Goal: Book appointment/travel/reservation

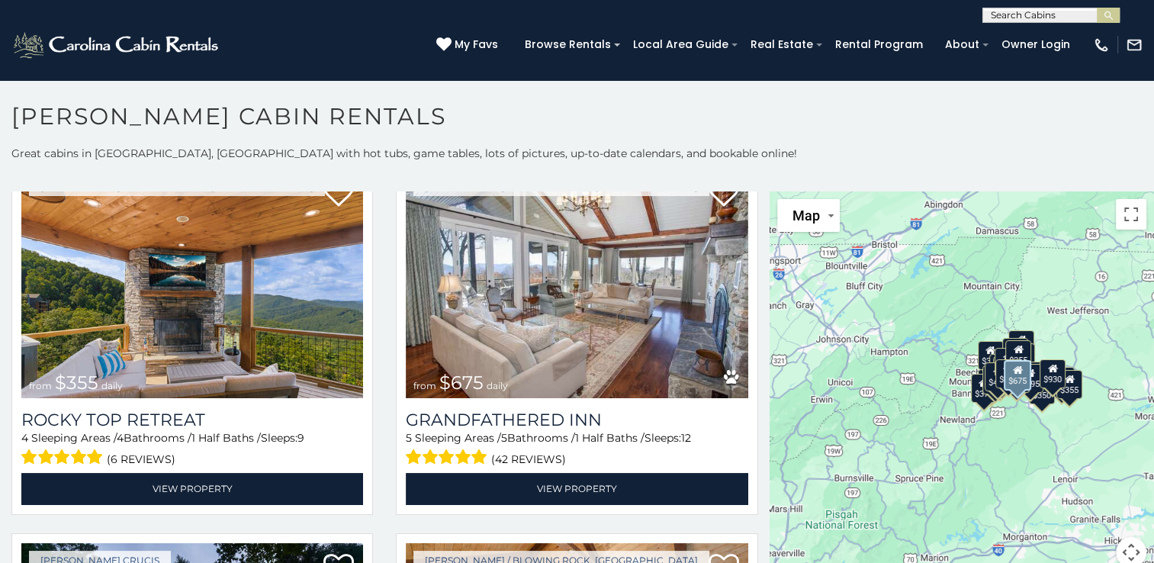
scroll to position [815, 0]
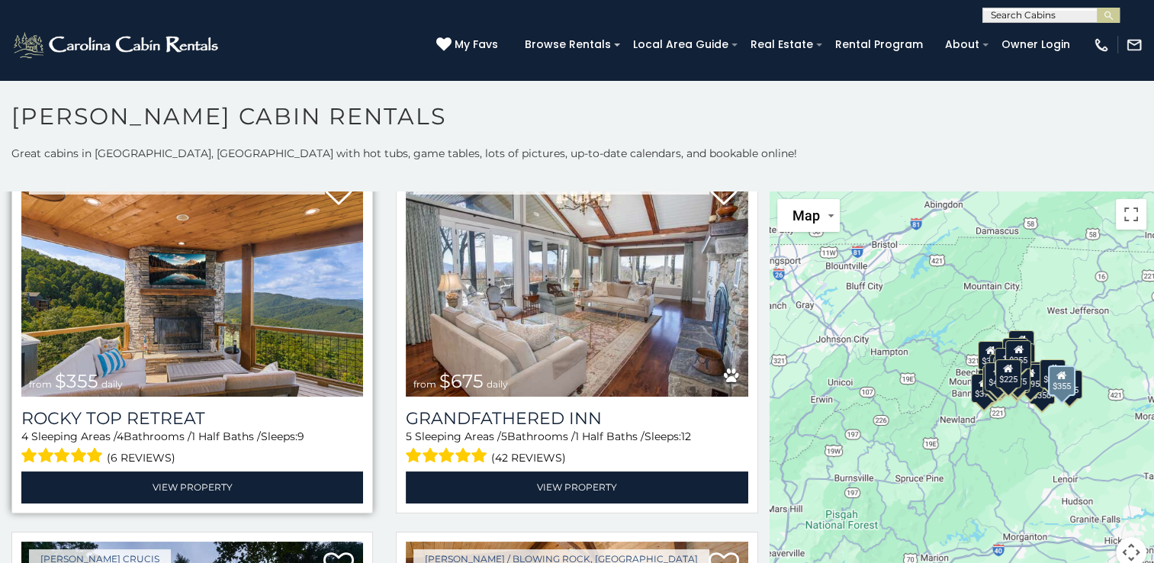
click at [185, 299] on img at bounding box center [192, 282] width 342 height 229
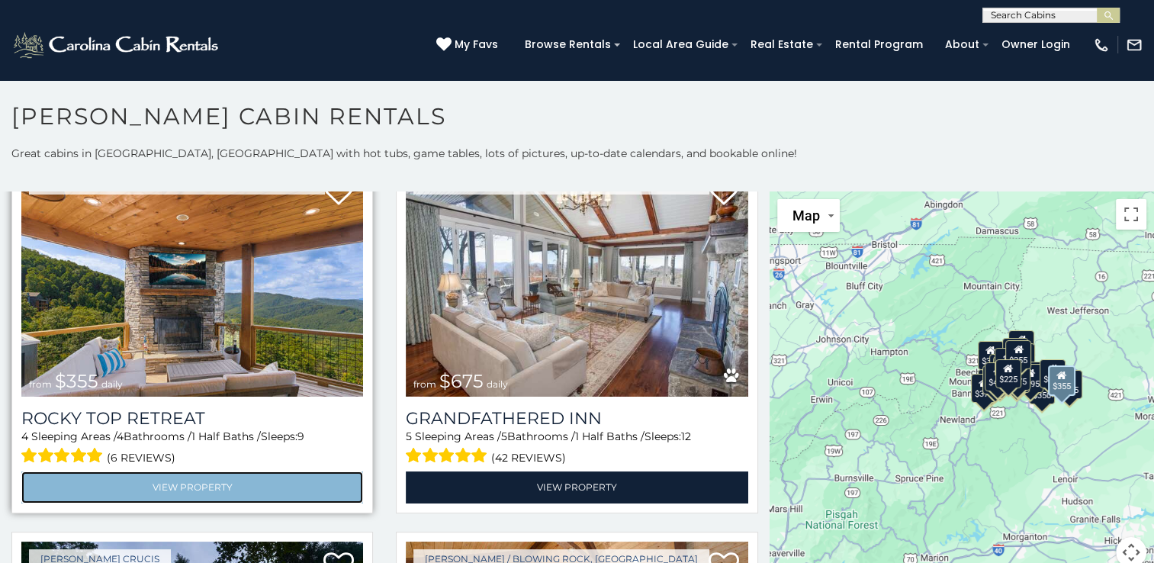
click at [195, 475] on link "View Property" at bounding box center [192, 486] width 342 height 31
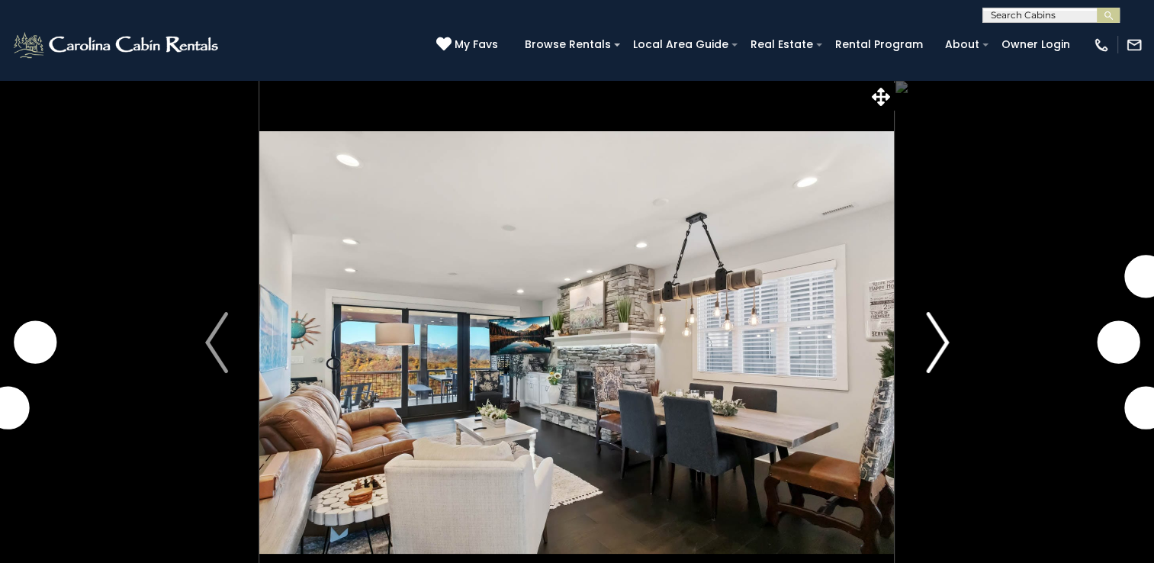
click at [939, 346] on img "Next" at bounding box center [937, 342] width 23 height 61
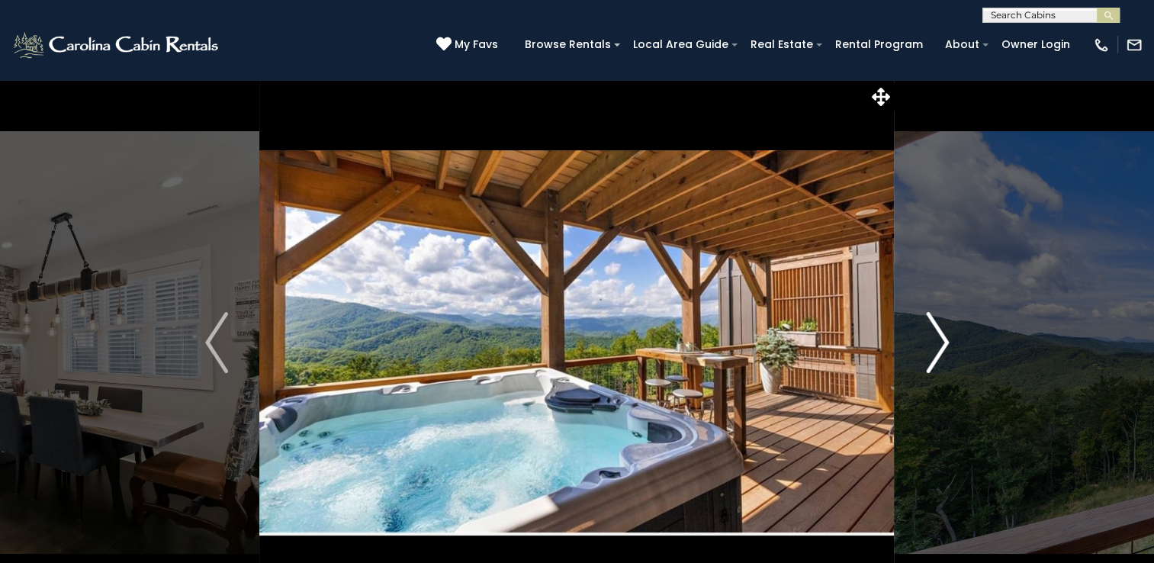
click at [940, 337] on img "Next" at bounding box center [937, 342] width 23 height 61
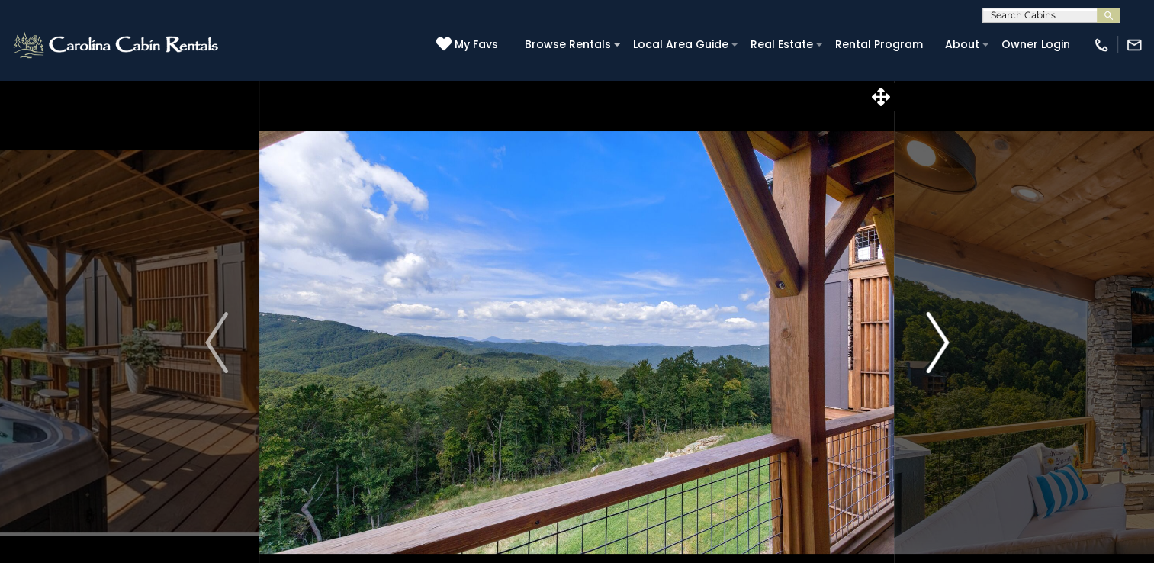
click at [940, 337] on img "Next" at bounding box center [937, 342] width 23 height 61
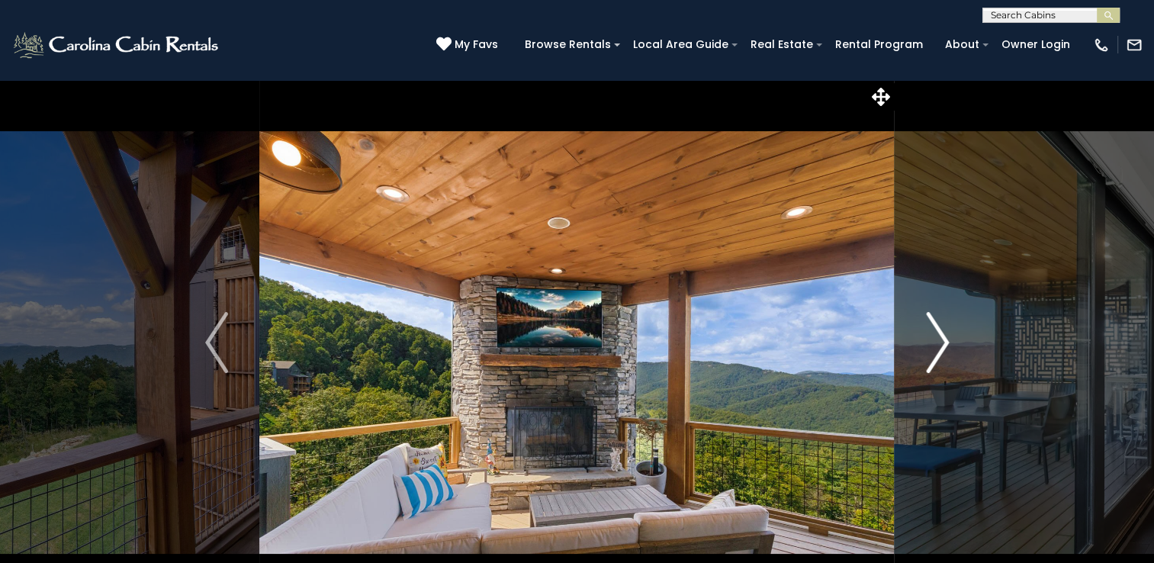
click at [940, 337] on img "Next" at bounding box center [937, 342] width 23 height 61
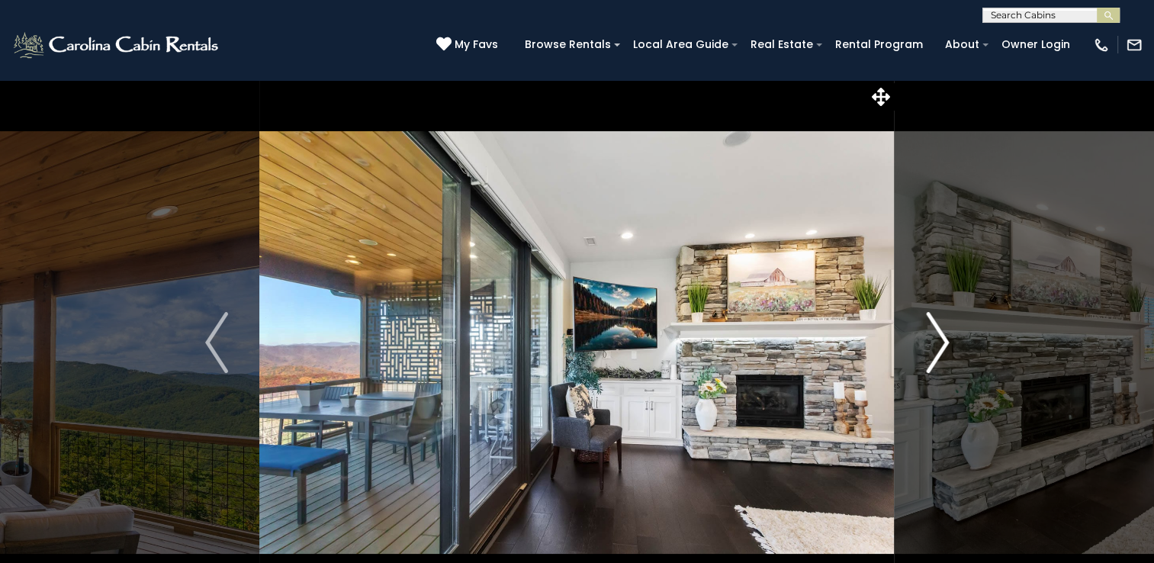
click at [940, 337] on img "Next" at bounding box center [937, 342] width 23 height 61
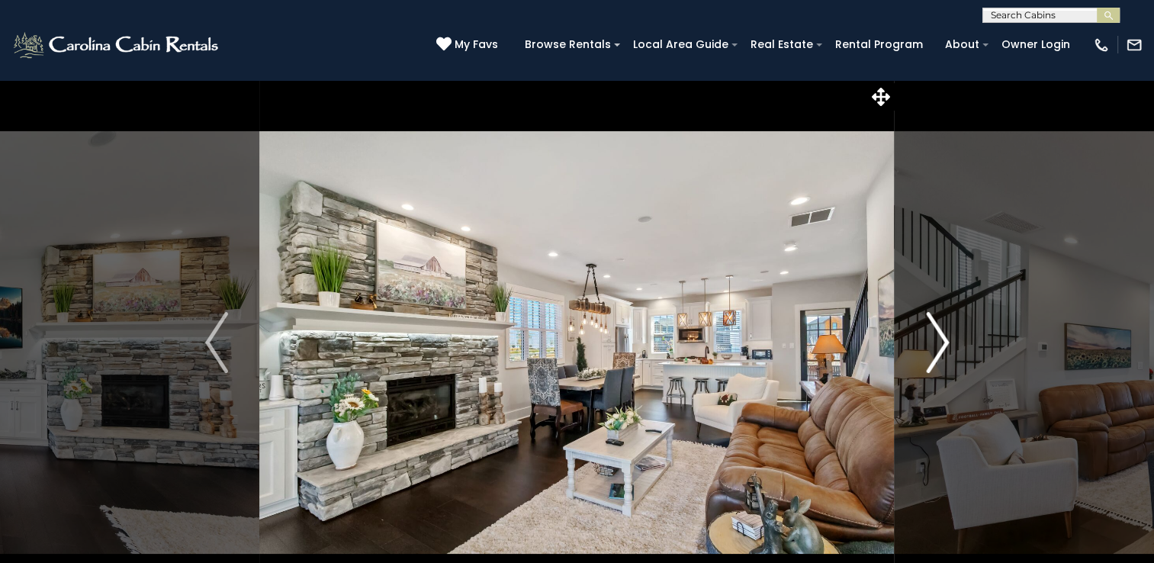
click at [940, 337] on img "Next" at bounding box center [937, 342] width 23 height 61
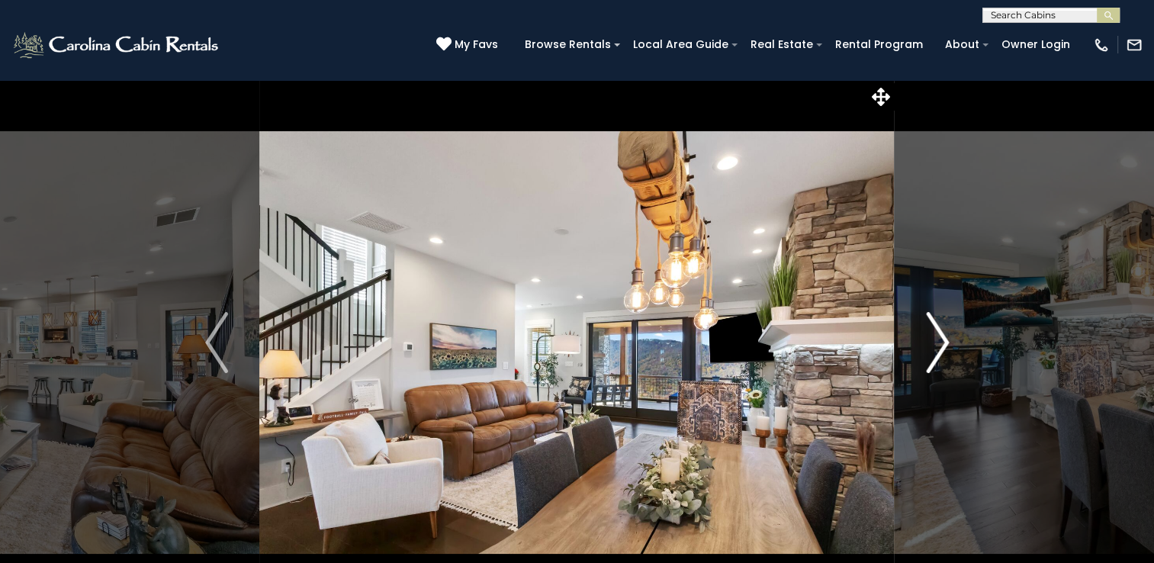
click at [940, 337] on img "Next" at bounding box center [937, 342] width 23 height 61
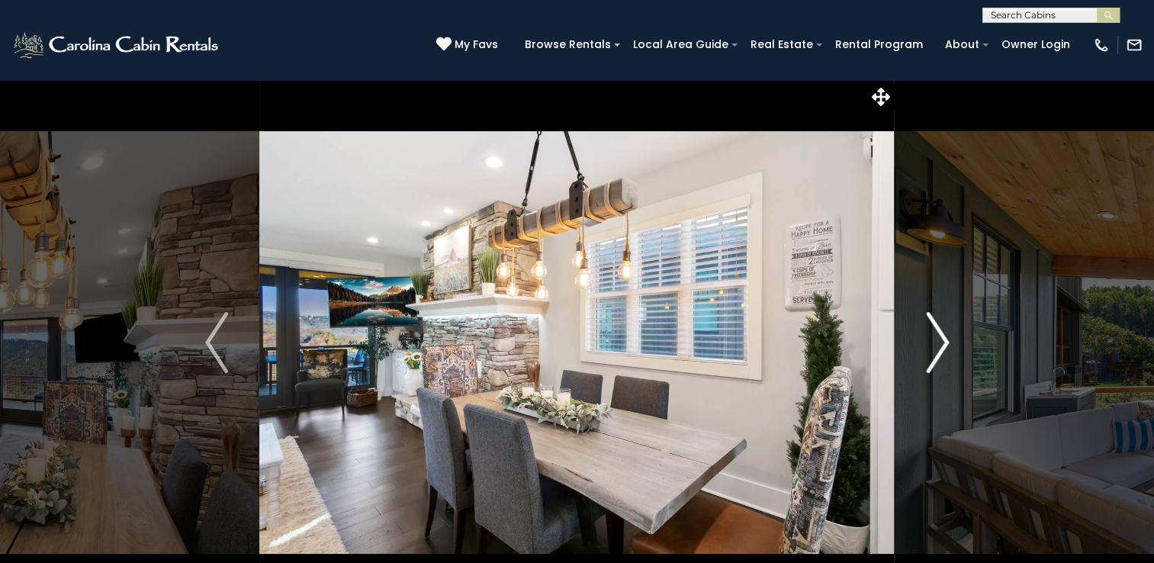
click at [940, 337] on img "Next" at bounding box center [937, 342] width 23 height 61
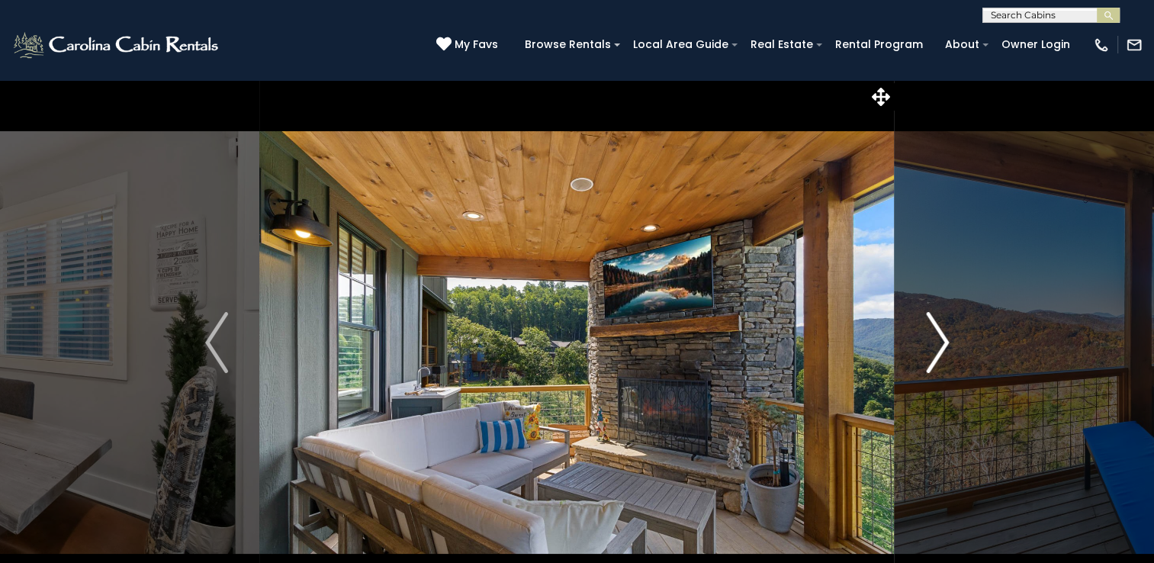
click at [940, 337] on img "Next" at bounding box center [937, 342] width 23 height 61
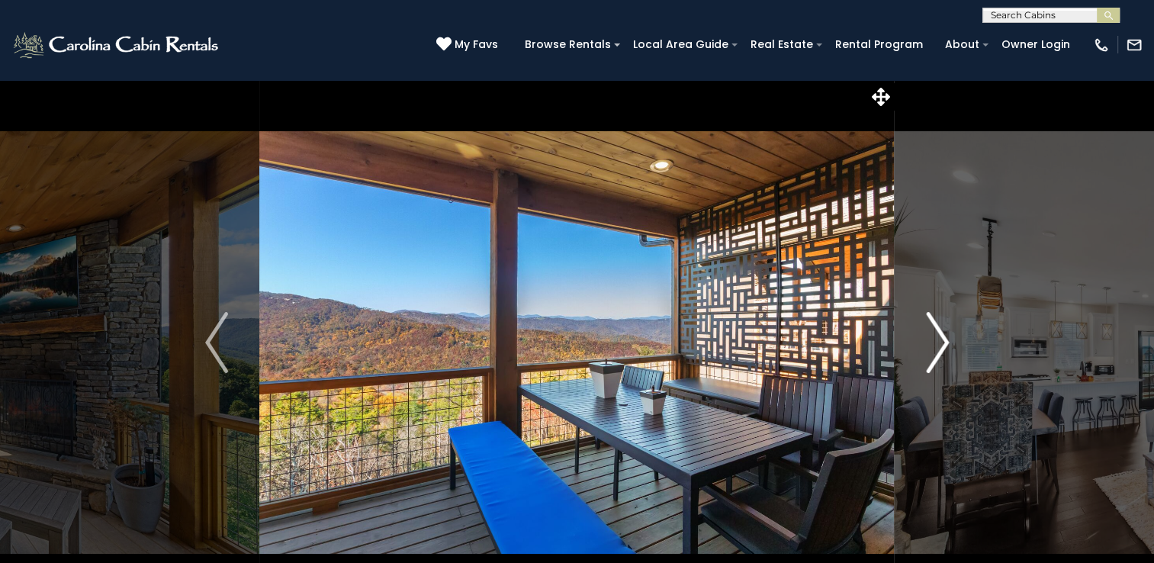
click at [940, 337] on img "Next" at bounding box center [937, 342] width 23 height 61
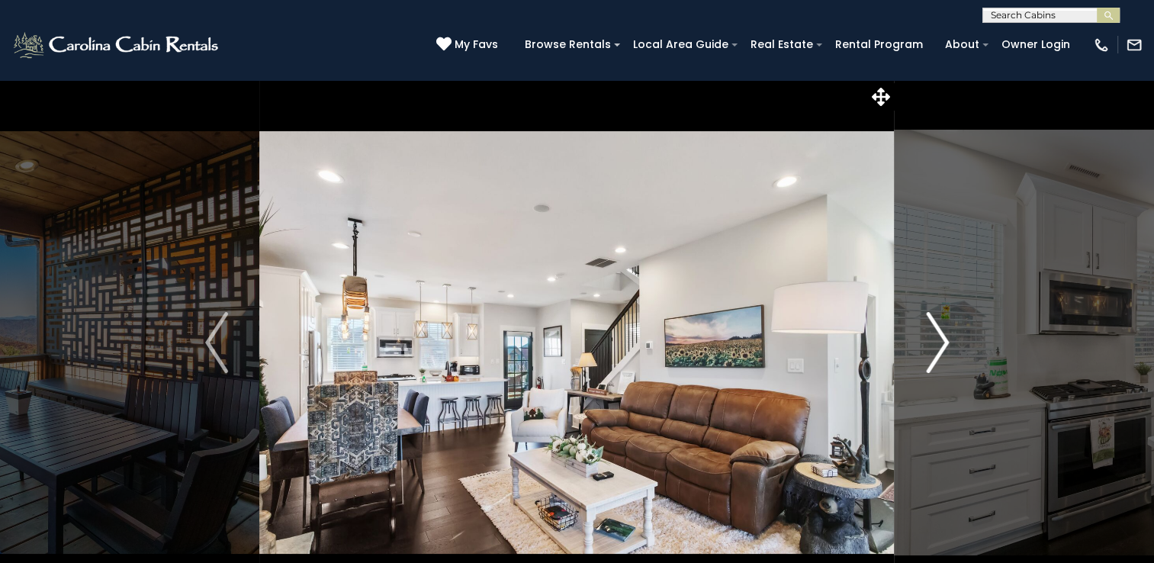
click at [940, 337] on img "Next" at bounding box center [937, 342] width 23 height 61
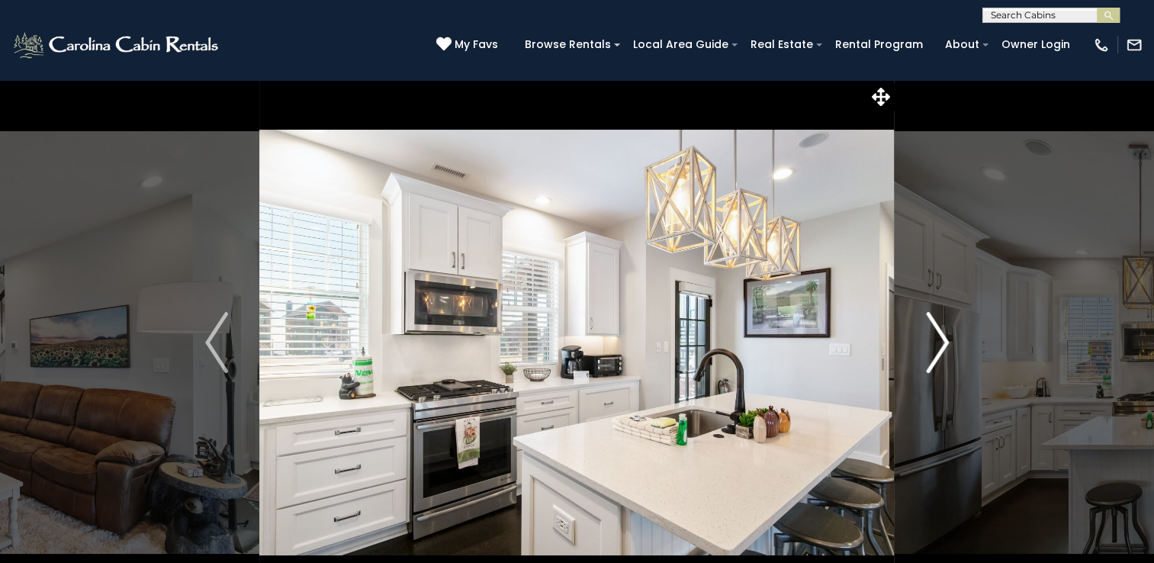
click at [940, 337] on img "Next" at bounding box center [937, 342] width 23 height 61
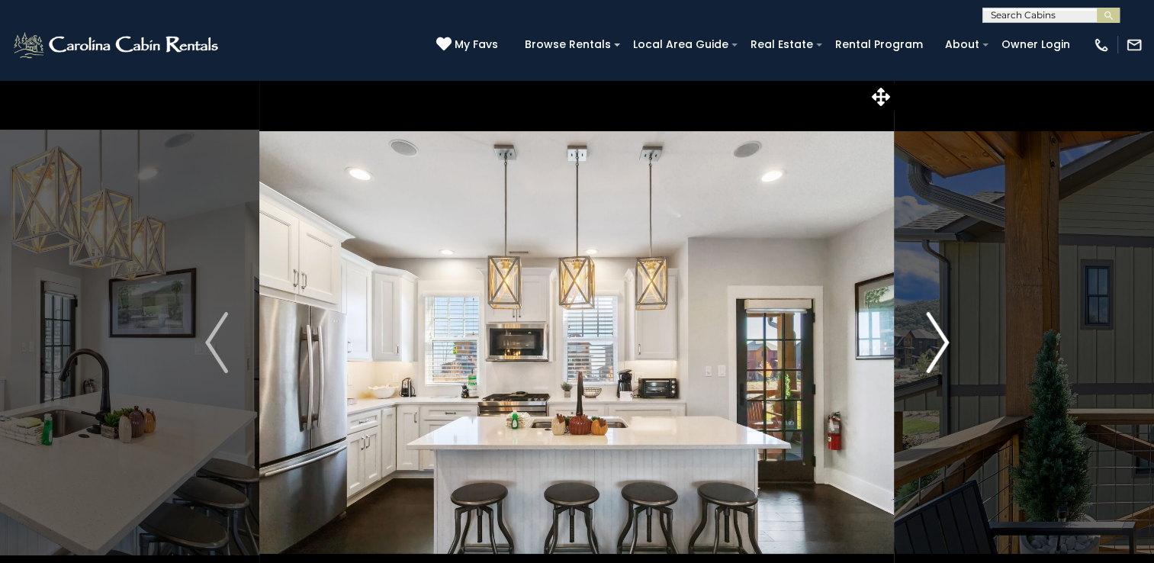
click at [940, 337] on img "Next" at bounding box center [937, 342] width 23 height 61
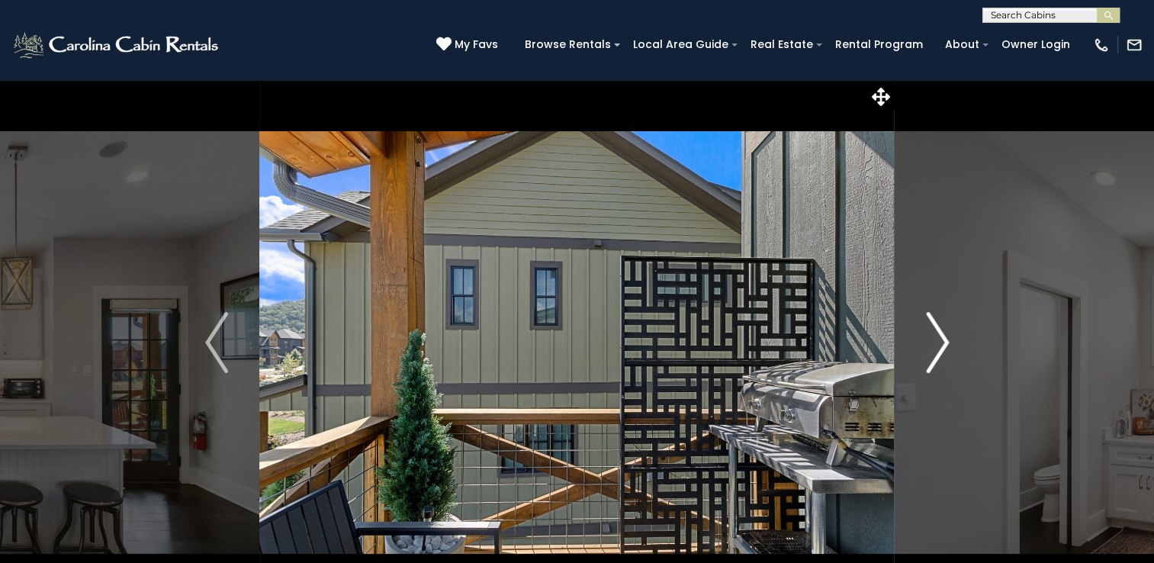
click at [940, 337] on img "Next" at bounding box center [937, 342] width 23 height 61
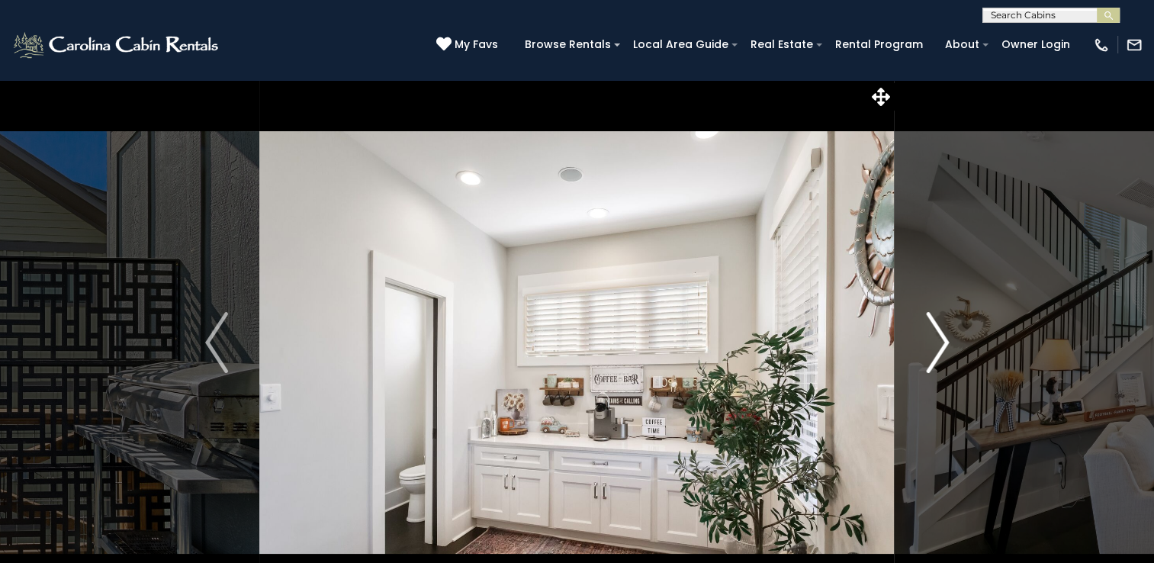
click at [940, 337] on img "Next" at bounding box center [937, 342] width 23 height 61
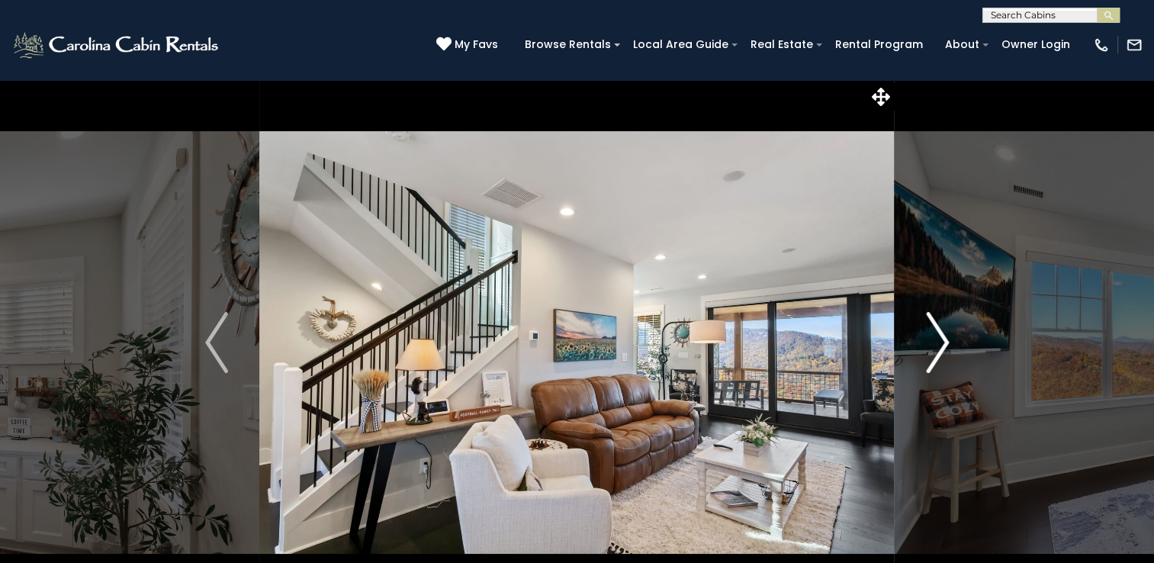
click at [940, 337] on img "Next" at bounding box center [937, 342] width 23 height 61
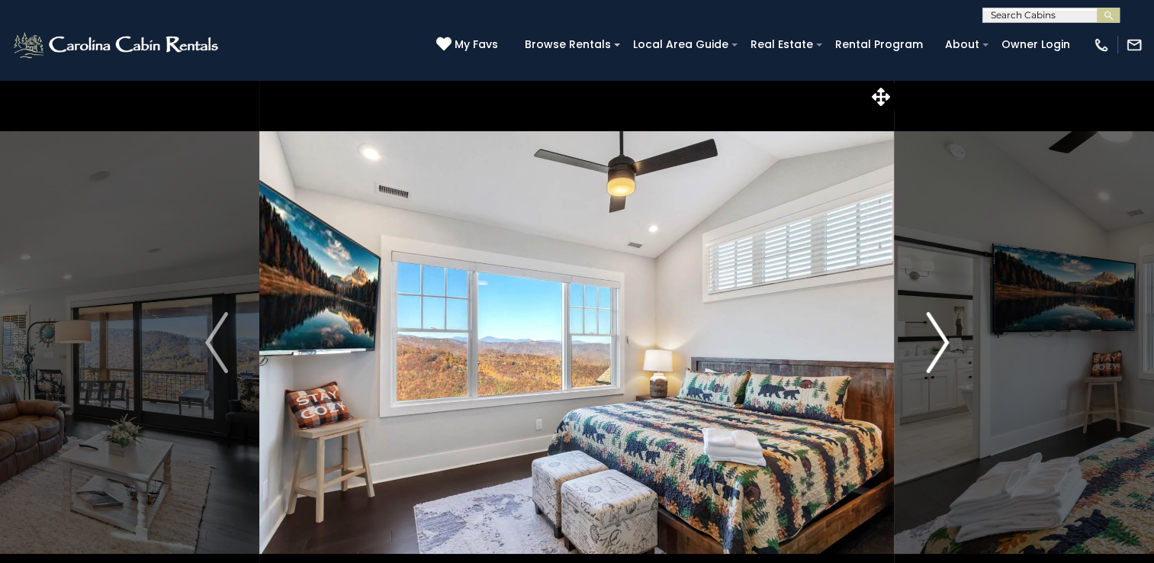
click at [940, 337] on img "Next" at bounding box center [937, 342] width 23 height 61
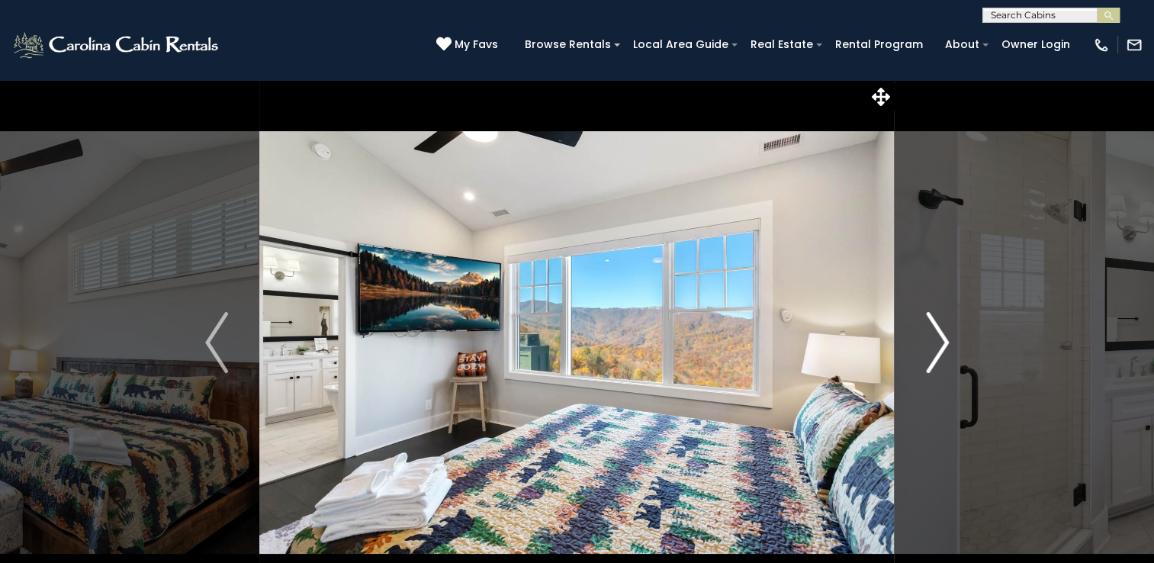
click at [940, 337] on img "Next" at bounding box center [937, 342] width 23 height 61
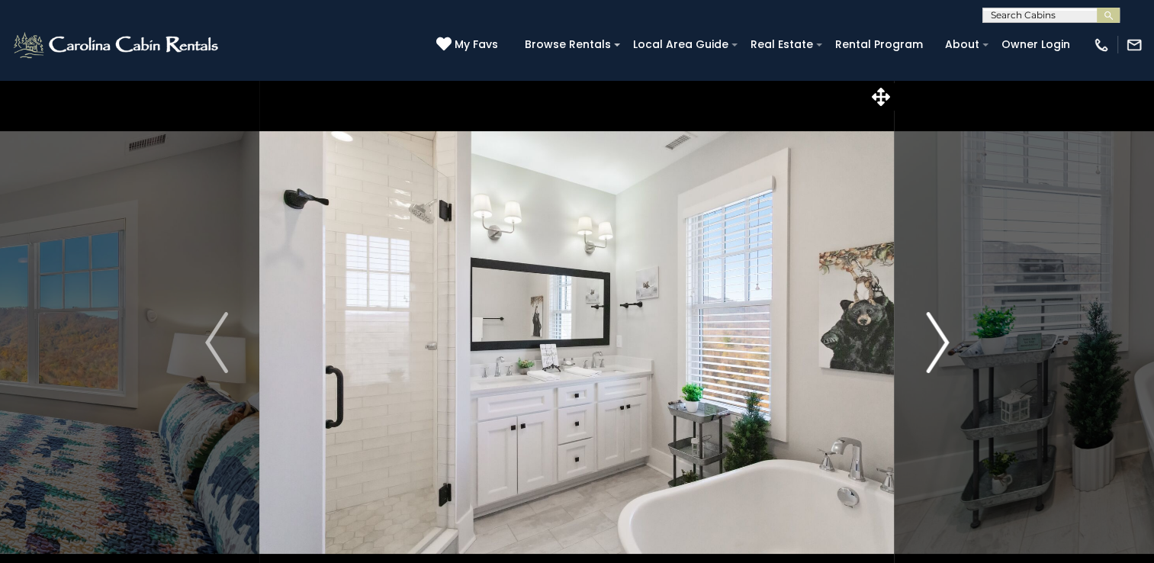
click at [940, 337] on img "Next" at bounding box center [937, 342] width 23 height 61
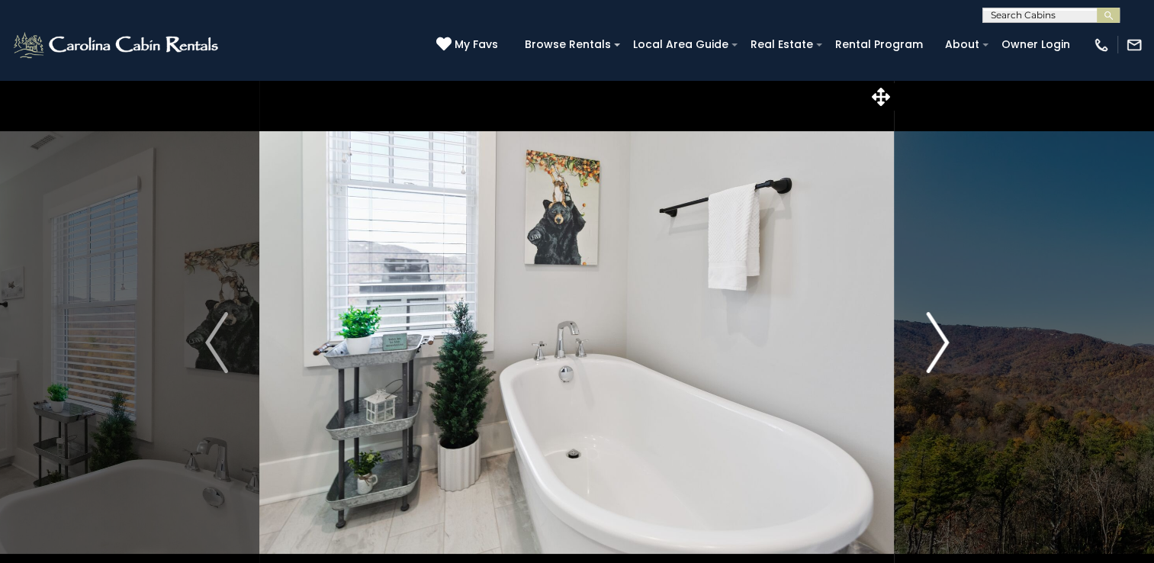
click at [940, 337] on img "Next" at bounding box center [937, 342] width 23 height 61
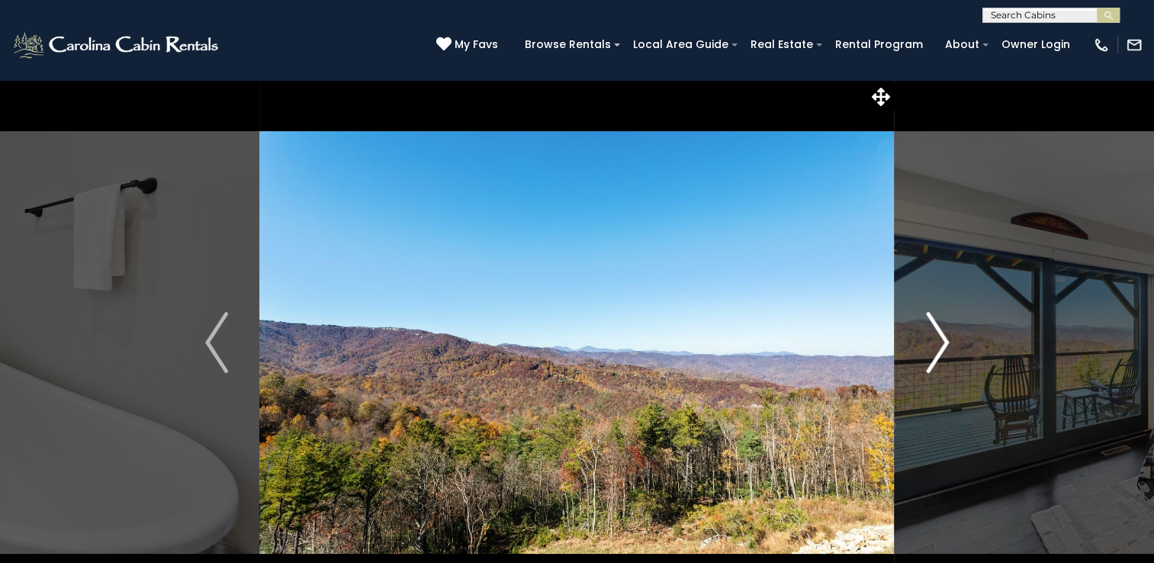
click at [940, 337] on img "Next" at bounding box center [937, 342] width 23 height 61
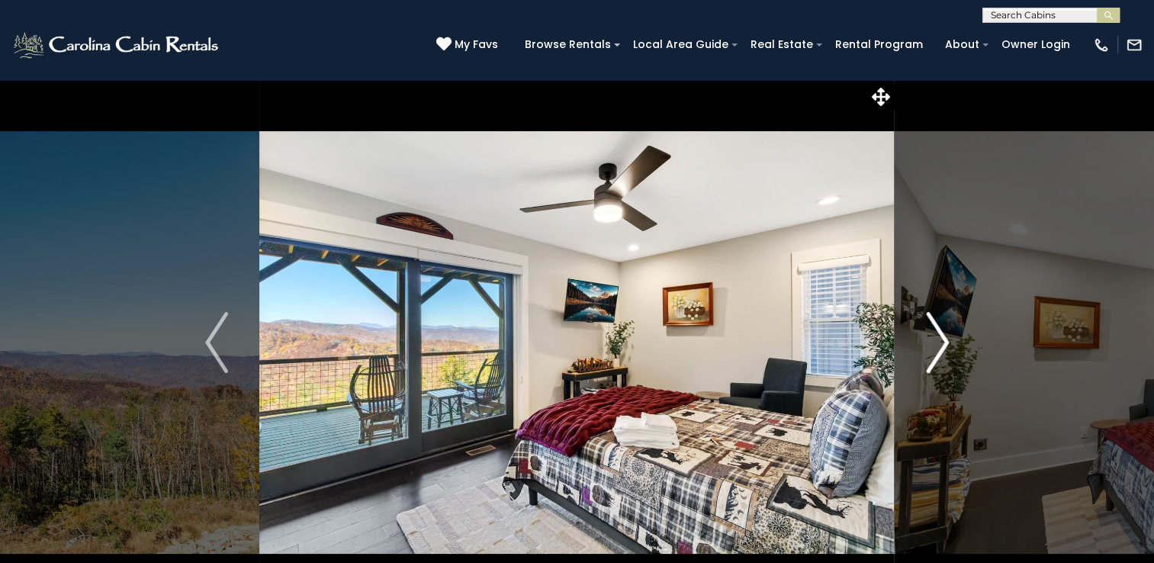
click at [940, 337] on img "Next" at bounding box center [937, 342] width 23 height 61
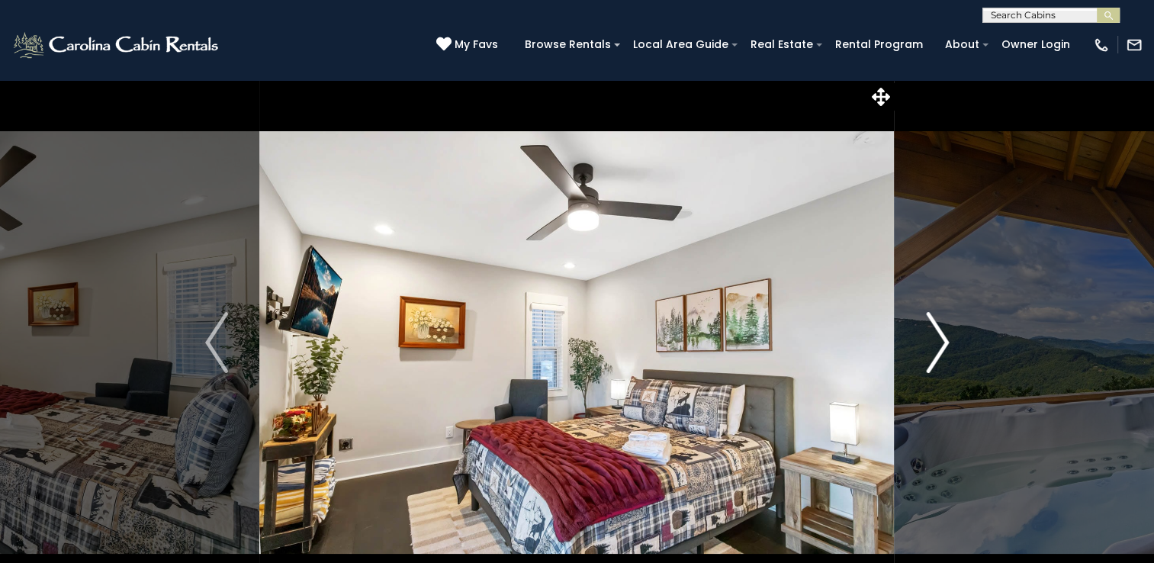
click at [940, 337] on img "Next" at bounding box center [937, 342] width 23 height 61
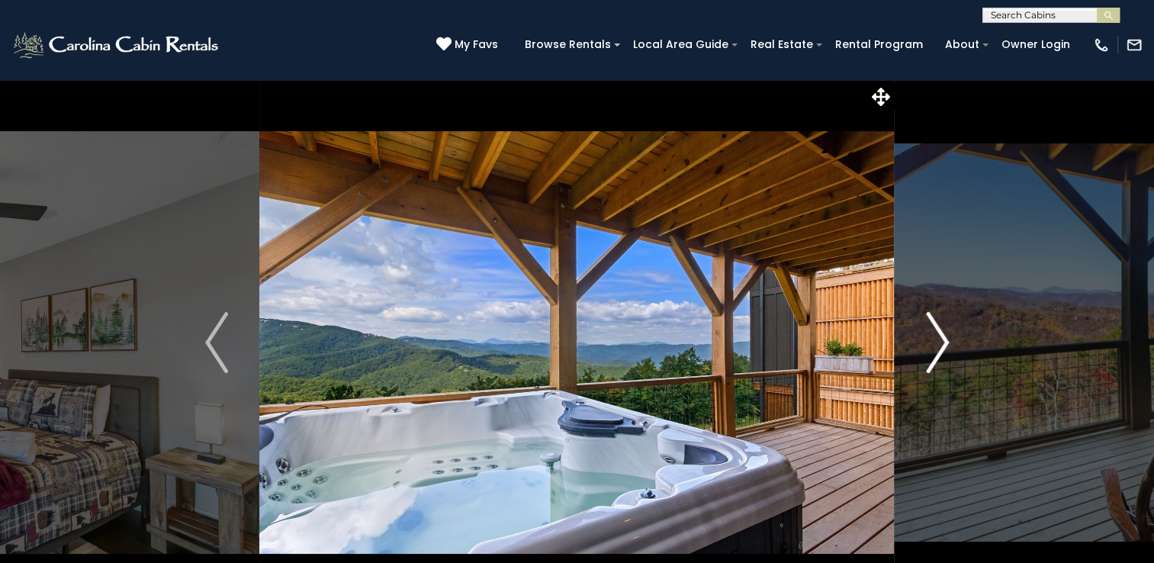
click at [940, 337] on img "Next" at bounding box center [937, 342] width 23 height 61
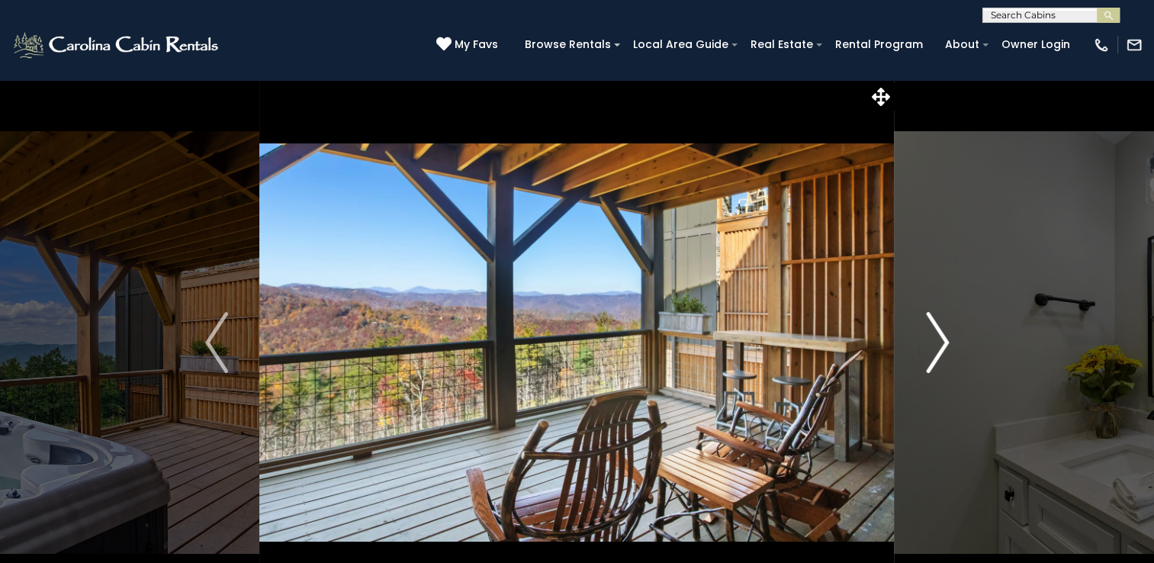
click at [940, 337] on img "Next" at bounding box center [937, 342] width 23 height 61
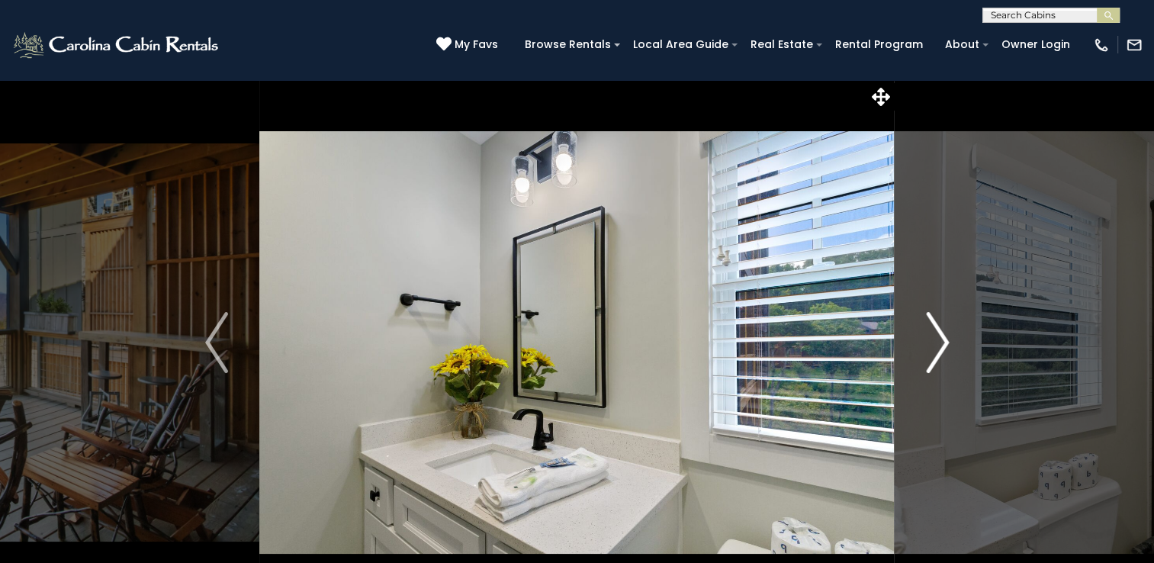
click at [940, 337] on img "Next" at bounding box center [937, 342] width 23 height 61
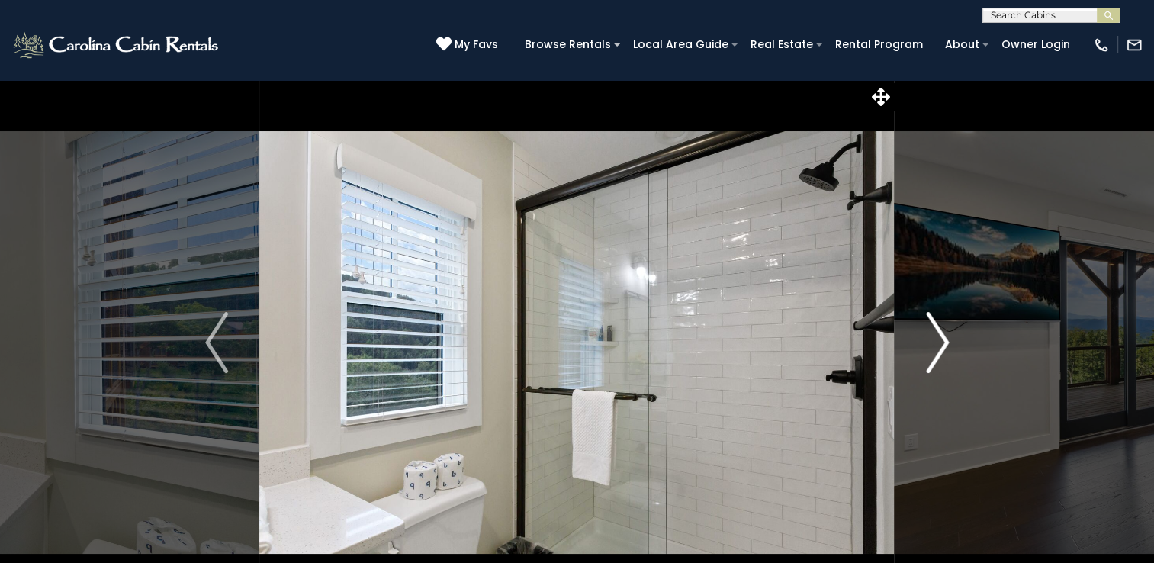
click at [940, 337] on img "Next" at bounding box center [937, 342] width 23 height 61
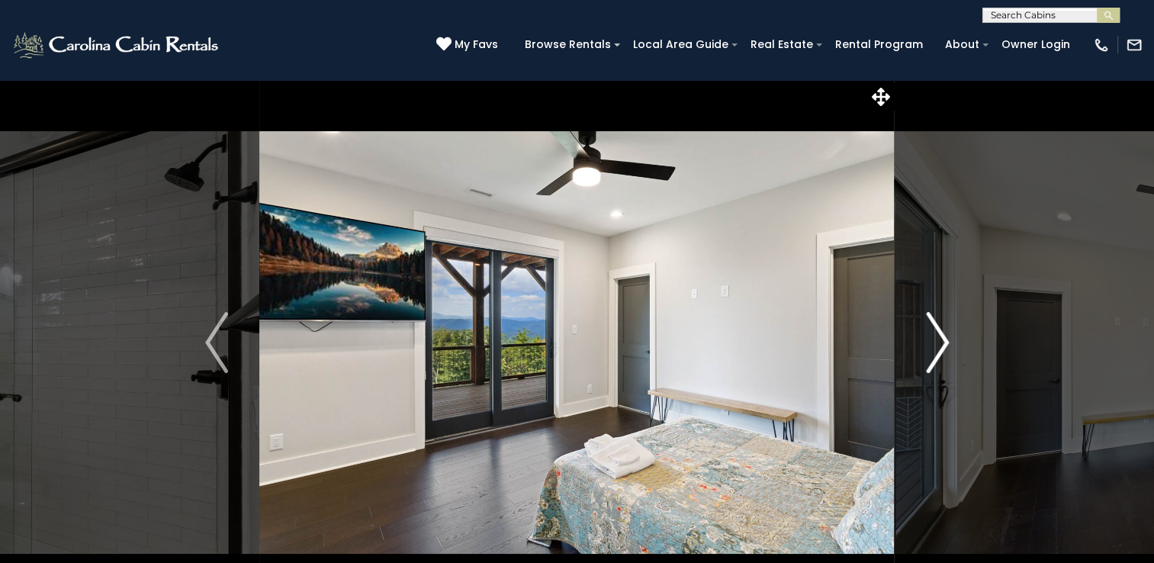
click at [940, 337] on img "Next" at bounding box center [937, 342] width 23 height 61
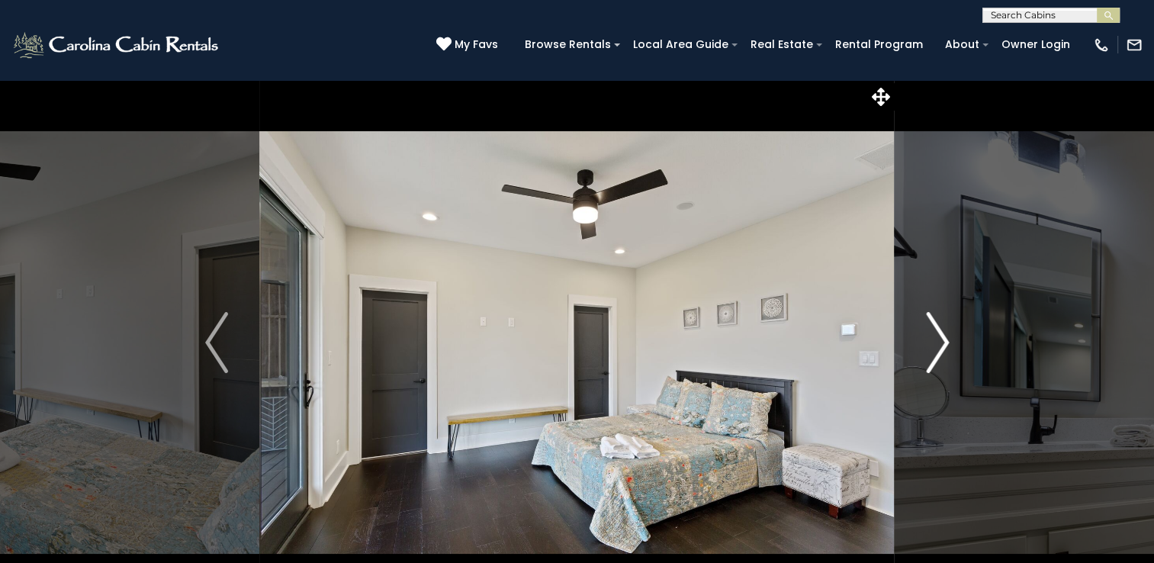
click at [940, 337] on img "Next" at bounding box center [937, 342] width 23 height 61
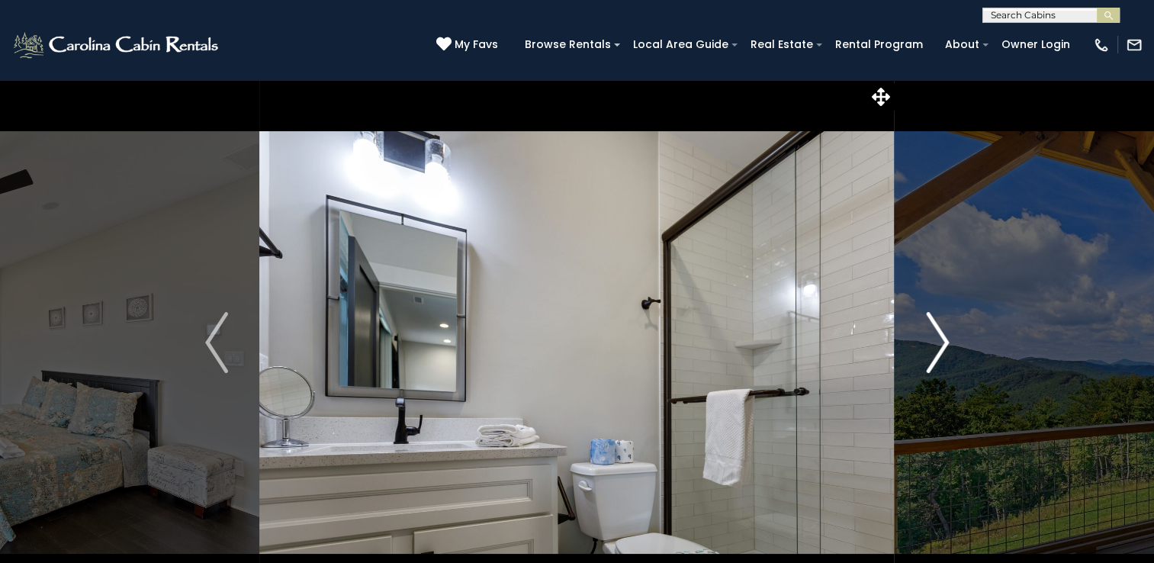
click at [940, 337] on img "Next" at bounding box center [937, 342] width 23 height 61
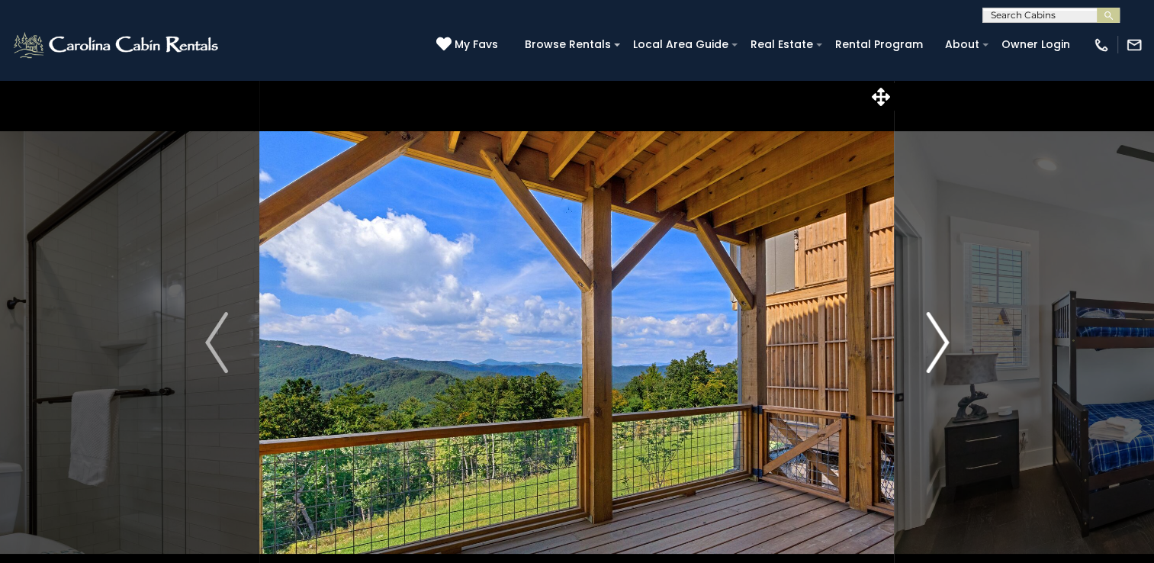
click at [940, 337] on img "Next" at bounding box center [937, 342] width 23 height 61
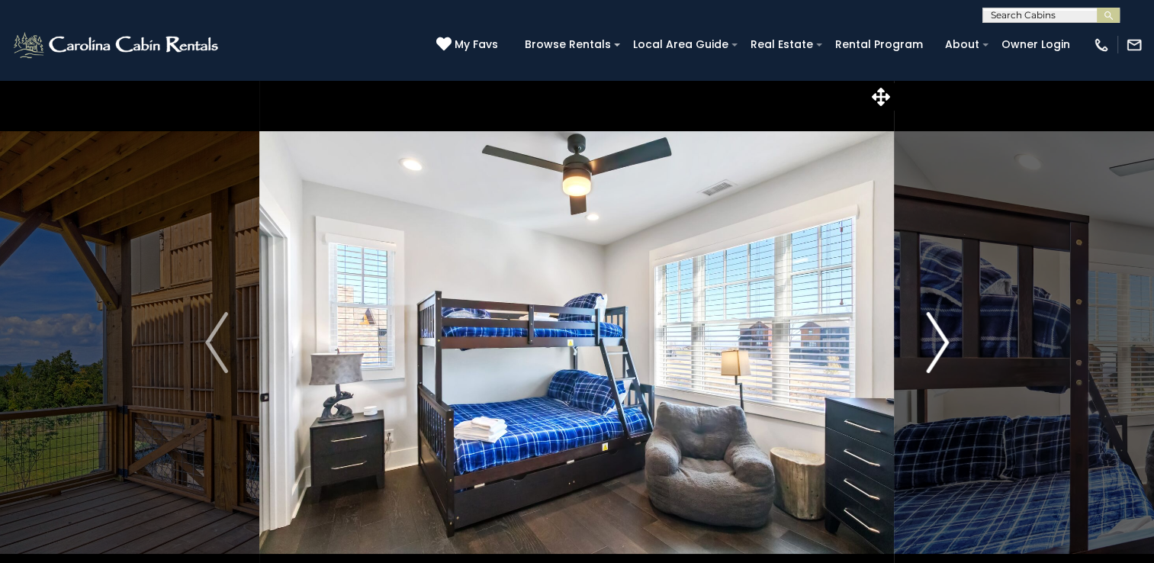
click at [940, 337] on img "Next" at bounding box center [937, 342] width 23 height 61
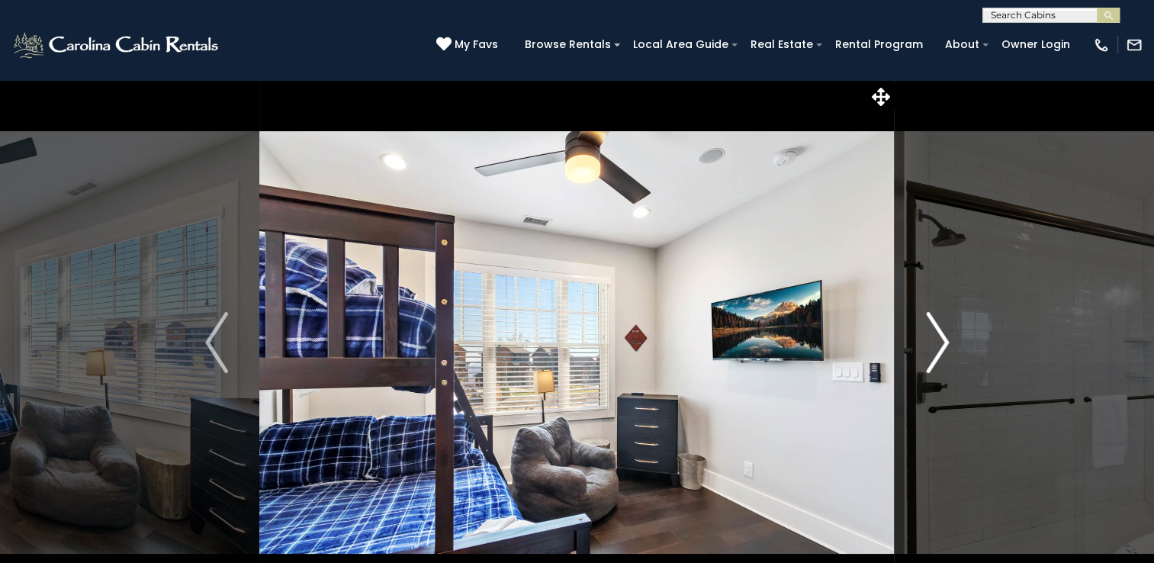
click at [940, 337] on img "Next" at bounding box center [937, 342] width 23 height 61
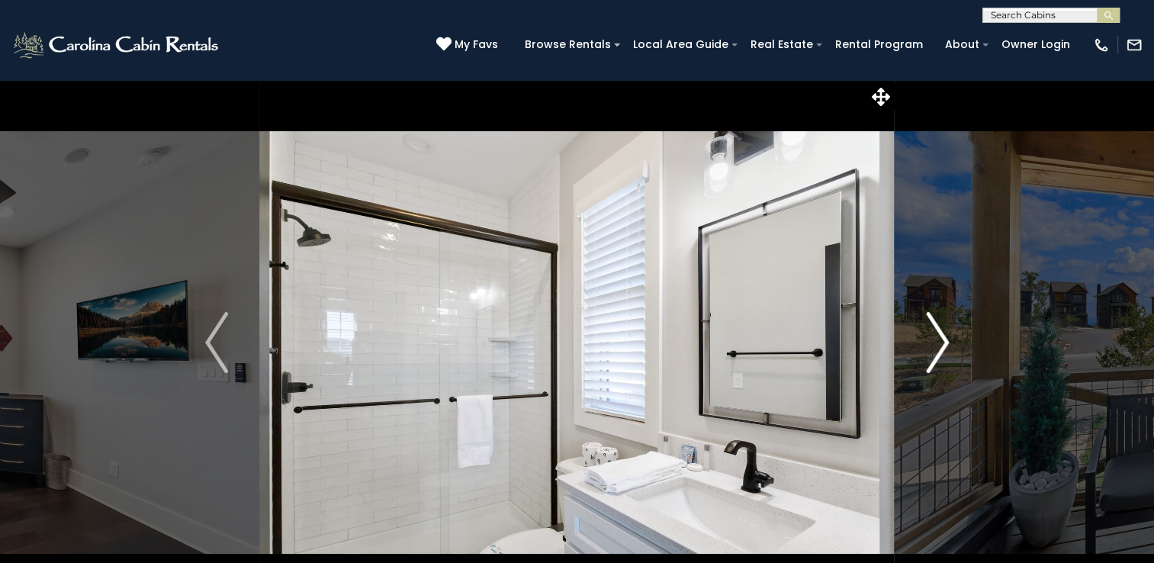
click at [940, 337] on img "Next" at bounding box center [937, 342] width 23 height 61
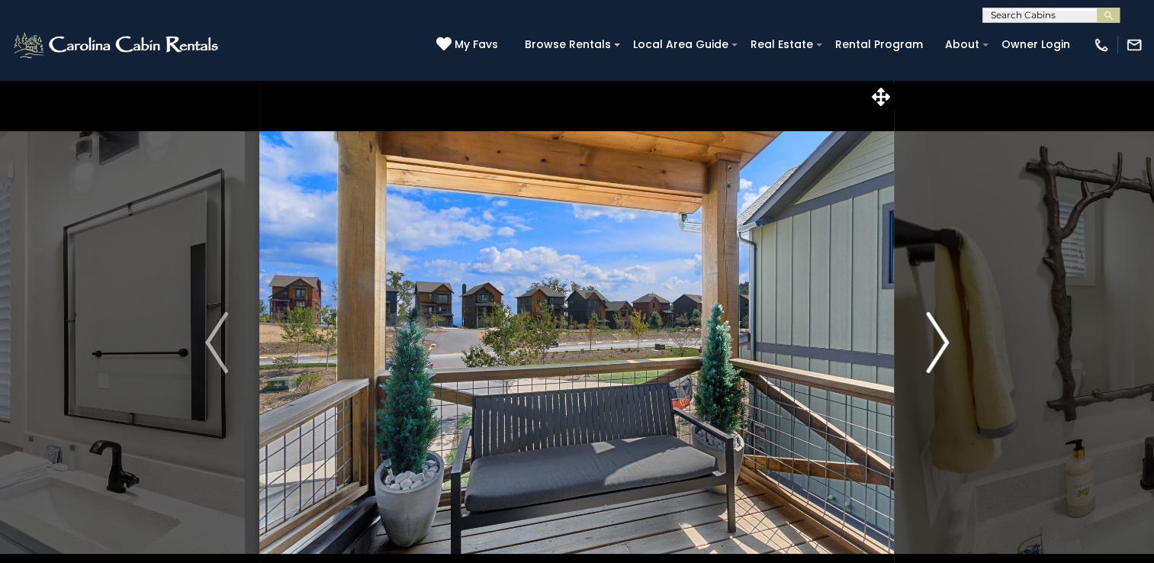
click at [940, 337] on img "Next" at bounding box center [937, 342] width 23 height 61
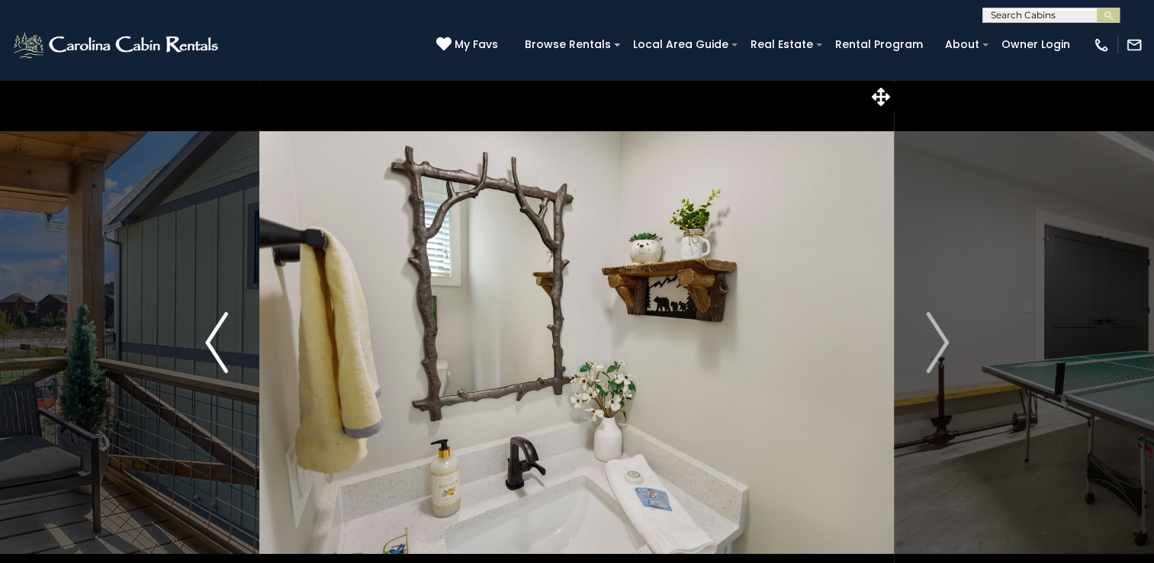
click at [220, 349] on img "Previous" at bounding box center [216, 342] width 23 height 61
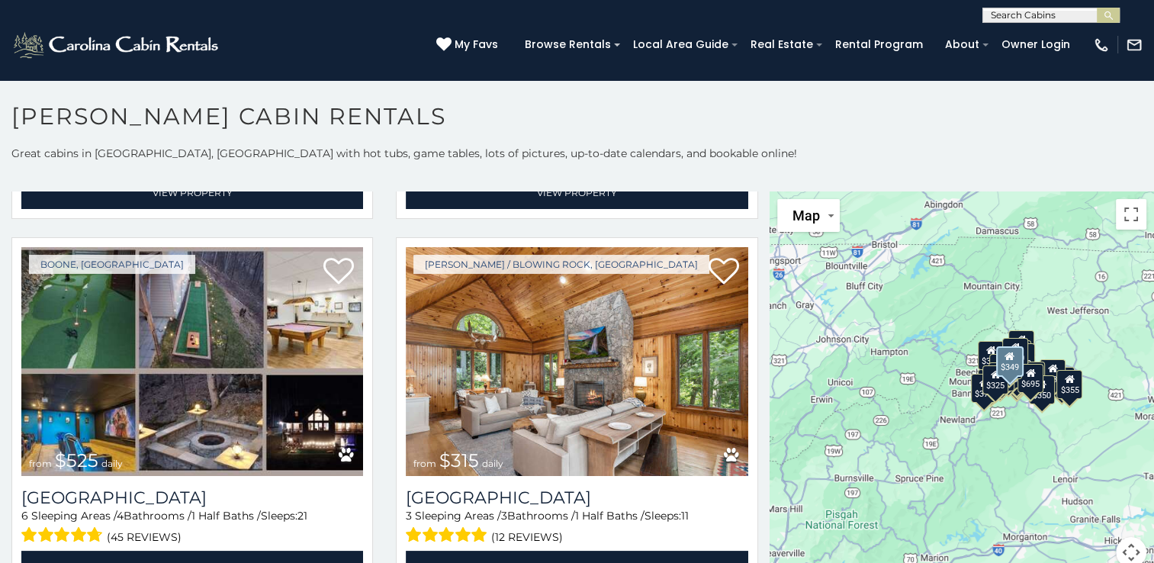
scroll to position [363, 0]
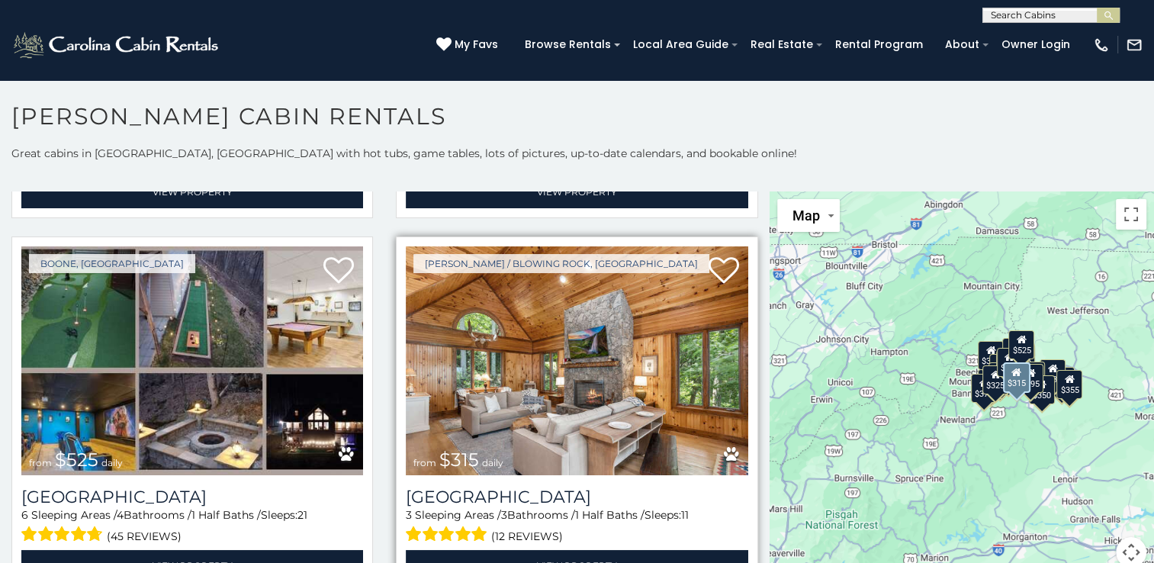
click at [656, 365] on img at bounding box center [577, 360] width 342 height 229
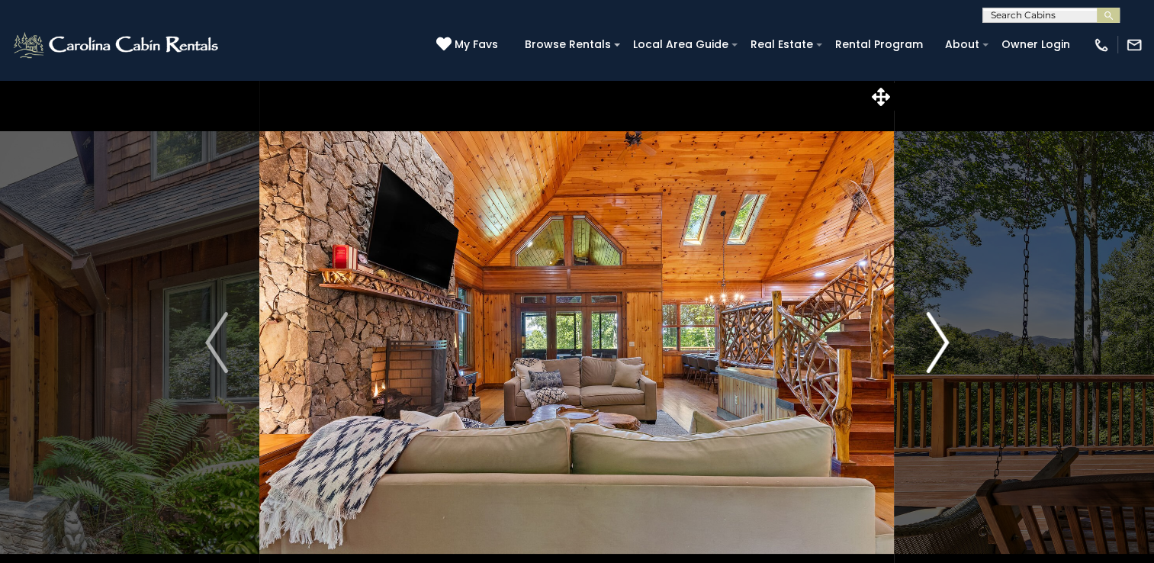
click at [936, 356] on img "Next" at bounding box center [937, 342] width 23 height 61
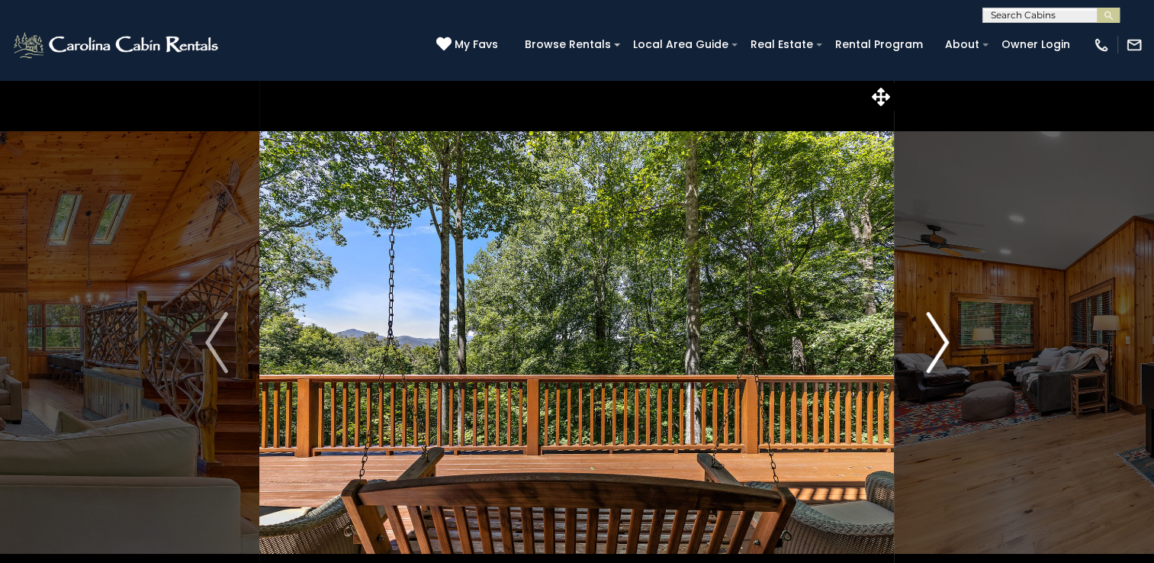
click at [936, 356] on img "Next" at bounding box center [937, 342] width 23 height 61
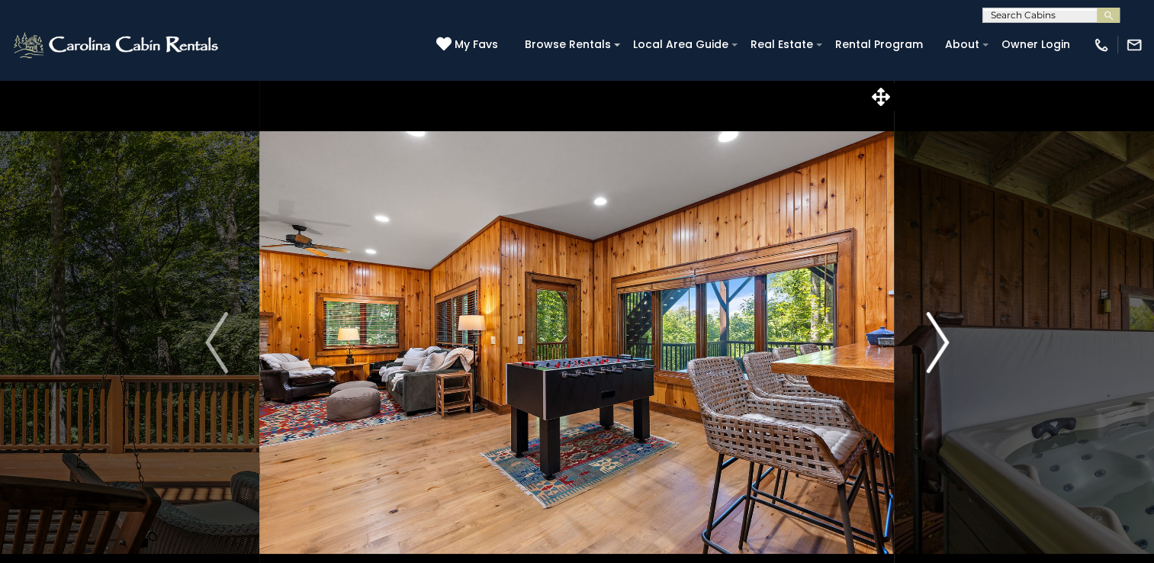
click at [936, 356] on img "Next" at bounding box center [937, 342] width 23 height 61
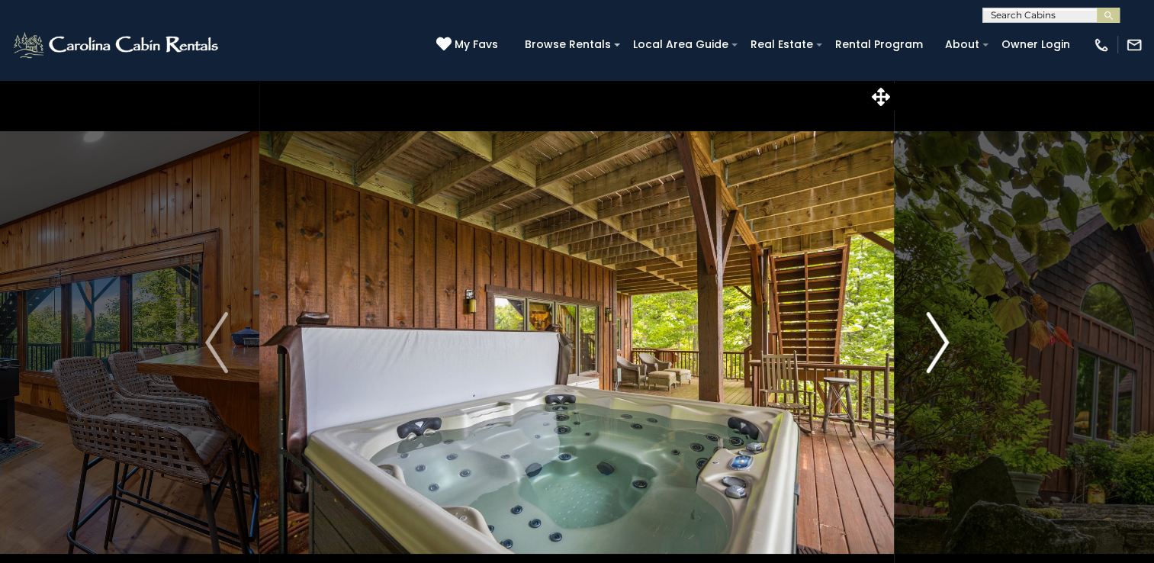
click at [936, 356] on img "Next" at bounding box center [937, 342] width 23 height 61
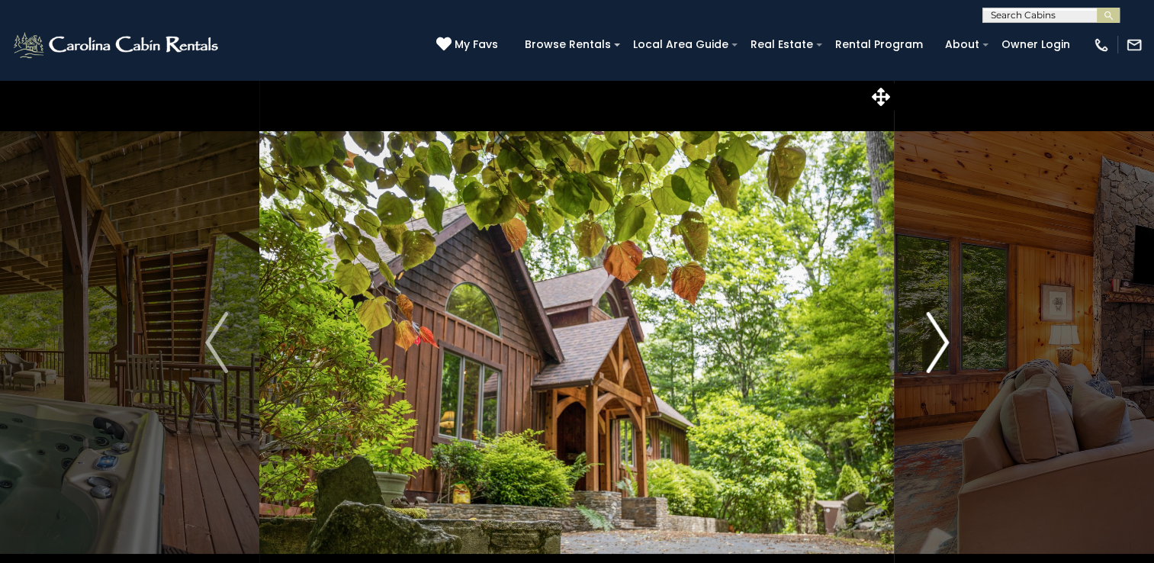
click at [936, 356] on img "Next" at bounding box center [937, 342] width 23 height 61
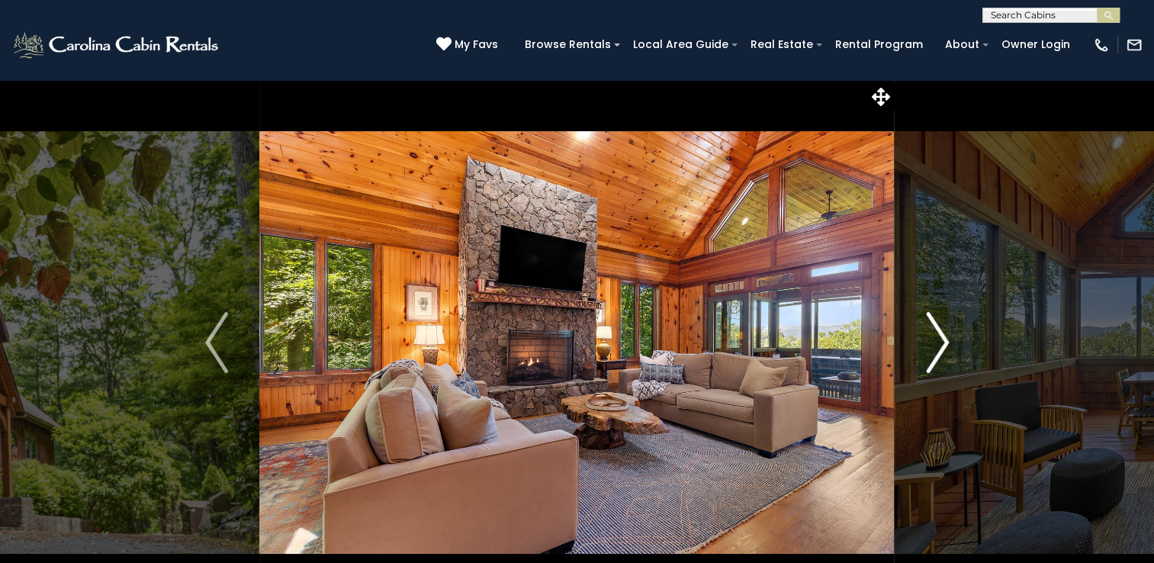
click at [936, 356] on img "Next" at bounding box center [937, 342] width 23 height 61
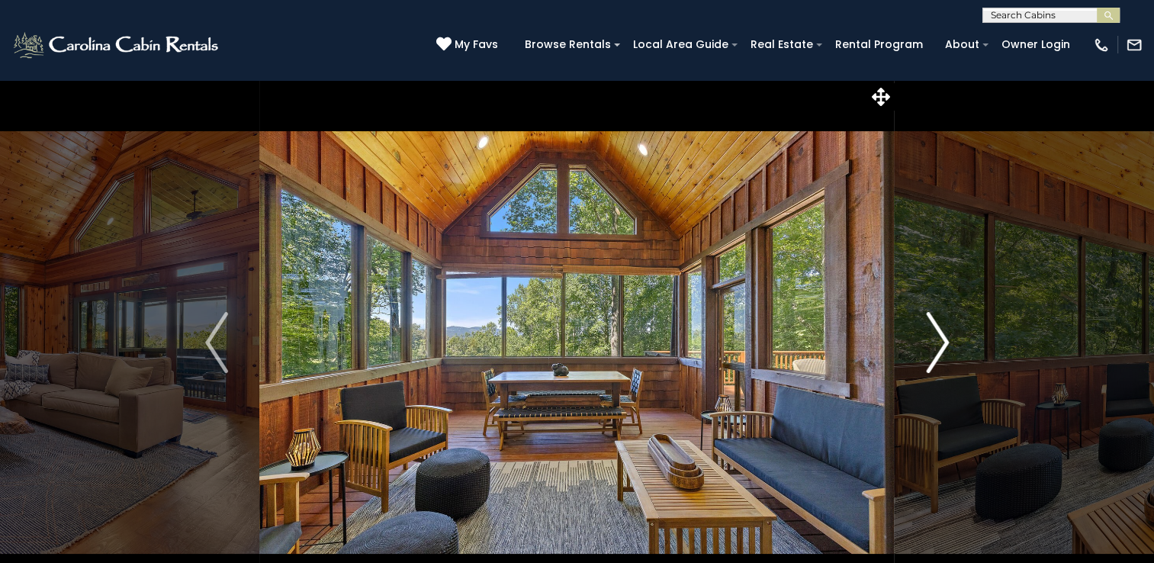
click at [936, 356] on img "Next" at bounding box center [937, 342] width 23 height 61
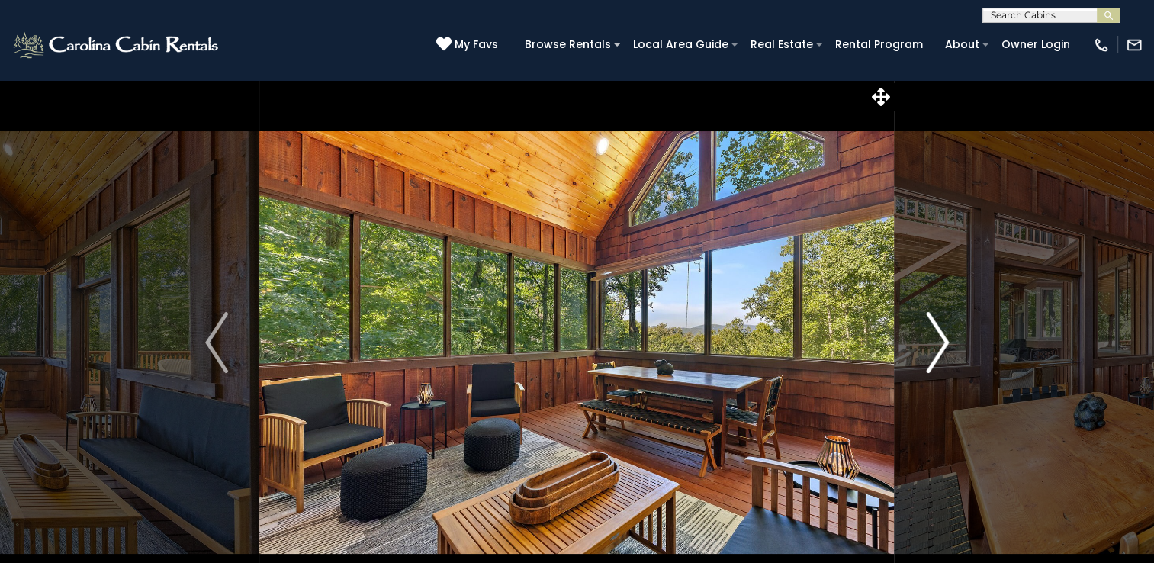
click at [936, 356] on img "Next" at bounding box center [937, 342] width 23 height 61
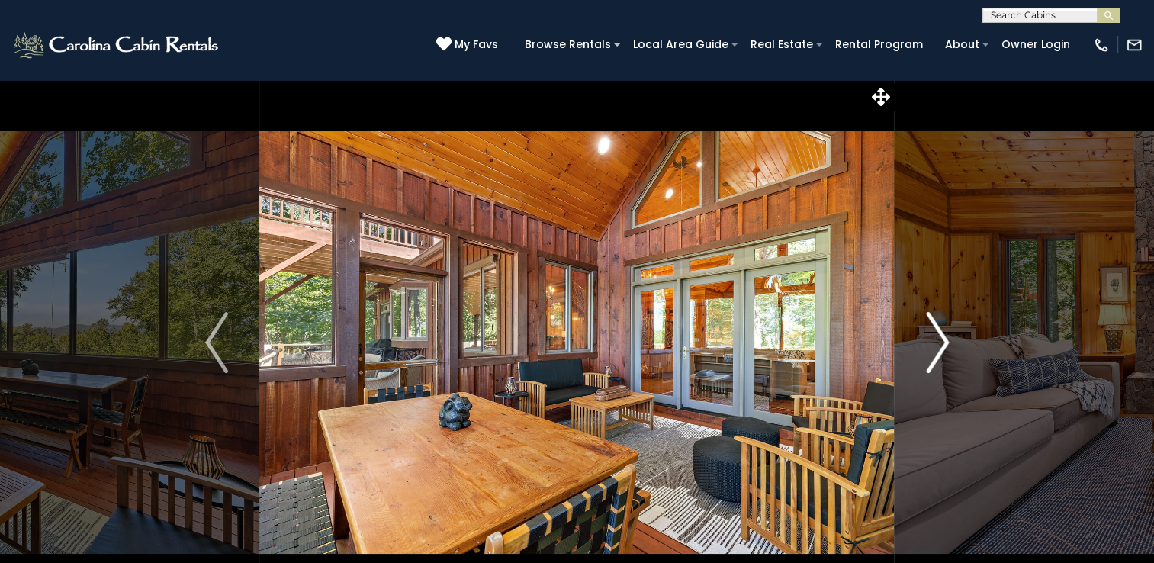
click at [936, 356] on img "Next" at bounding box center [937, 342] width 23 height 61
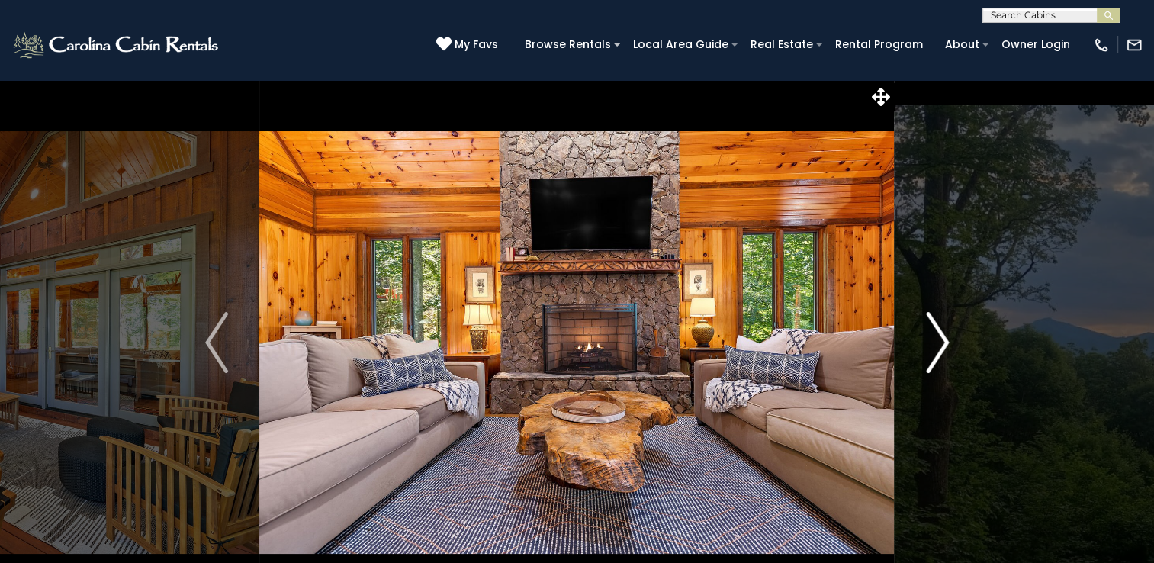
click at [936, 356] on img "Next" at bounding box center [937, 342] width 23 height 61
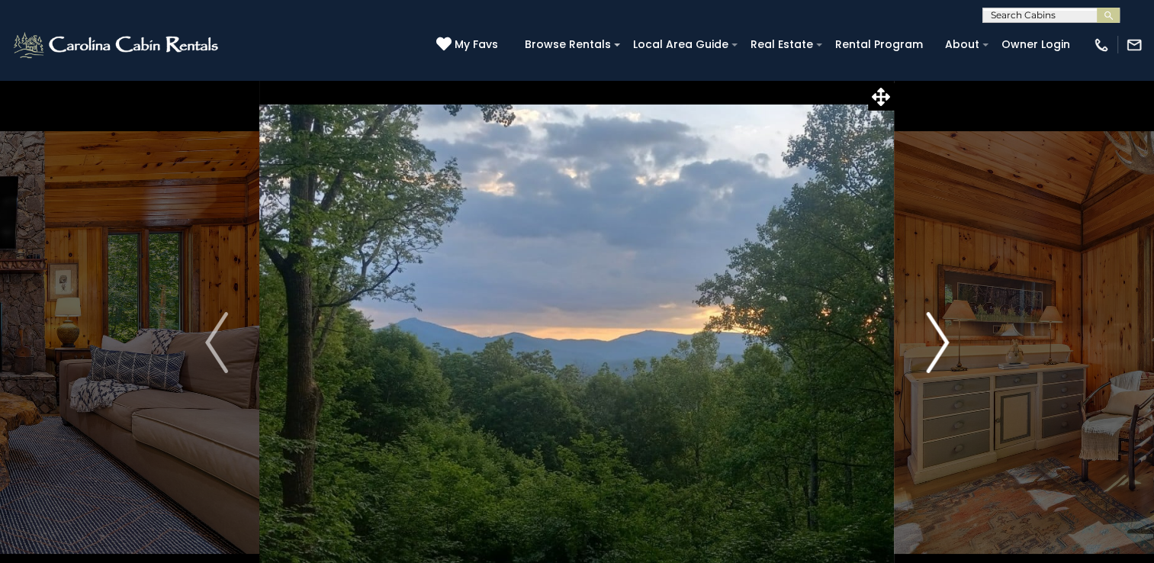
click at [936, 356] on img "Next" at bounding box center [937, 342] width 23 height 61
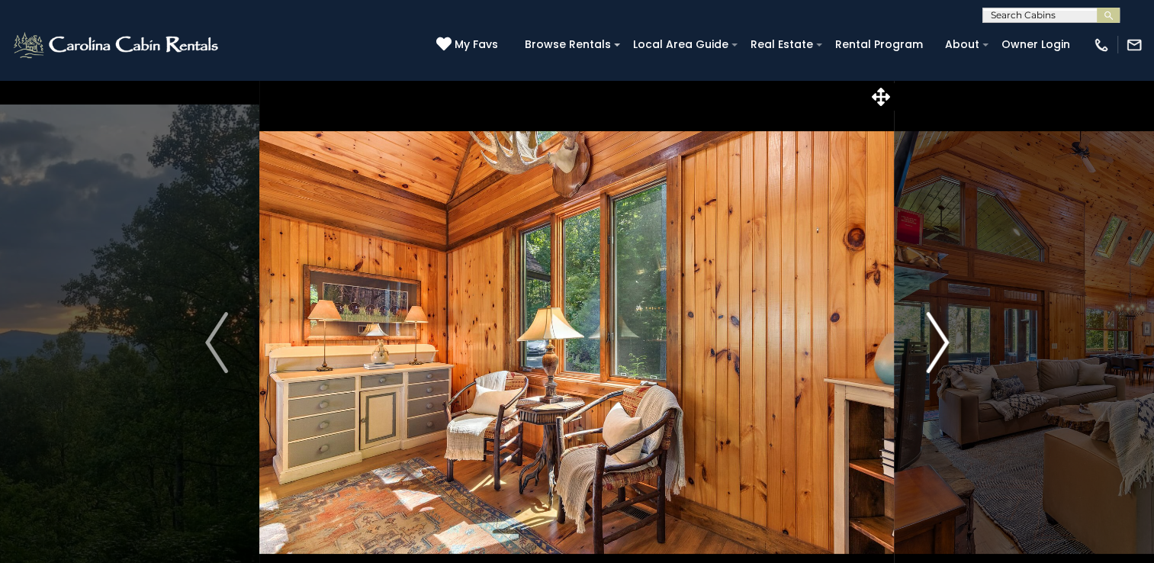
click at [936, 356] on img "Next" at bounding box center [937, 342] width 23 height 61
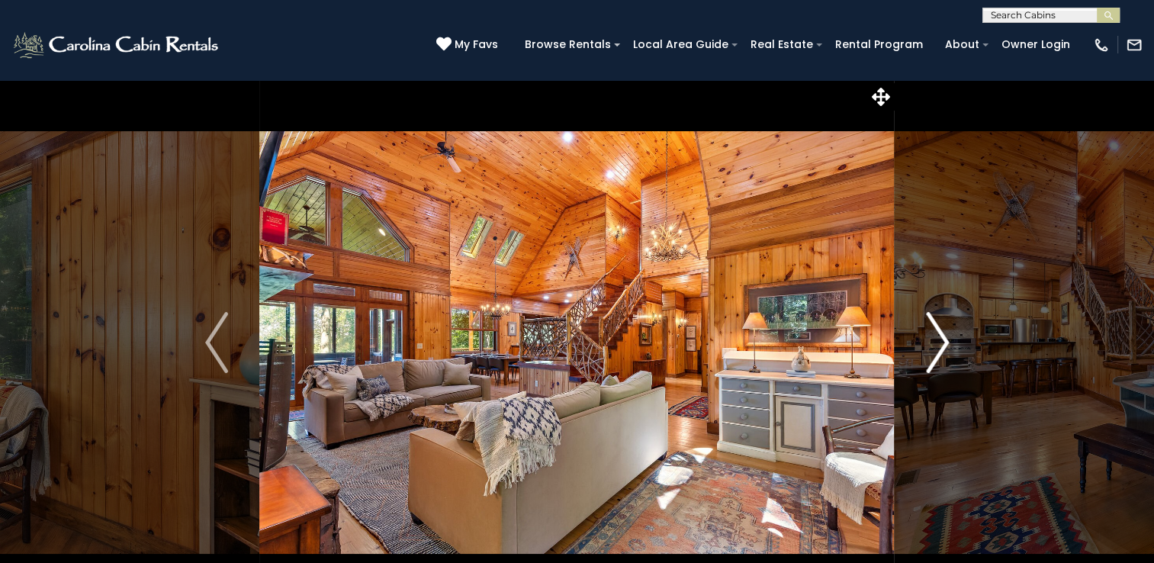
click at [936, 356] on img "Next" at bounding box center [937, 342] width 23 height 61
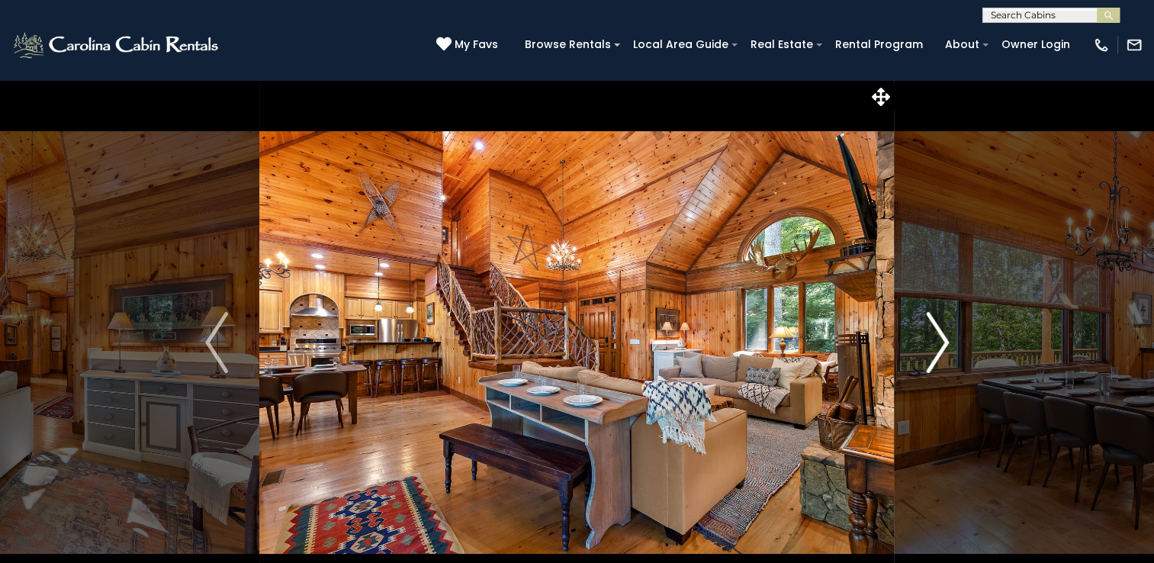
click at [936, 356] on img "Next" at bounding box center [937, 342] width 23 height 61
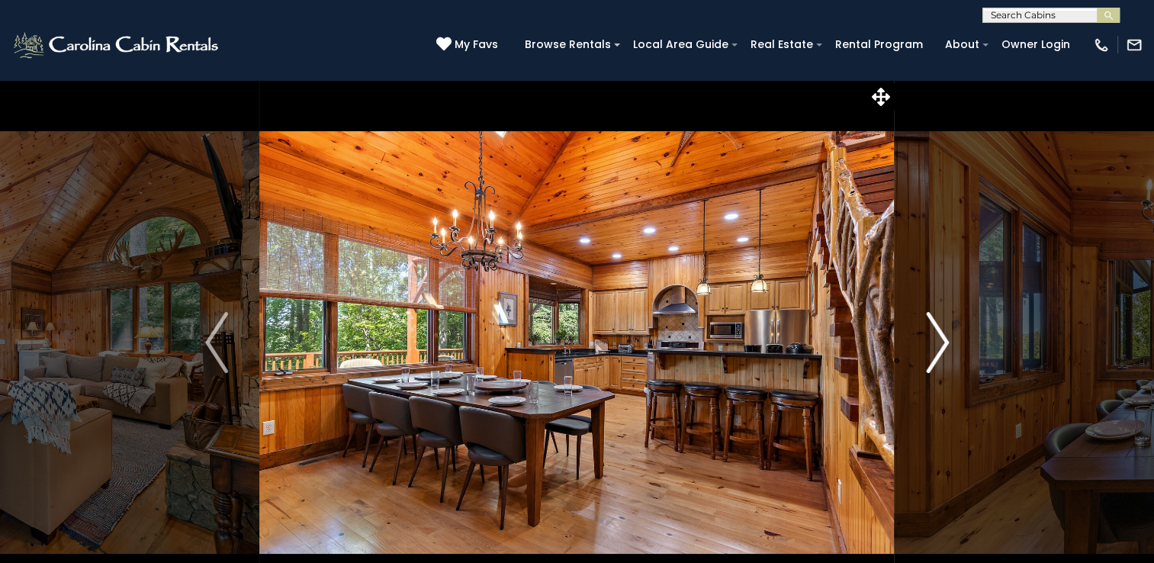
click at [936, 356] on img "Next" at bounding box center [937, 342] width 23 height 61
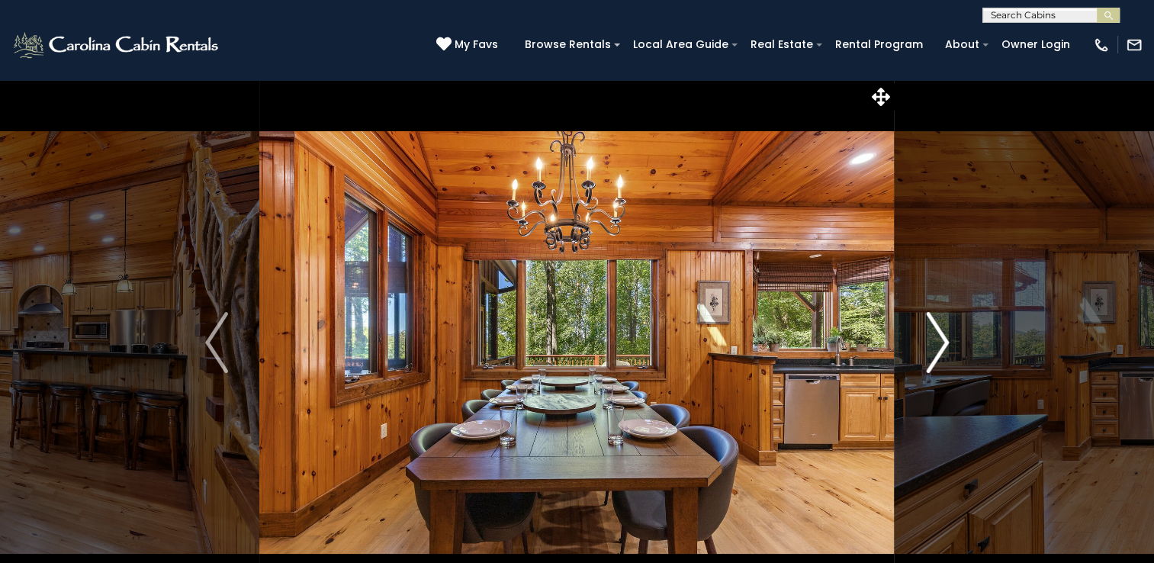
click at [936, 356] on img "Next" at bounding box center [937, 342] width 23 height 61
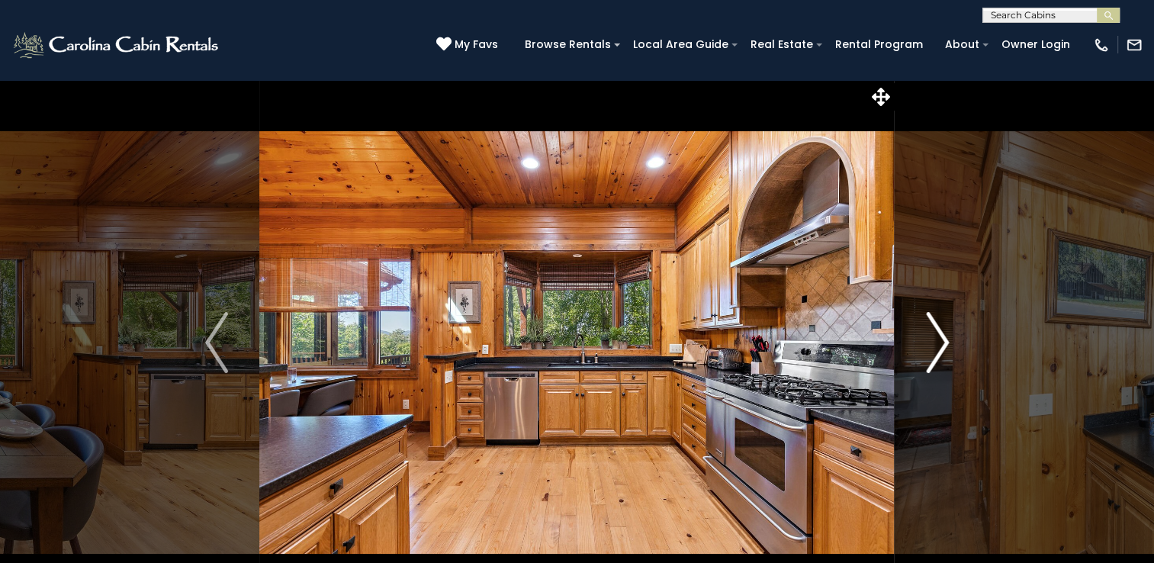
click at [936, 356] on img "Next" at bounding box center [937, 342] width 23 height 61
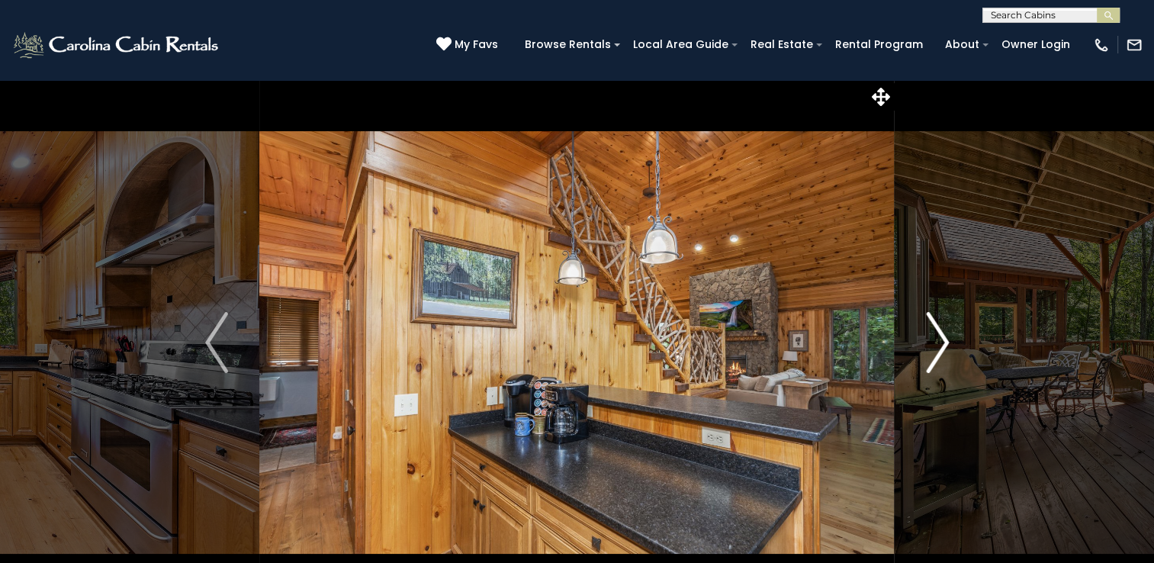
click at [936, 356] on img "Next" at bounding box center [937, 342] width 23 height 61
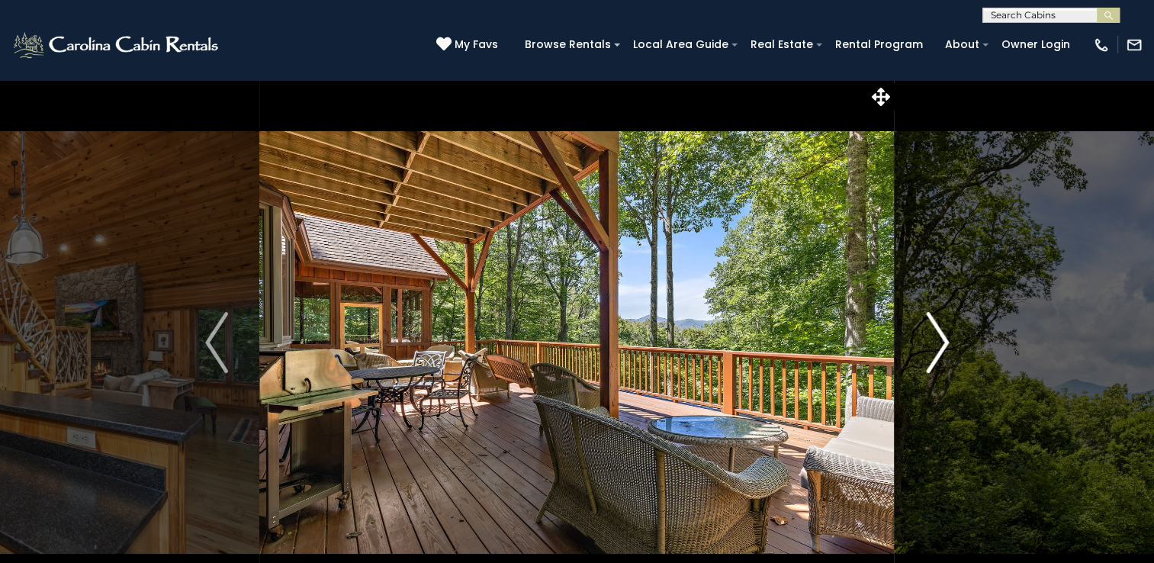
click at [936, 356] on img "Next" at bounding box center [937, 342] width 23 height 61
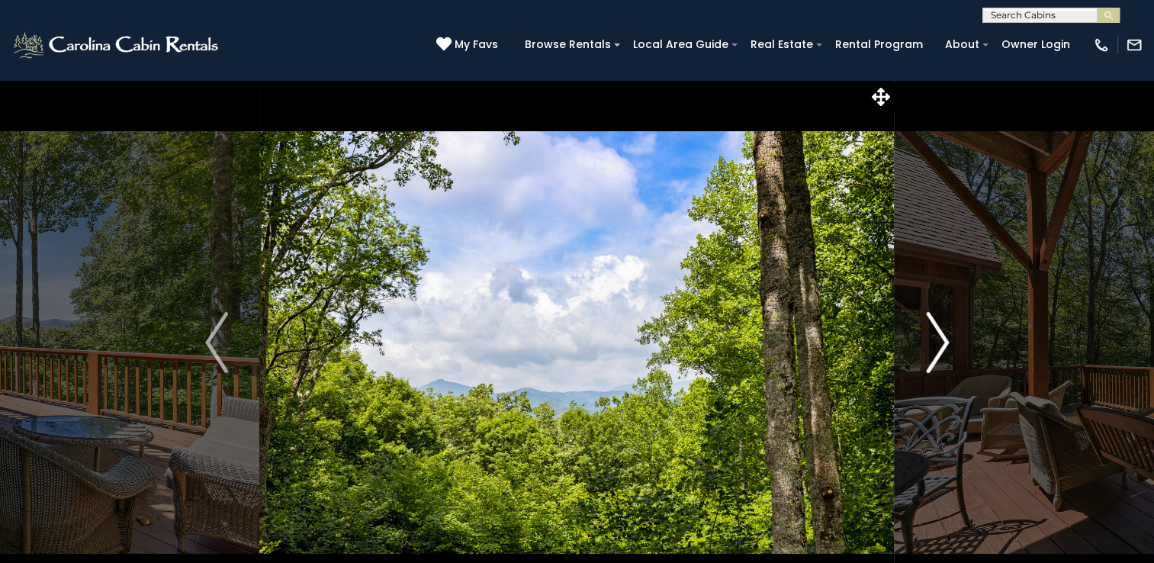
click at [936, 356] on img "Next" at bounding box center [937, 342] width 23 height 61
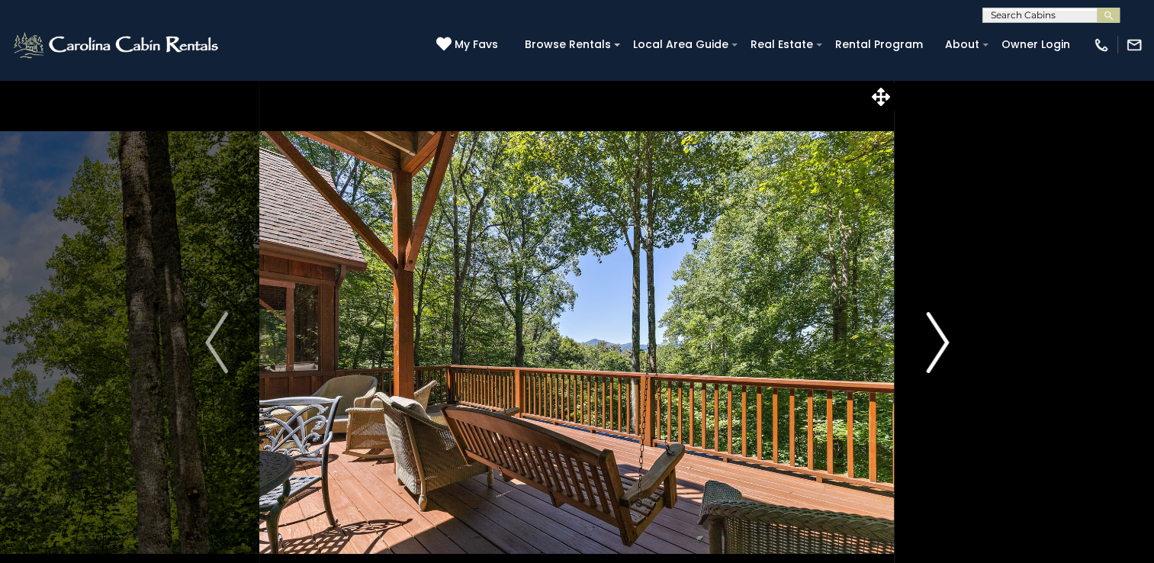
click at [936, 356] on img "Next" at bounding box center [937, 342] width 23 height 61
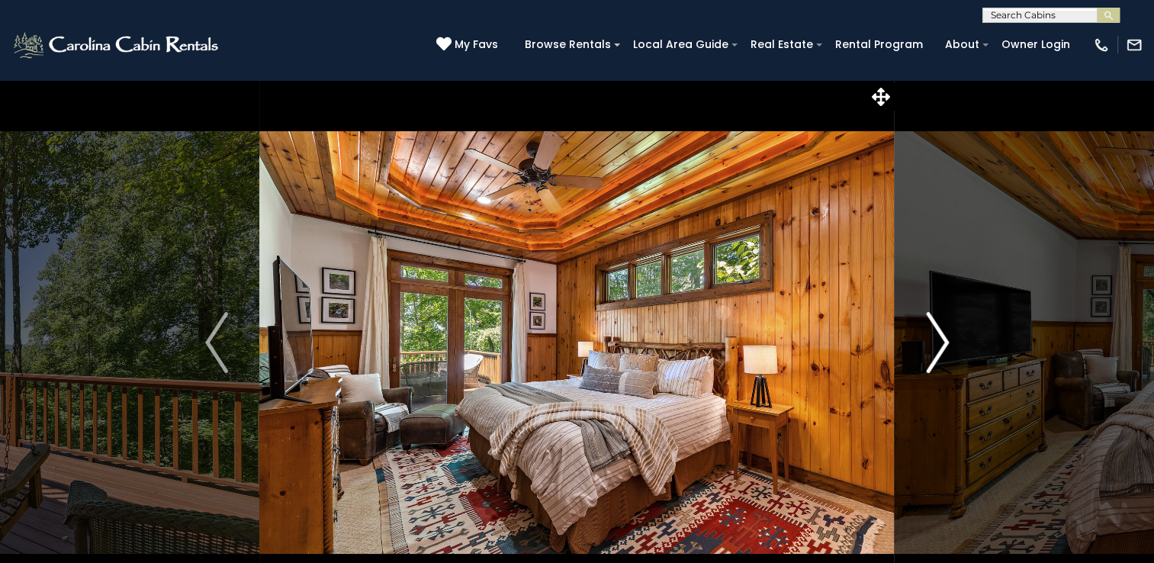
click at [936, 356] on img "Next" at bounding box center [937, 342] width 23 height 61
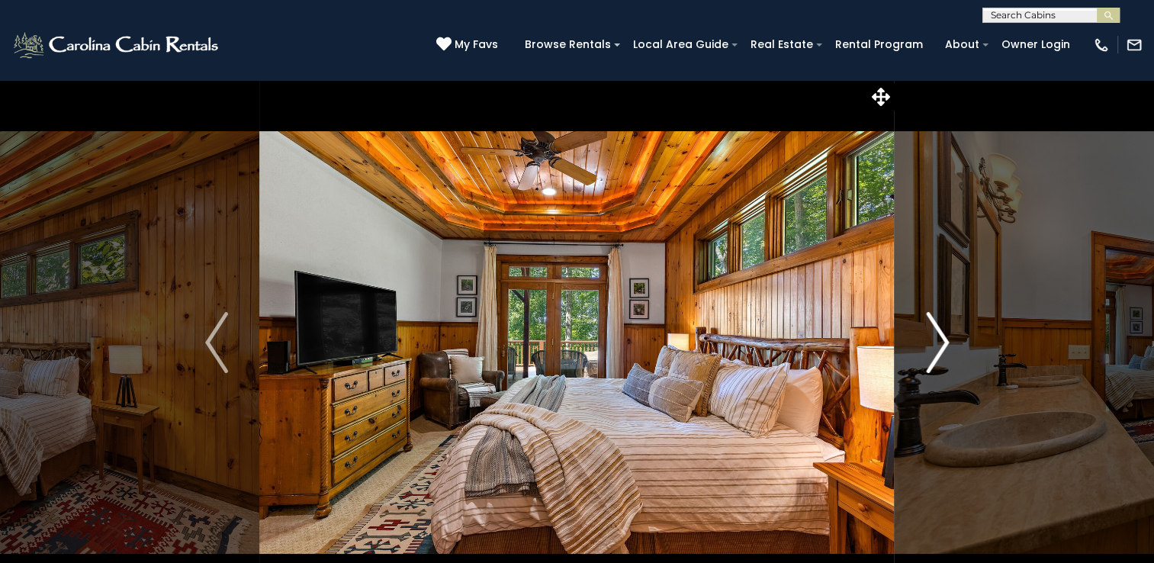
click at [936, 356] on img "Next" at bounding box center [937, 342] width 23 height 61
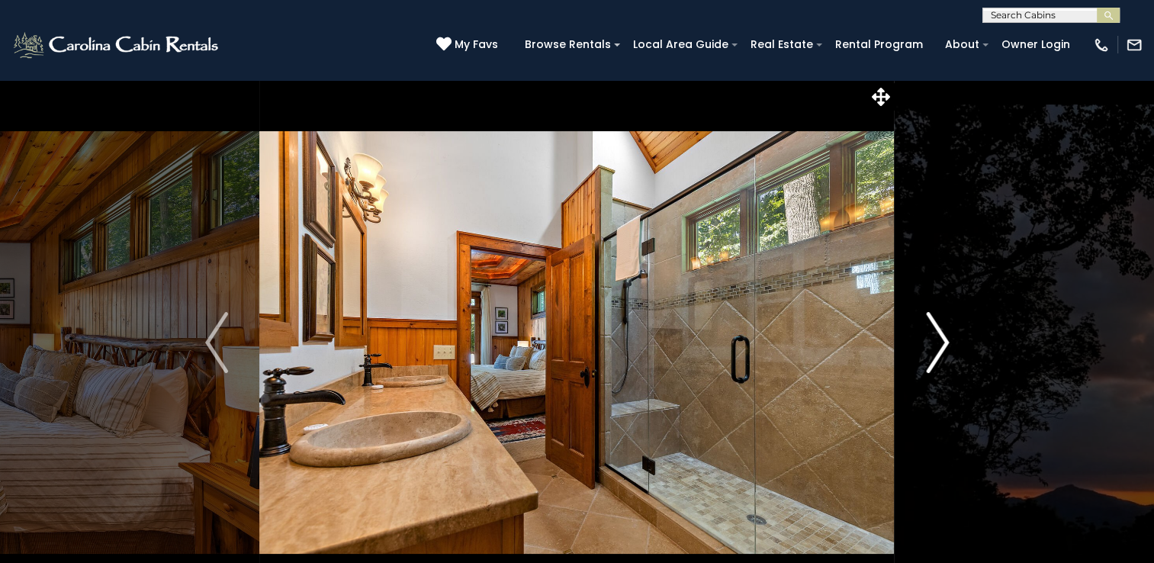
click at [936, 356] on img "Next" at bounding box center [937, 342] width 23 height 61
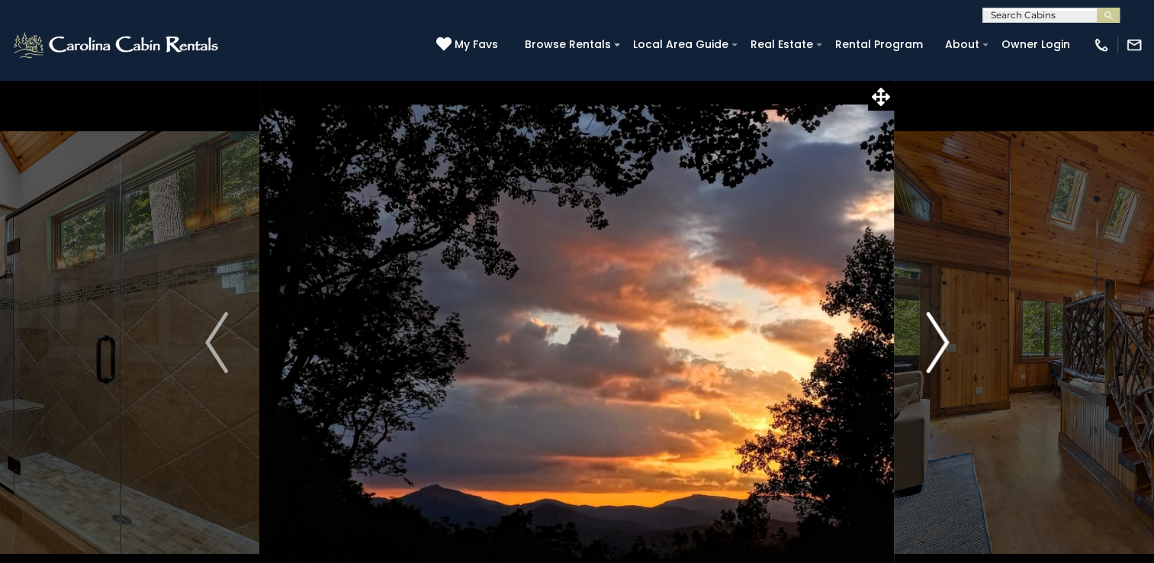
click at [936, 356] on img "Next" at bounding box center [937, 342] width 23 height 61
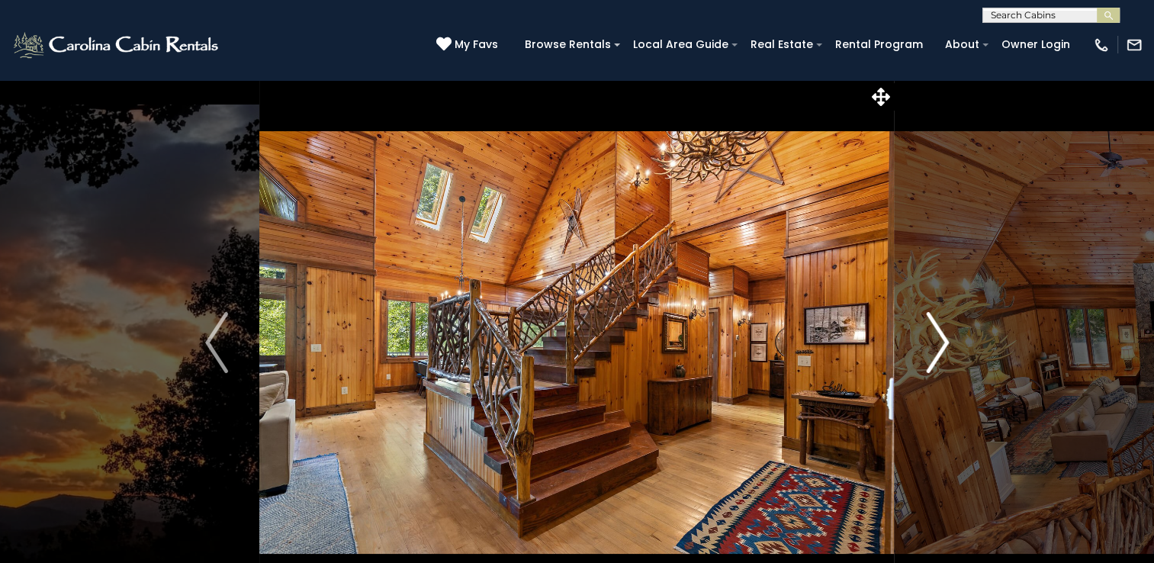
click at [936, 356] on img "Next" at bounding box center [937, 342] width 23 height 61
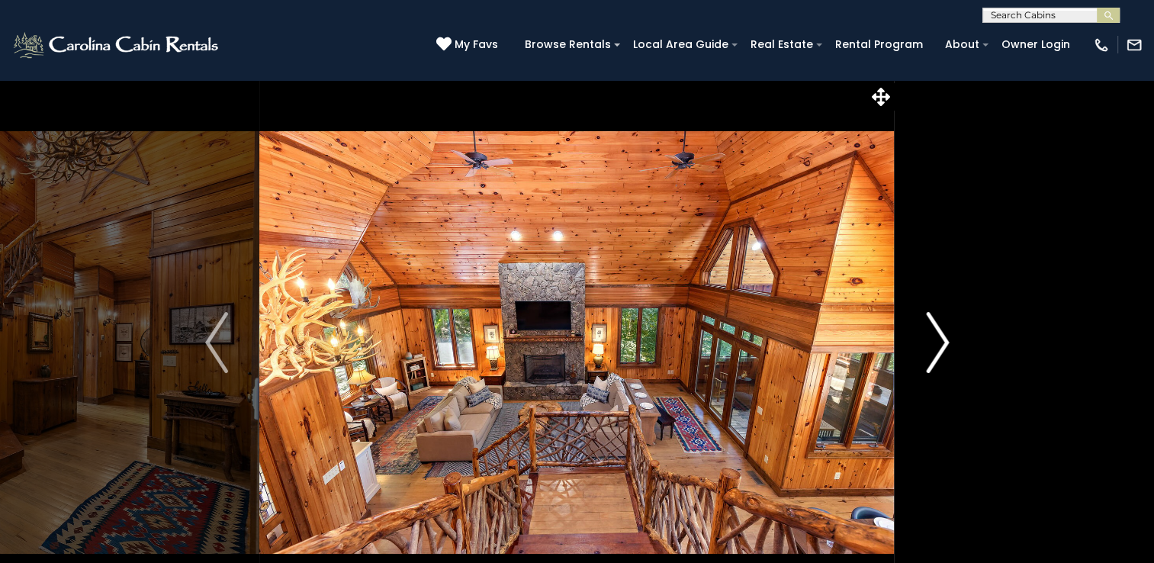
click at [936, 356] on img "Next" at bounding box center [937, 342] width 23 height 61
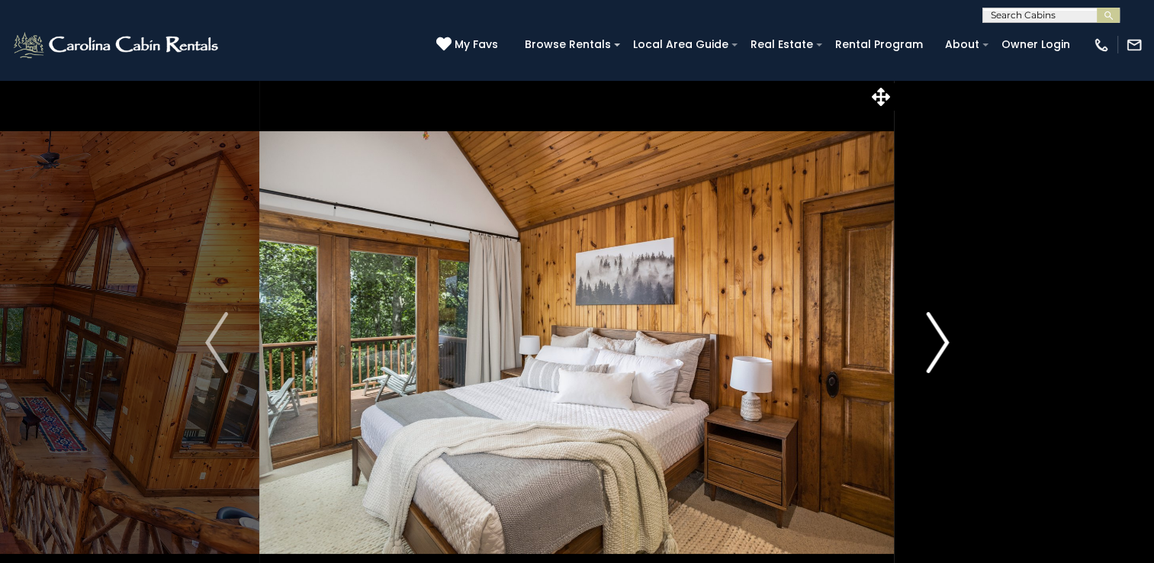
click at [936, 356] on img "Next" at bounding box center [937, 342] width 23 height 61
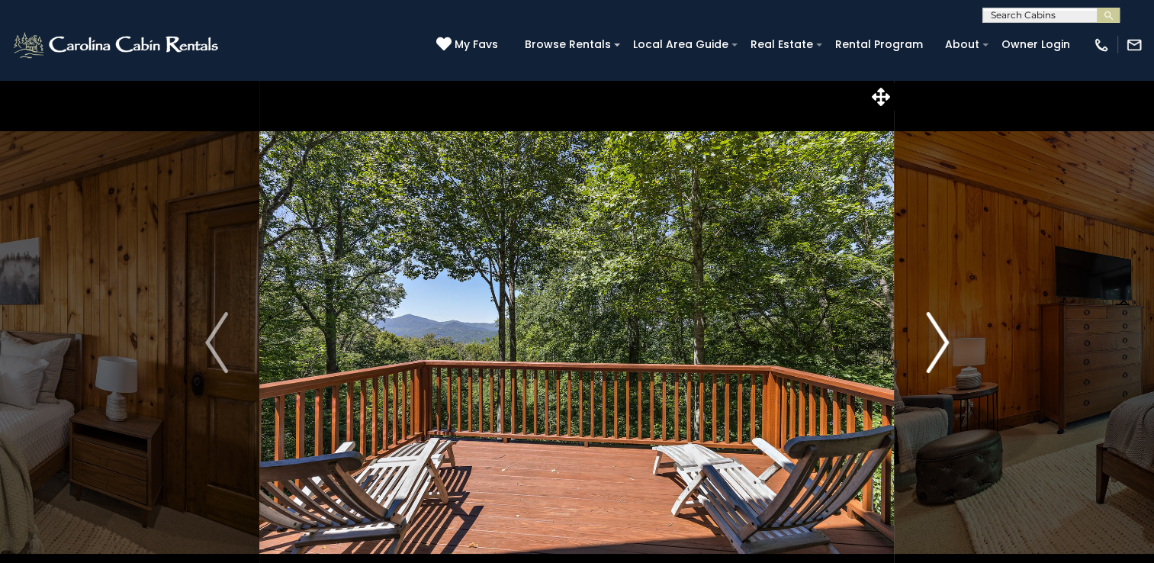
click at [936, 356] on img "Next" at bounding box center [937, 342] width 23 height 61
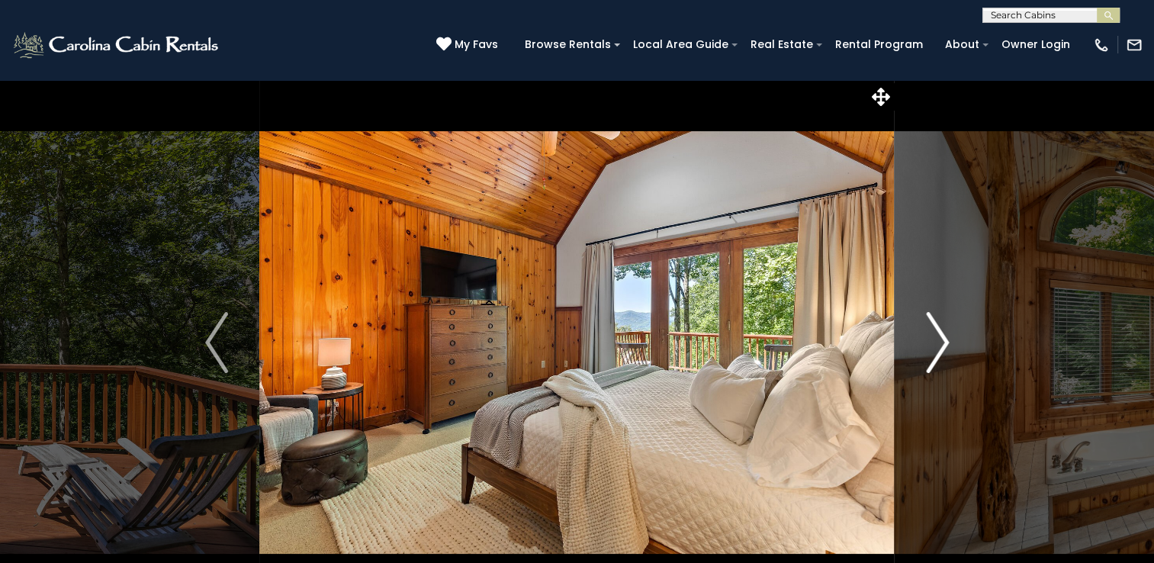
click at [936, 356] on img "Next" at bounding box center [937, 342] width 23 height 61
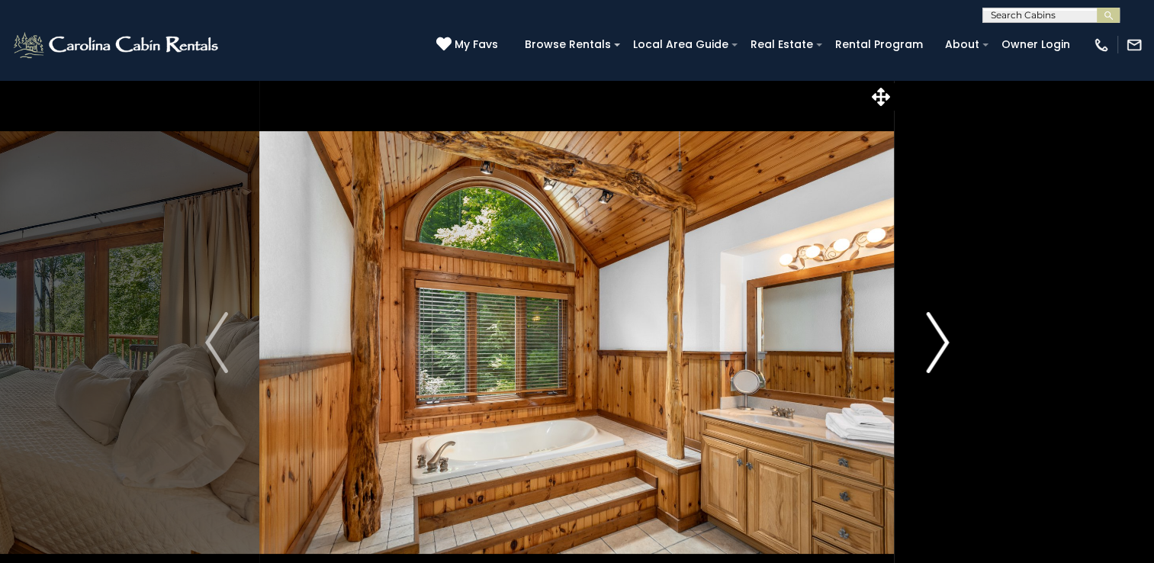
click at [936, 356] on img "Next" at bounding box center [937, 342] width 23 height 61
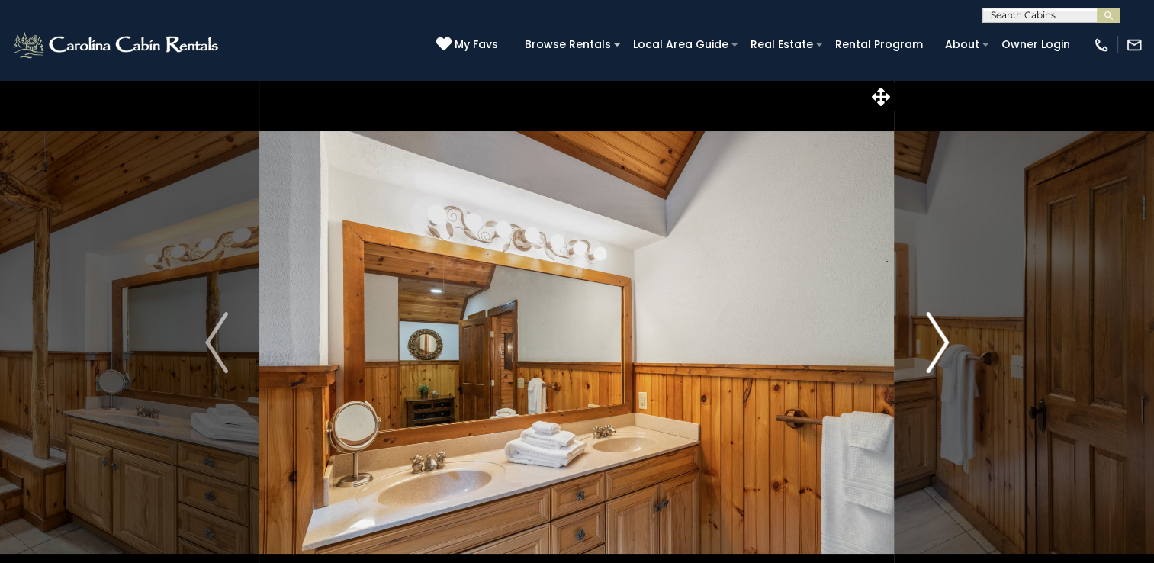
click at [936, 356] on img "Next" at bounding box center [937, 342] width 23 height 61
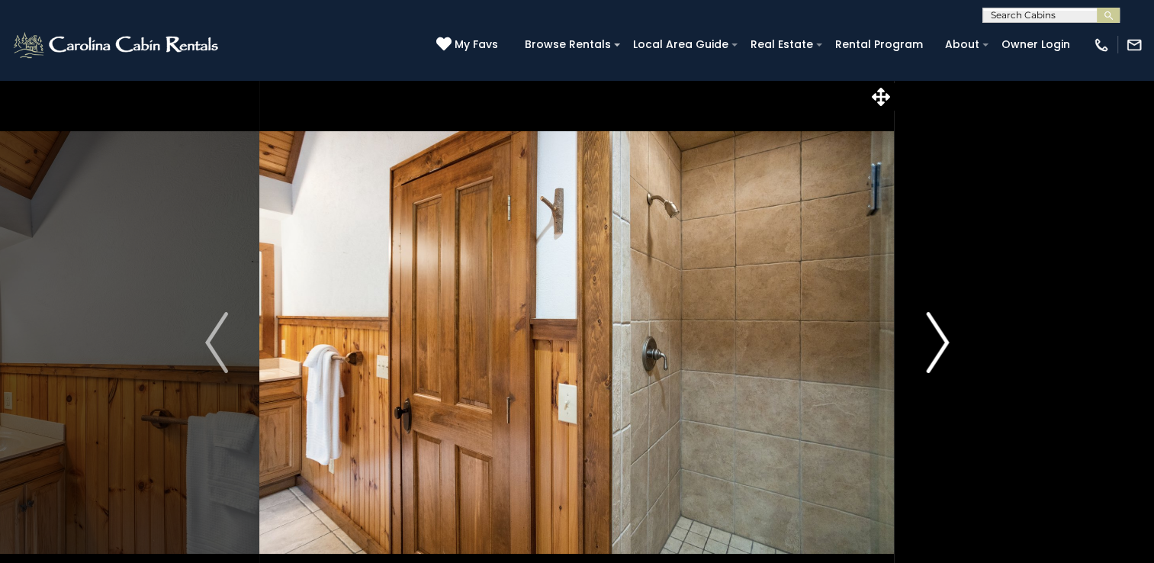
click at [936, 356] on img "Next" at bounding box center [937, 342] width 23 height 61
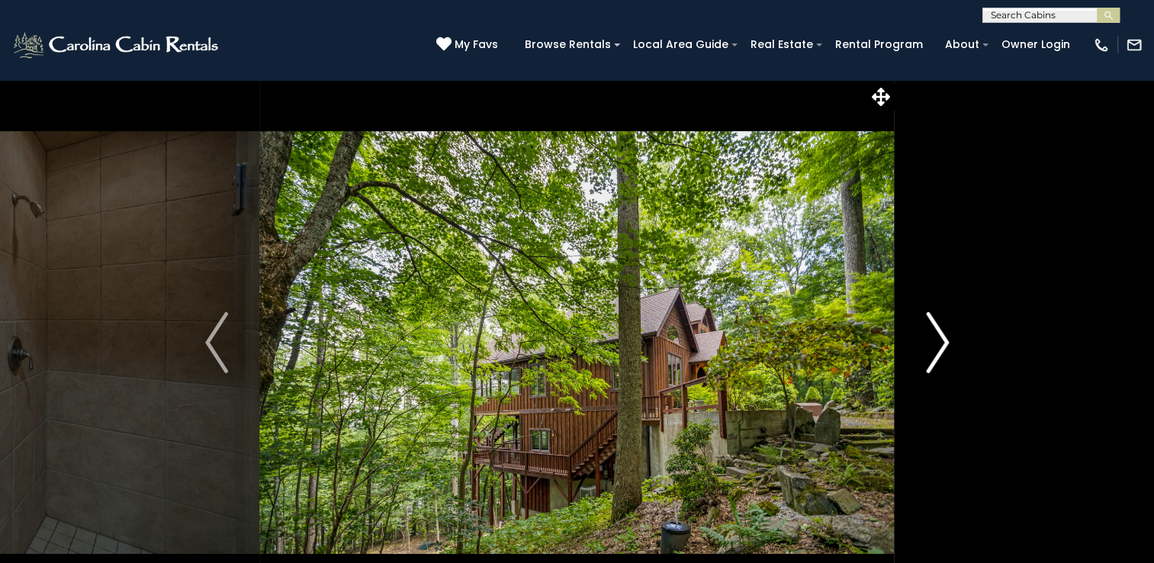
click at [936, 356] on img "Next" at bounding box center [937, 342] width 23 height 61
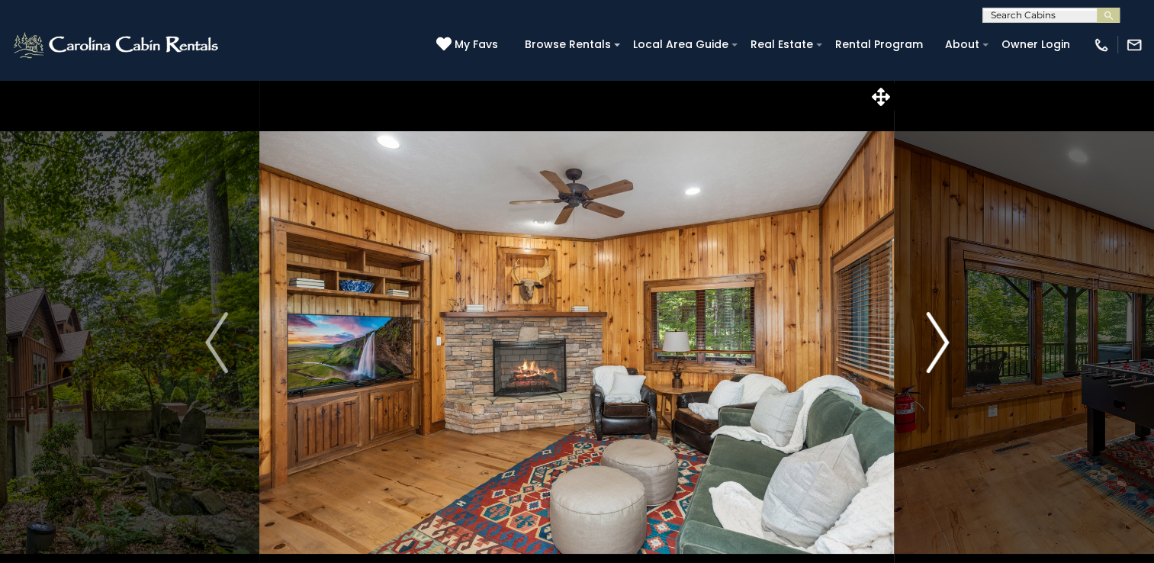
click at [936, 356] on img "Next" at bounding box center [937, 342] width 23 height 61
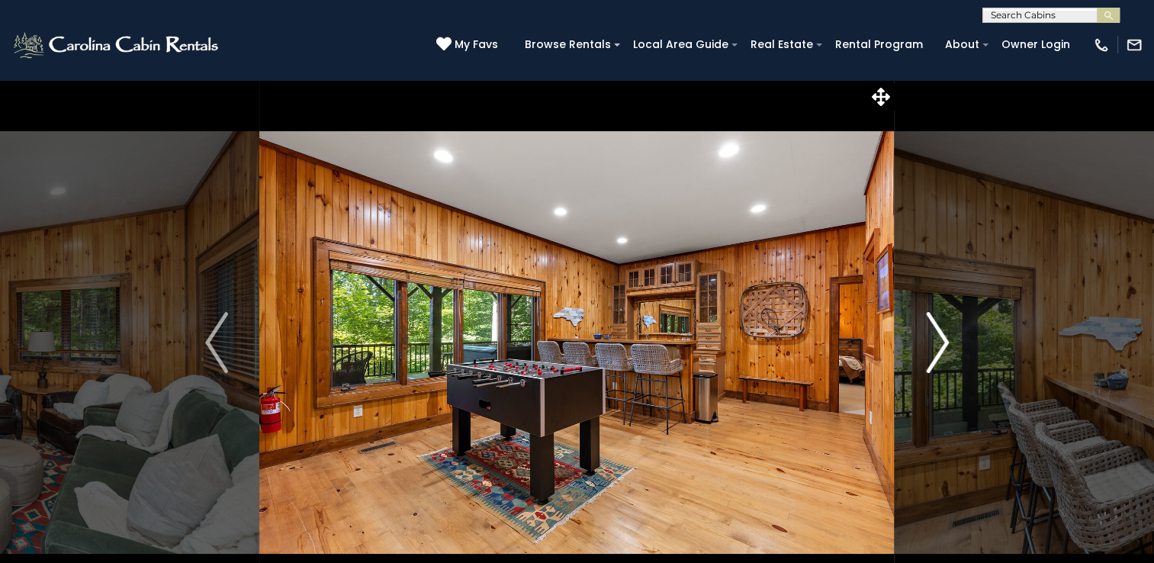
click at [936, 356] on img "Next" at bounding box center [937, 342] width 23 height 61
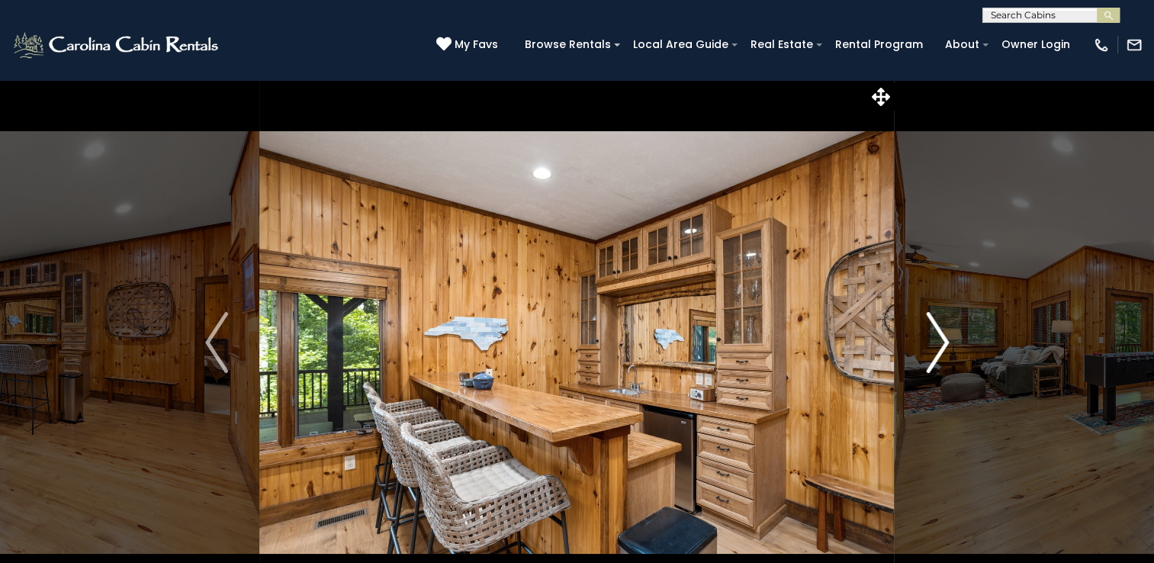
click at [936, 356] on img "Next" at bounding box center [937, 342] width 23 height 61
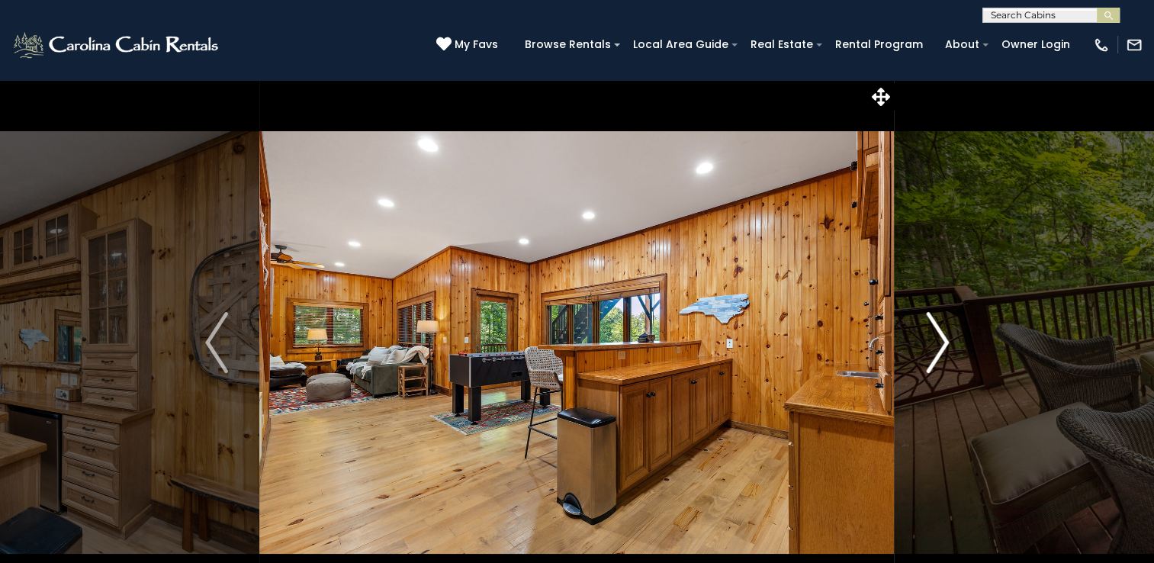
click at [936, 356] on img "Next" at bounding box center [937, 342] width 23 height 61
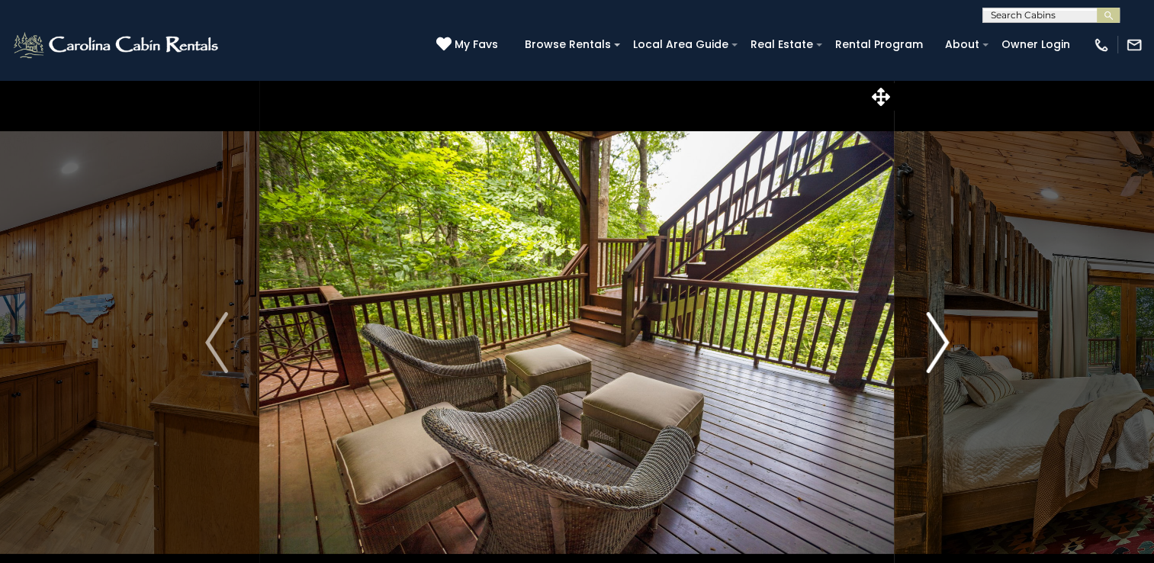
click at [936, 356] on img "Next" at bounding box center [937, 342] width 23 height 61
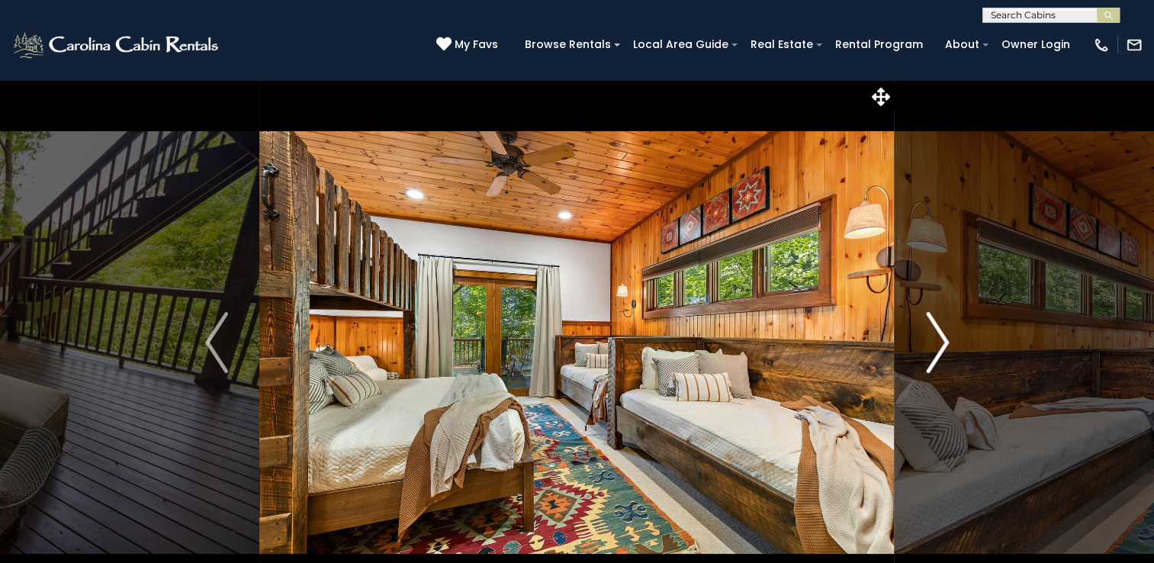
click at [936, 356] on img "Next" at bounding box center [937, 342] width 23 height 61
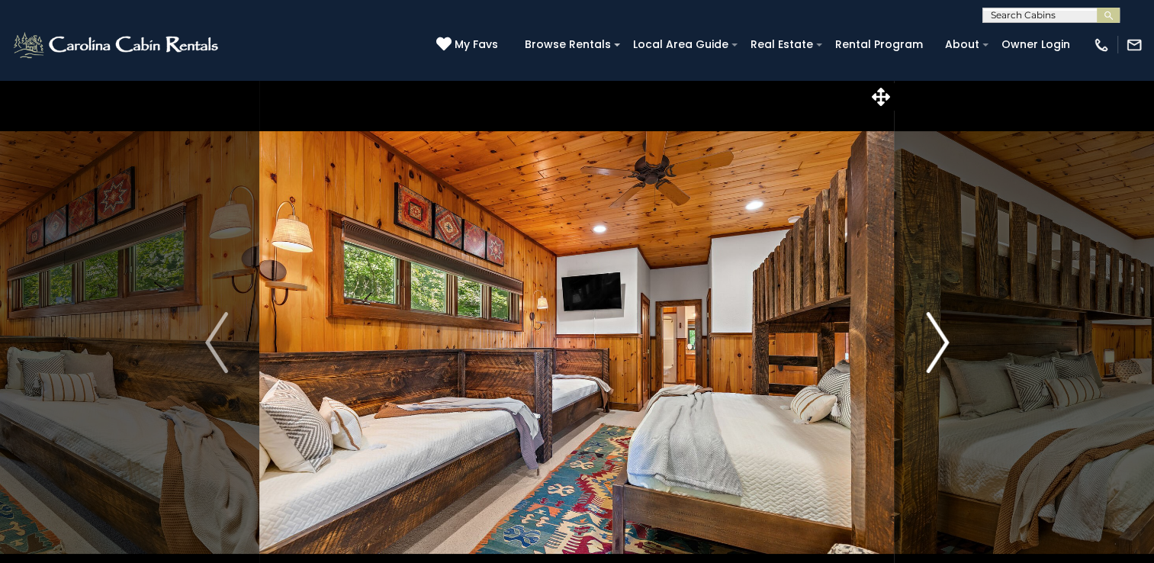
click at [936, 356] on img "Next" at bounding box center [937, 342] width 23 height 61
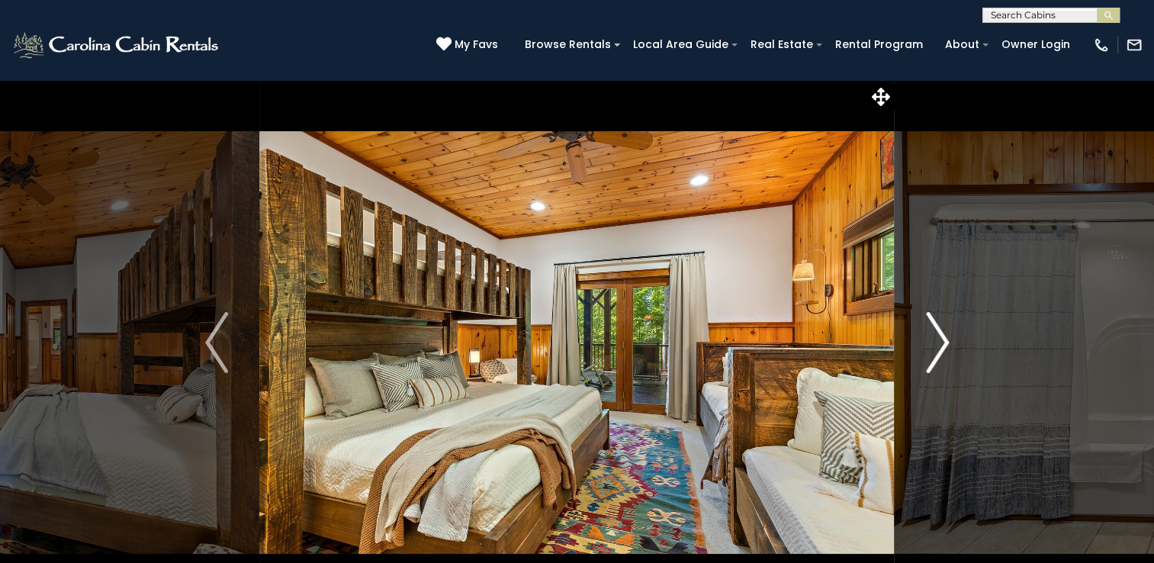
click at [936, 356] on img "Next" at bounding box center [937, 342] width 23 height 61
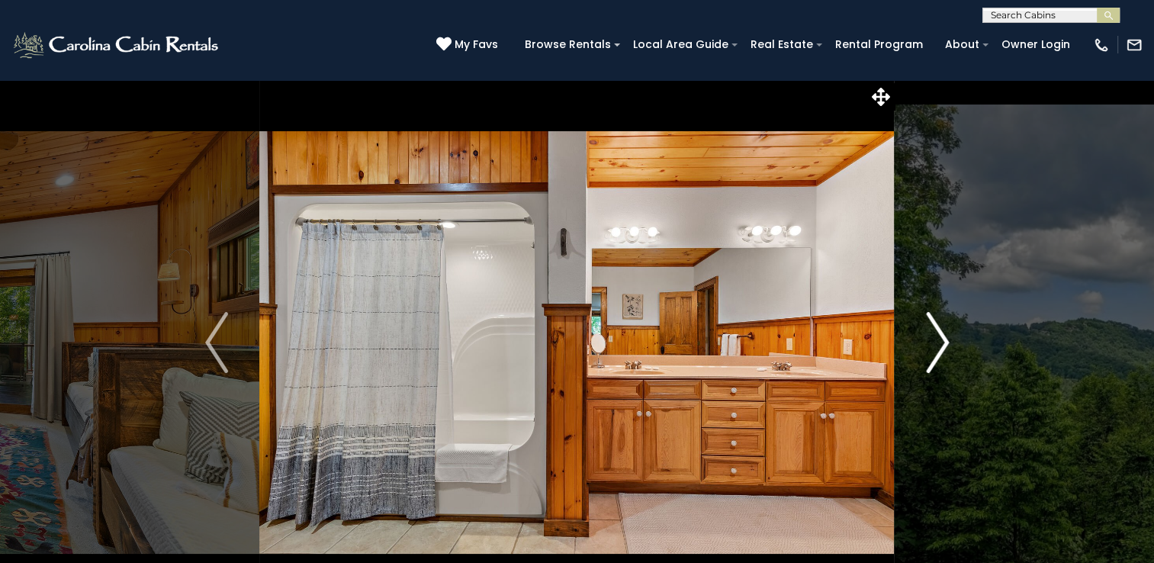
click at [936, 356] on img "Next" at bounding box center [937, 342] width 23 height 61
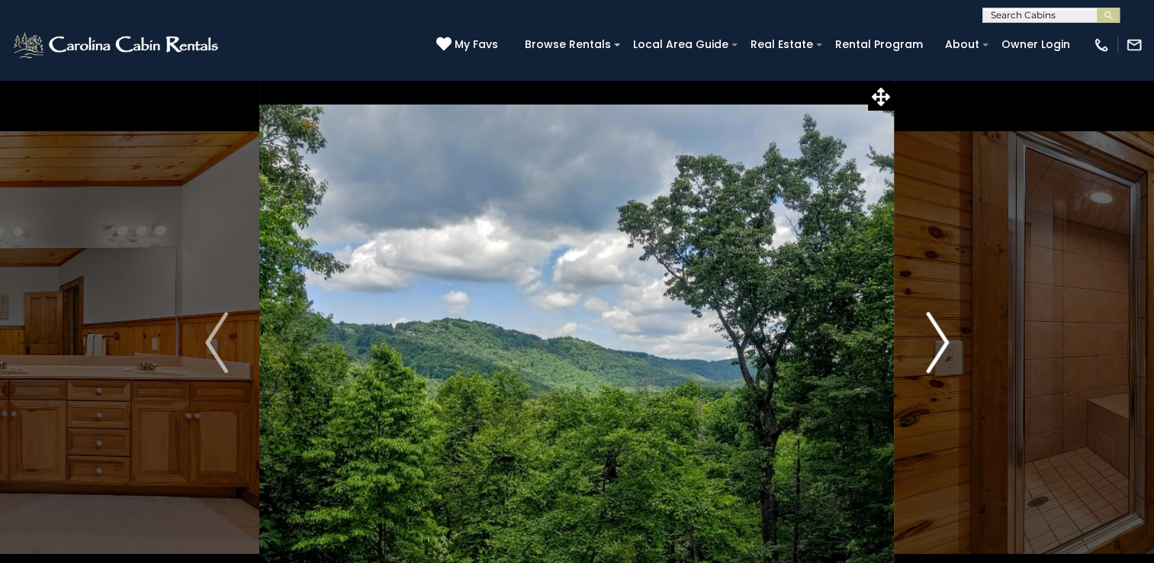
click at [936, 356] on img "Next" at bounding box center [937, 342] width 23 height 61
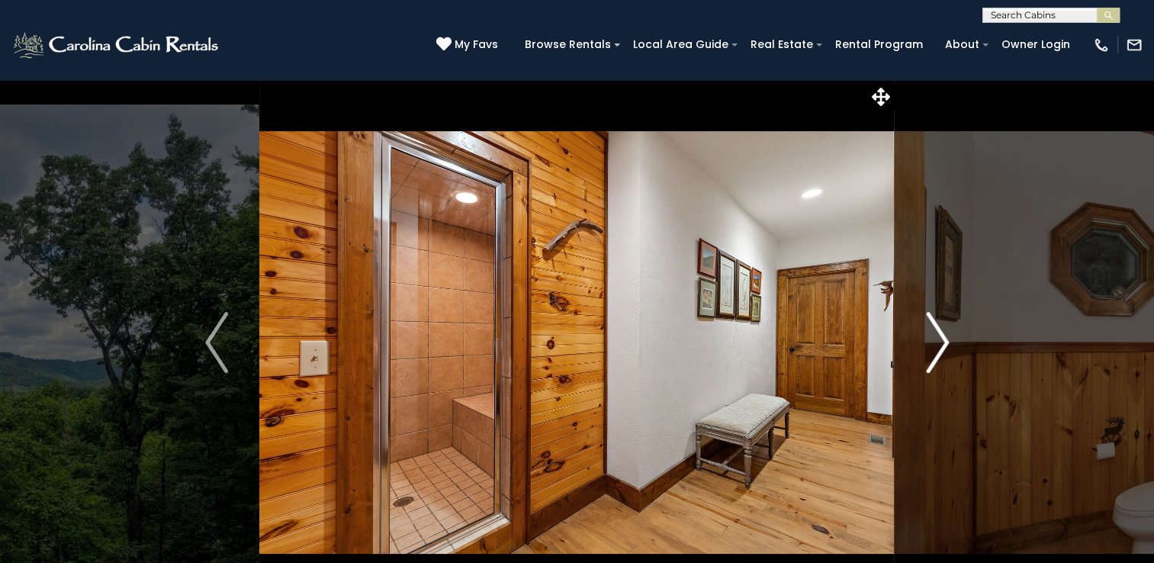
click at [936, 356] on img "Next" at bounding box center [937, 342] width 23 height 61
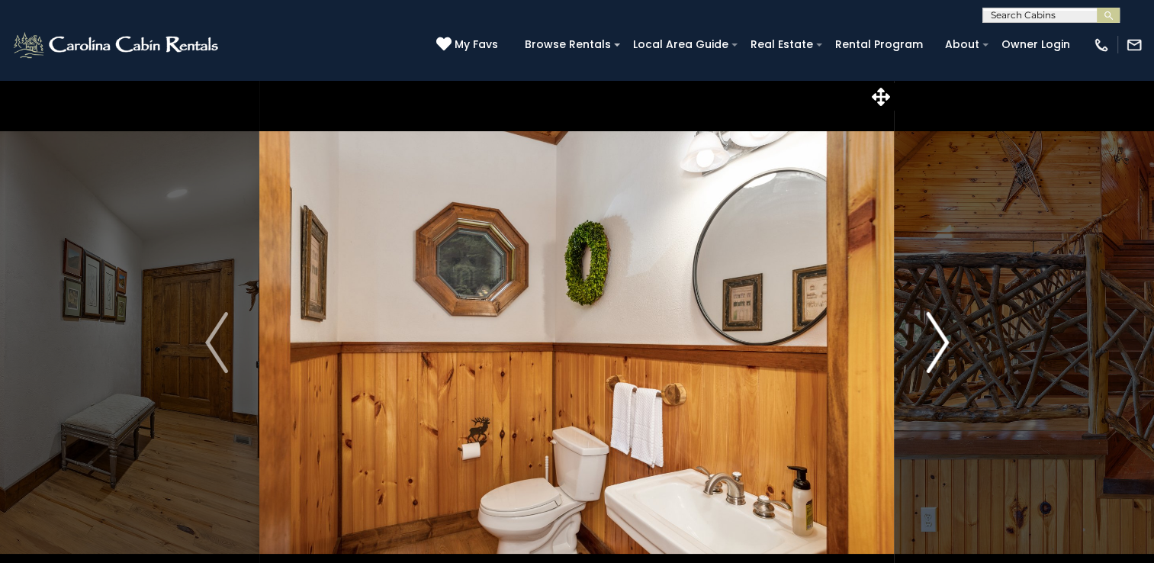
click at [936, 356] on img "Next" at bounding box center [937, 342] width 23 height 61
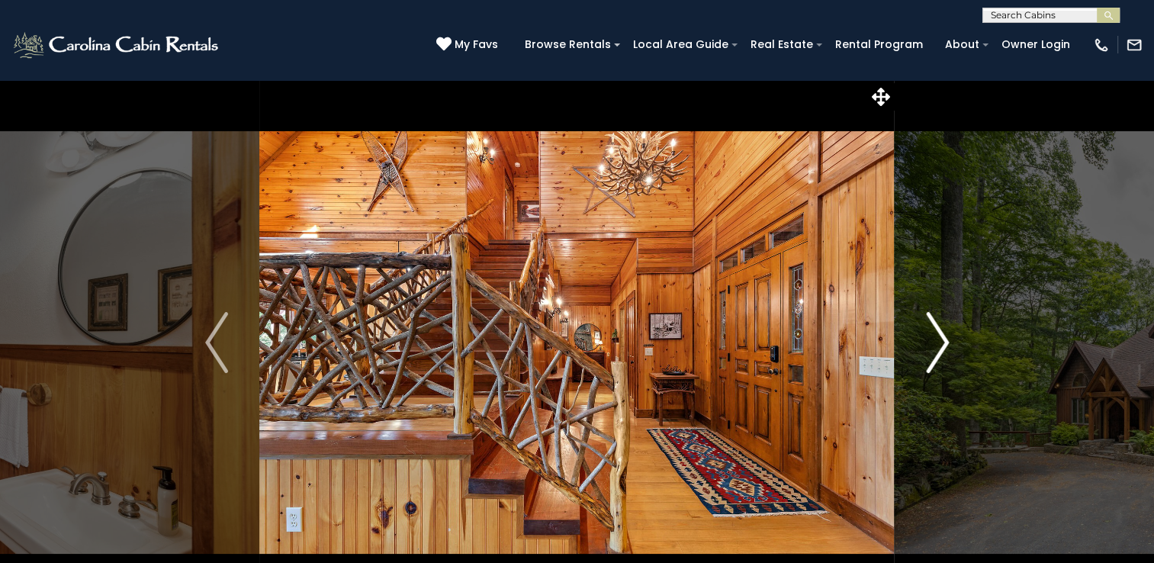
click at [936, 356] on img "Next" at bounding box center [937, 342] width 23 height 61
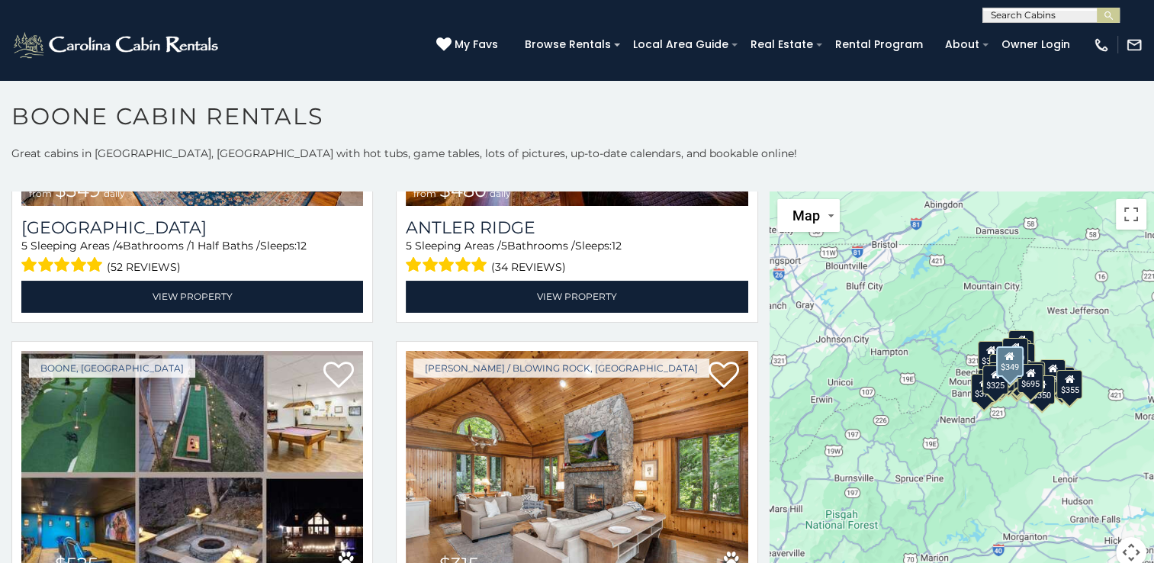
scroll to position [259, 0]
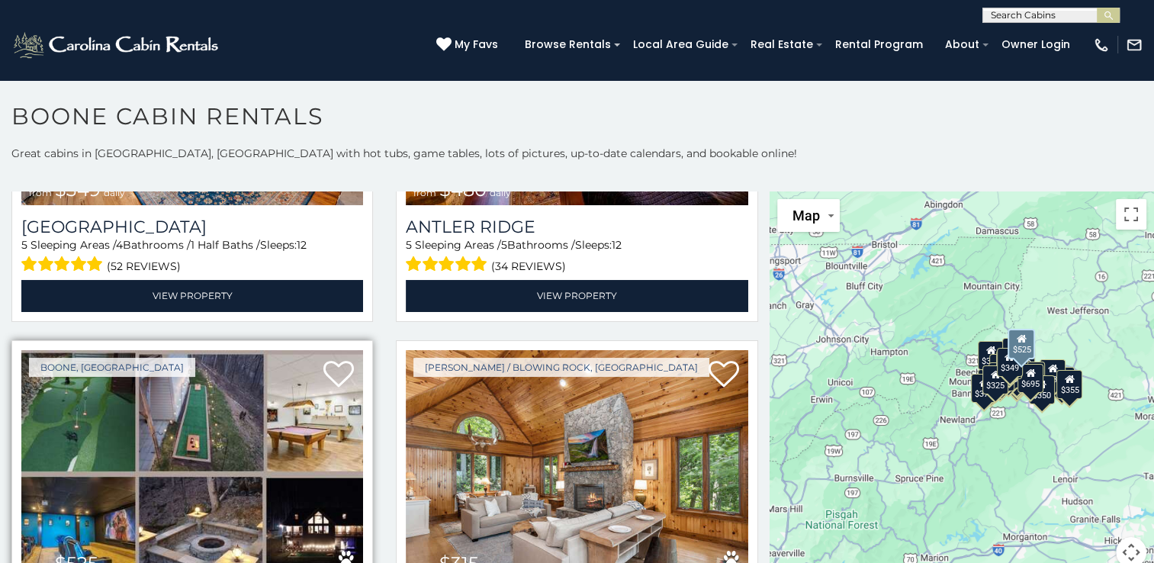
click at [214, 429] on img at bounding box center [192, 464] width 342 height 229
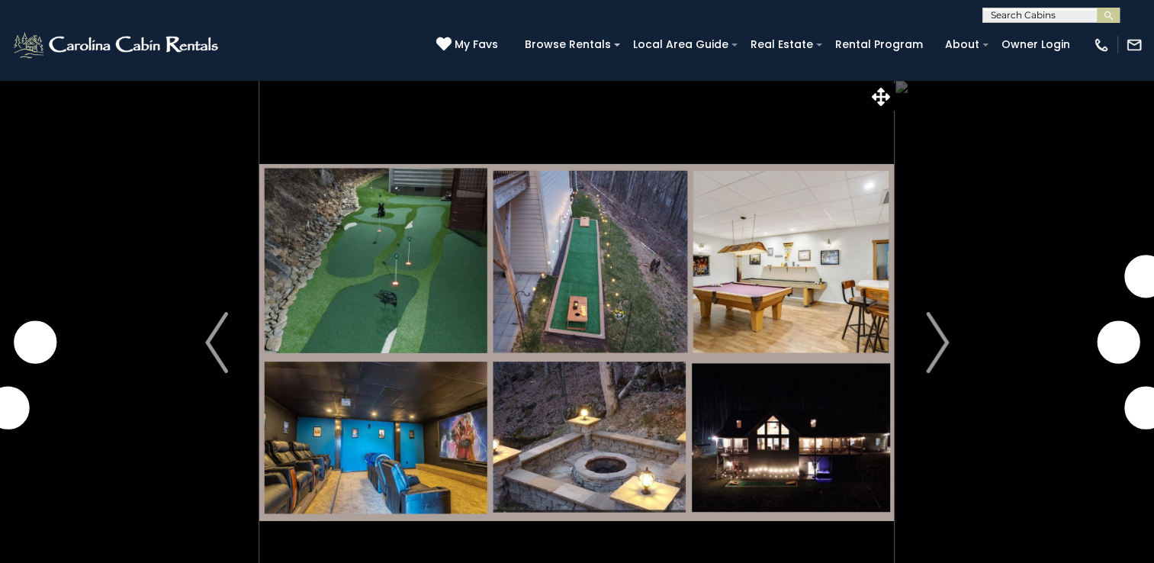
drag, startPoint x: 0, startPoint y: 0, endPoint x: 153, endPoint y: 285, distance: 323.6
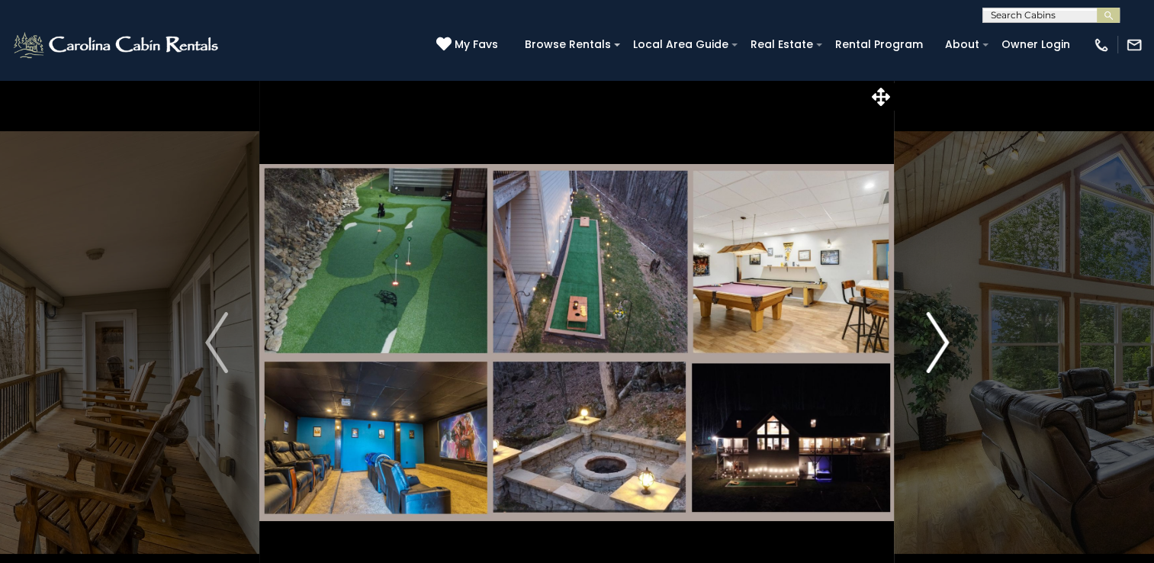
click at [940, 337] on img "Next" at bounding box center [937, 342] width 23 height 61
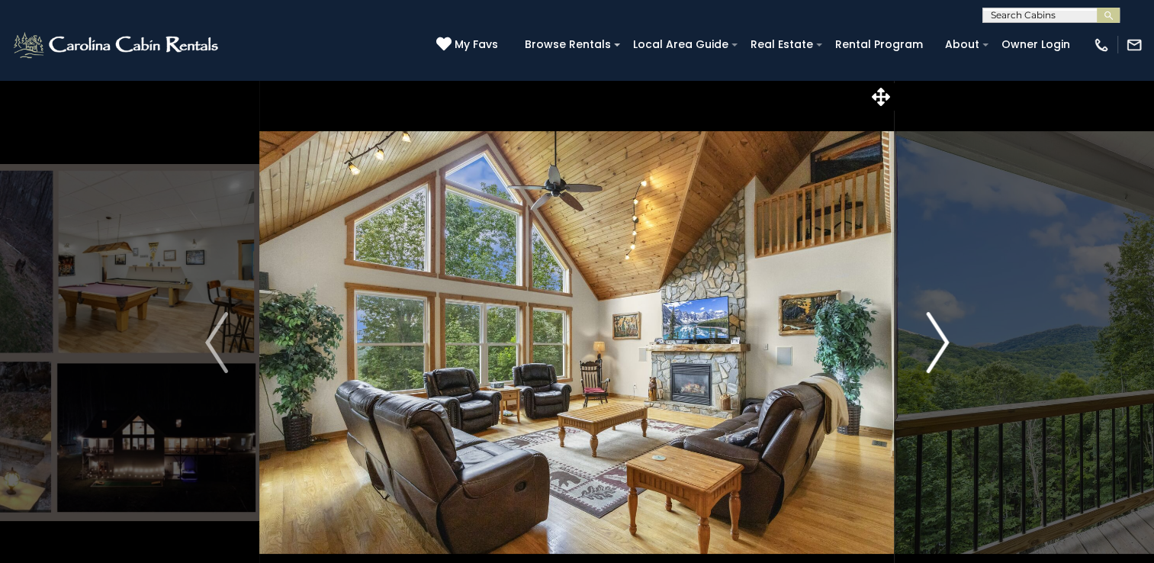
click at [940, 337] on img "Next" at bounding box center [937, 342] width 23 height 61
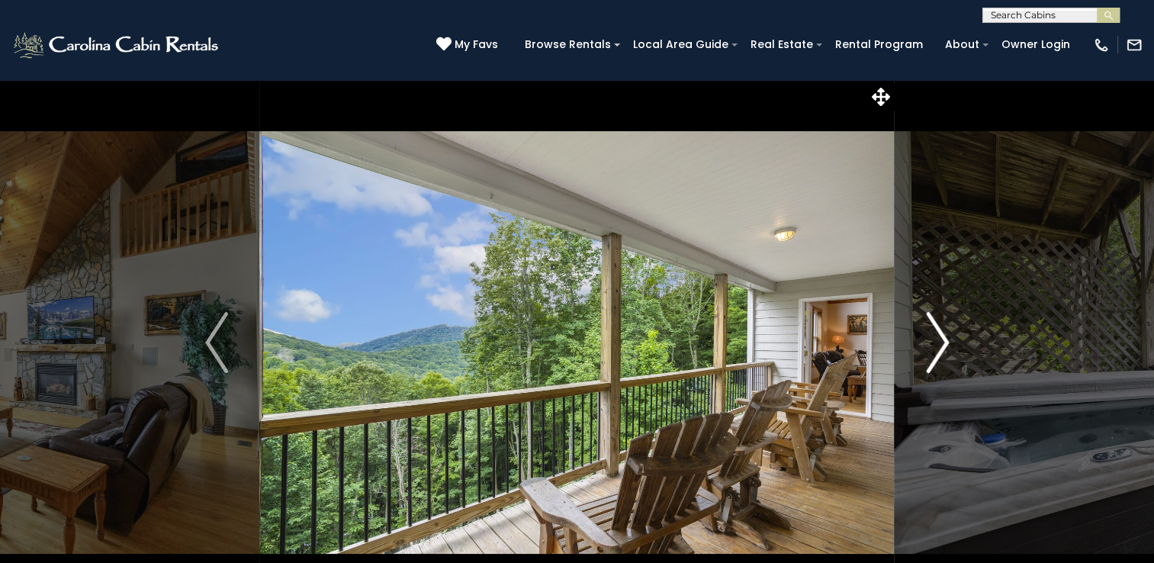
click at [940, 337] on img "Next" at bounding box center [937, 342] width 23 height 61
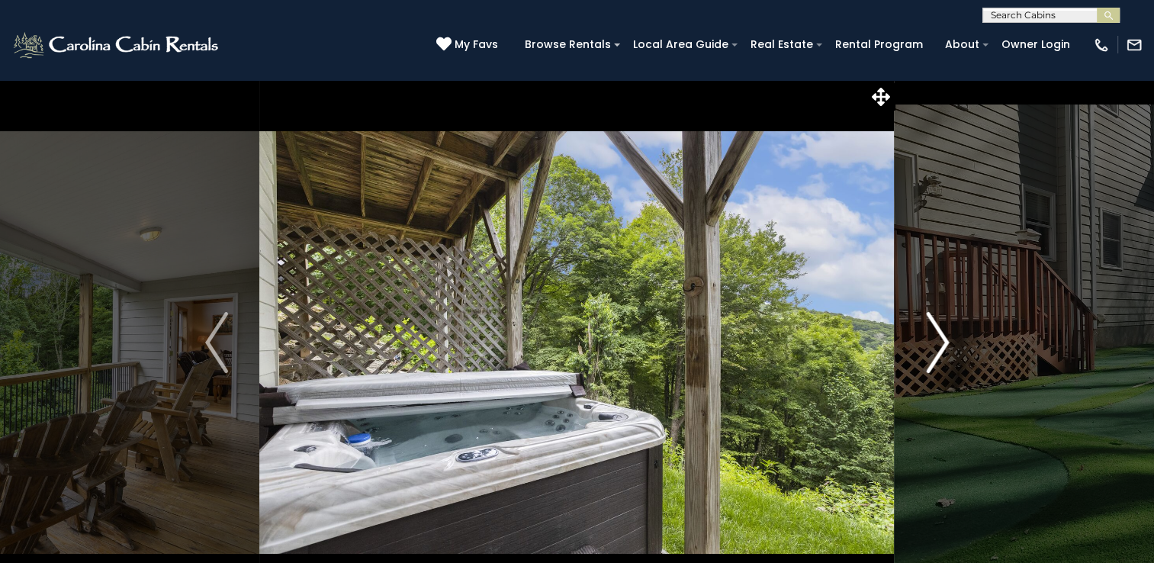
click at [940, 337] on img "Next" at bounding box center [937, 342] width 23 height 61
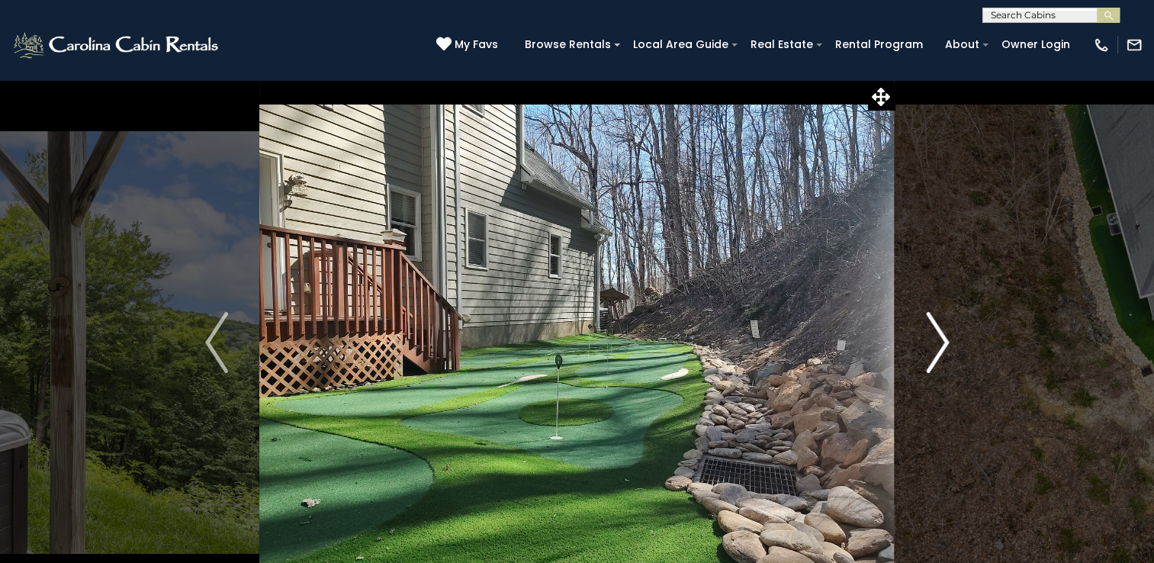
click at [940, 337] on img "Next" at bounding box center [937, 342] width 23 height 61
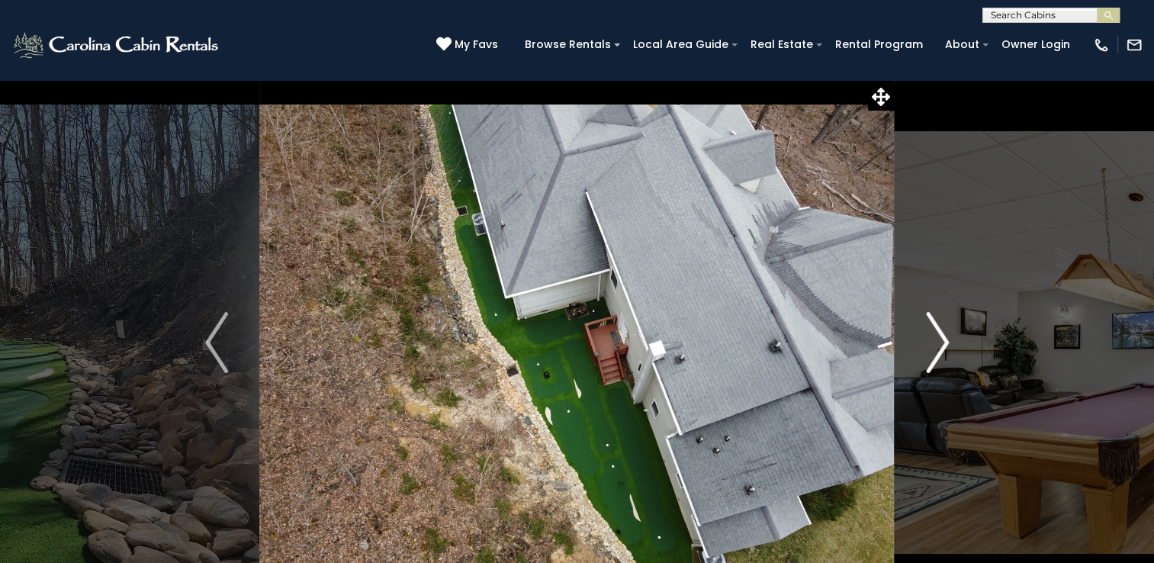
click at [940, 337] on img "Next" at bounding box center [937, 342] width 23 height 61
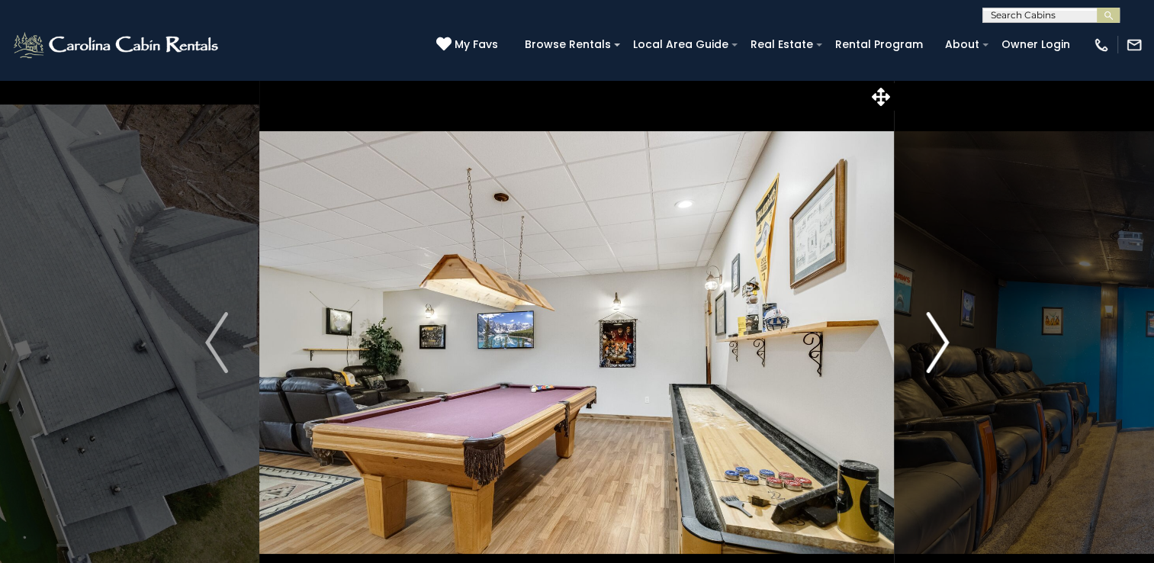
click at [940, 337] on img "Next" at bounding box center [937, 342] width 23 height 61
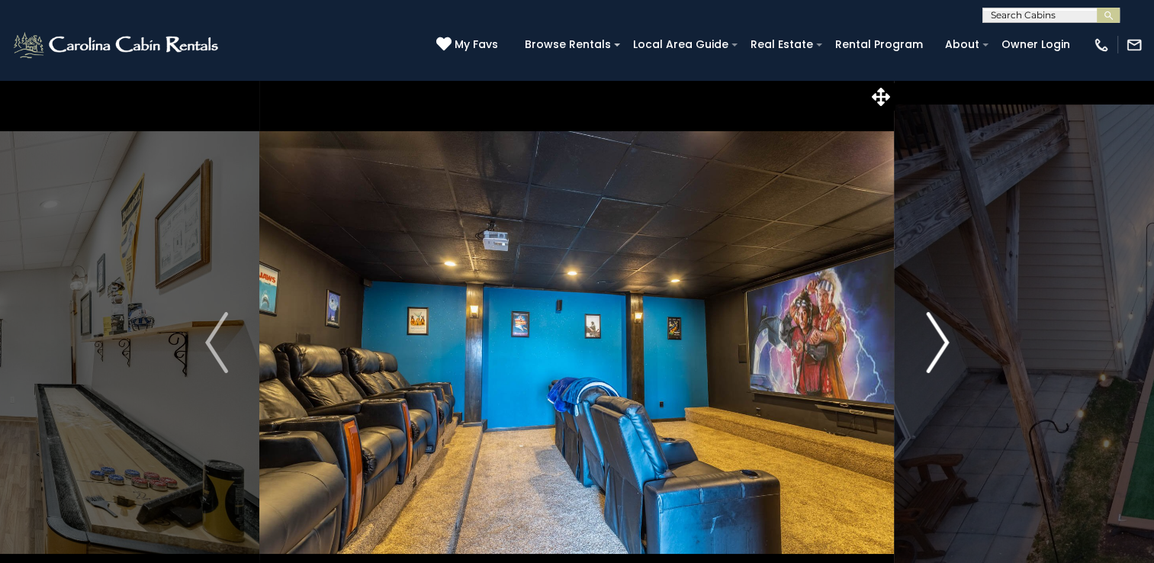
click at [940, 337] on img "Next" at bounding box center [937, 342] width 23 height 61
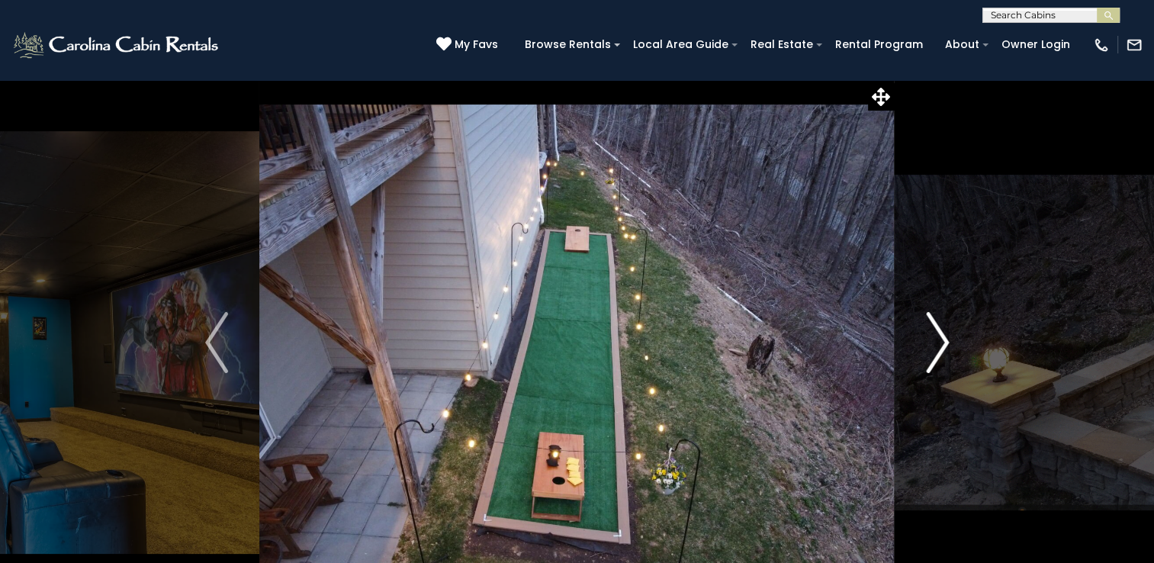
click at [940, 337] on img "Next" at bounding box center [937, 342] width 23 height 61
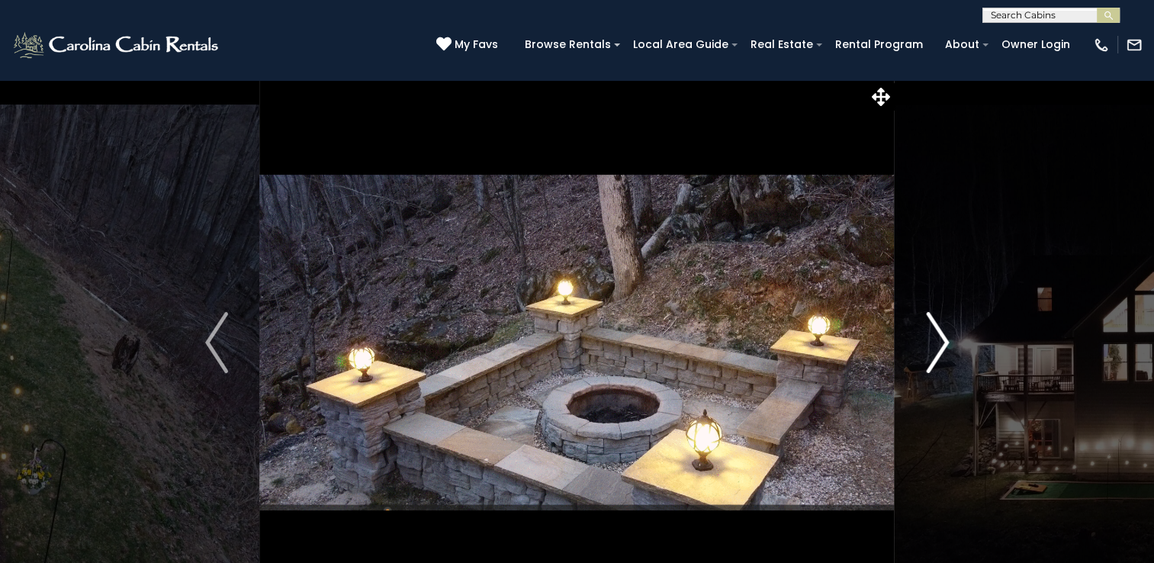
click at [940, 337] on img "Next" at bounding box center [937, 342] width 23 height 61
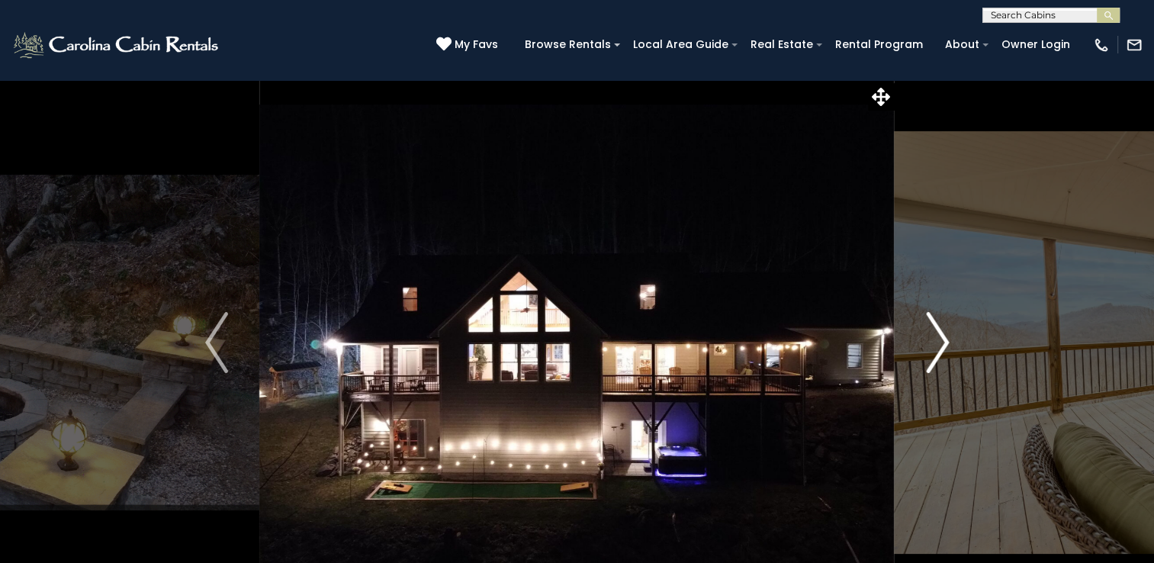
click at [940, 337] on img "Next" at bounding box center [937, 342] width 23 height 61
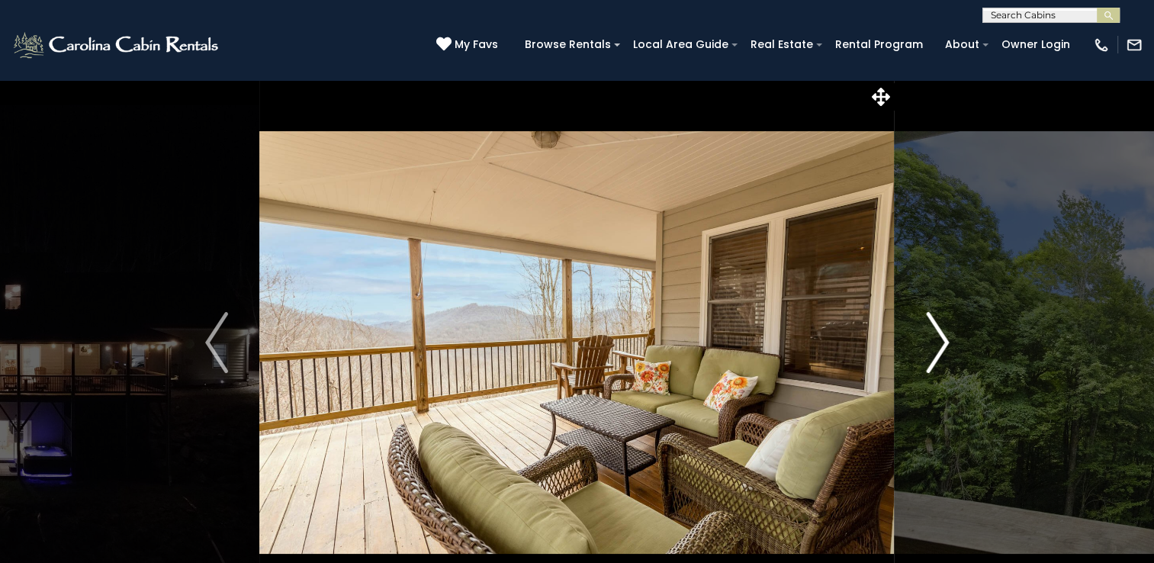
click at [940, 337] on img "Next" at bounding box center [937, 342] width 23 height 61
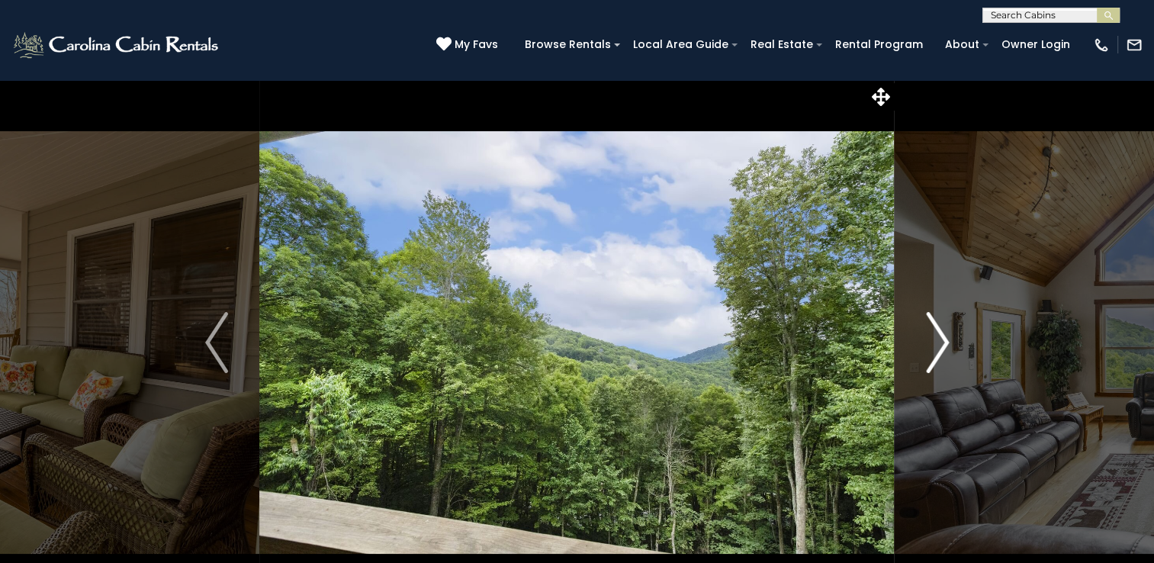
click at [940, 337] on img "Next" at bounding box center [937, 342] width 23 height 61
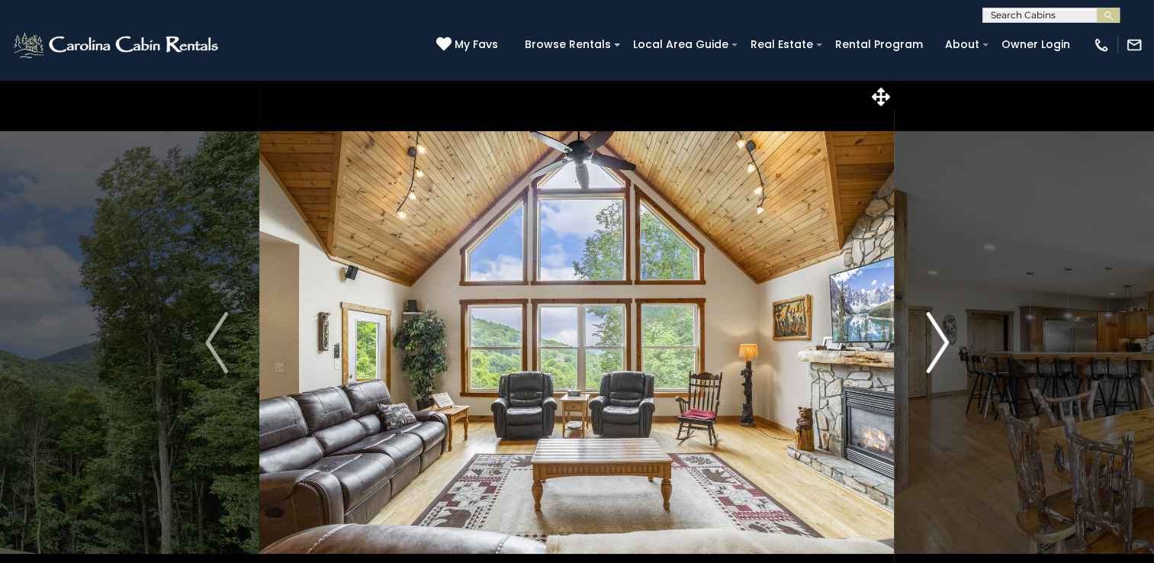
click at [940, 337] on img "Next" at bounding box center [937, 342] width 23 height 61
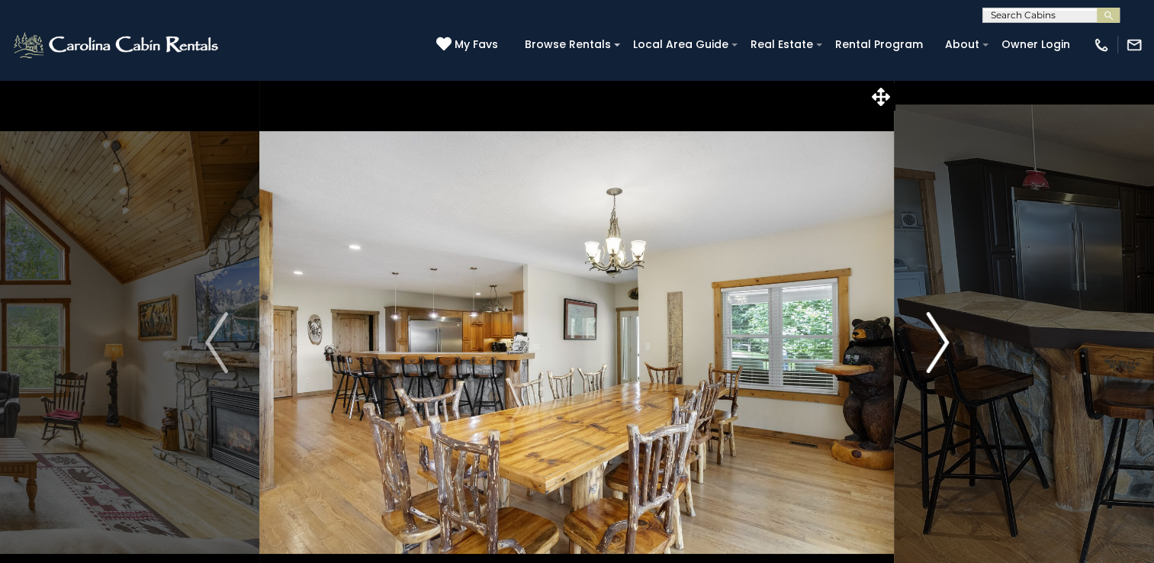
click at [940, 337] on img "Next" at bounding box center [937, 342] width 23 height 61
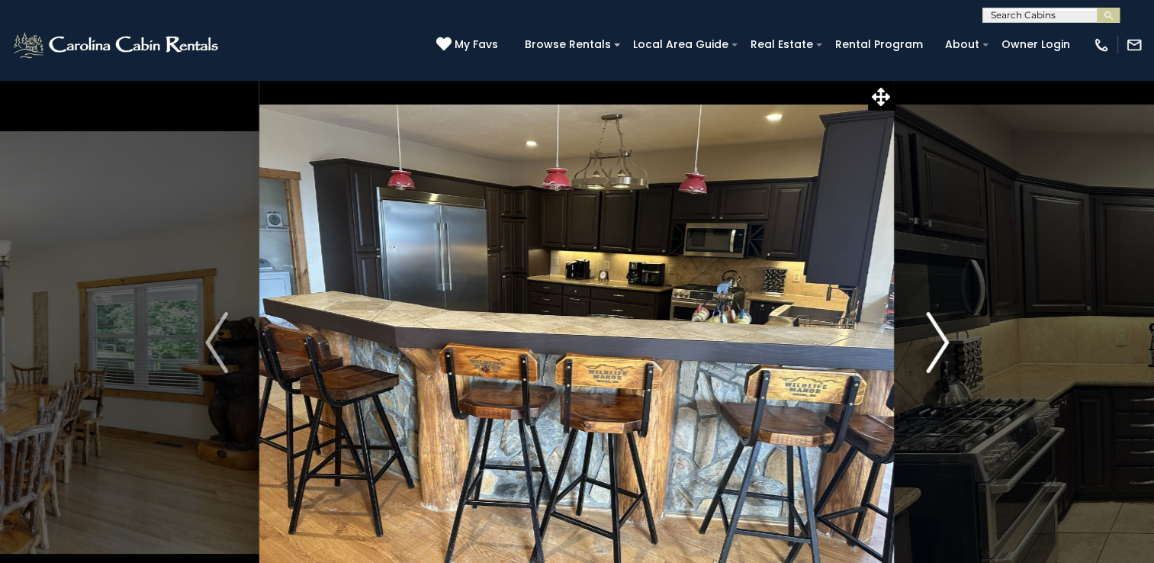
click at [940, 337] on img "Next" at bounding box center [937, 342] width 23 height 61
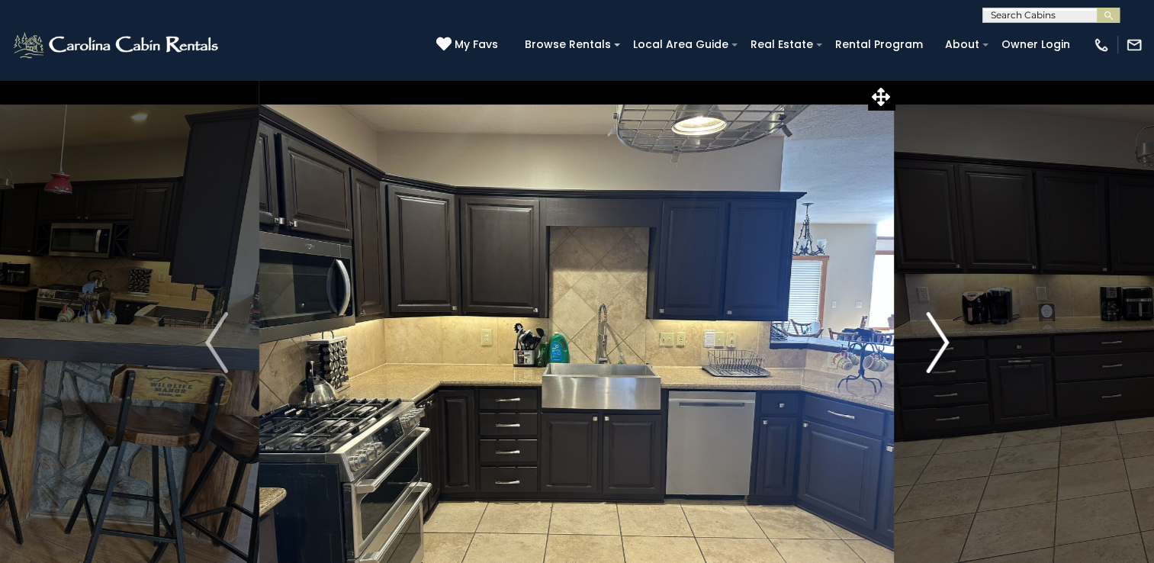
click at [940, 337] on img "Next" at bounding box center [937, 342] width 23 height 61
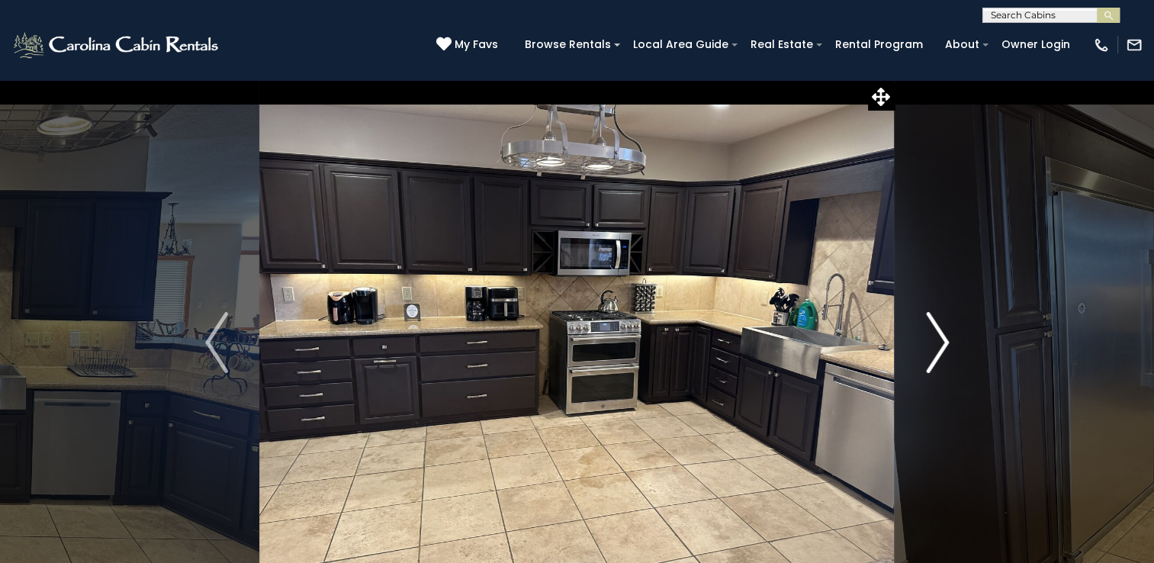
click at [940, 337] on img "Next" at bounding box center [937, 342] width 23 height 61
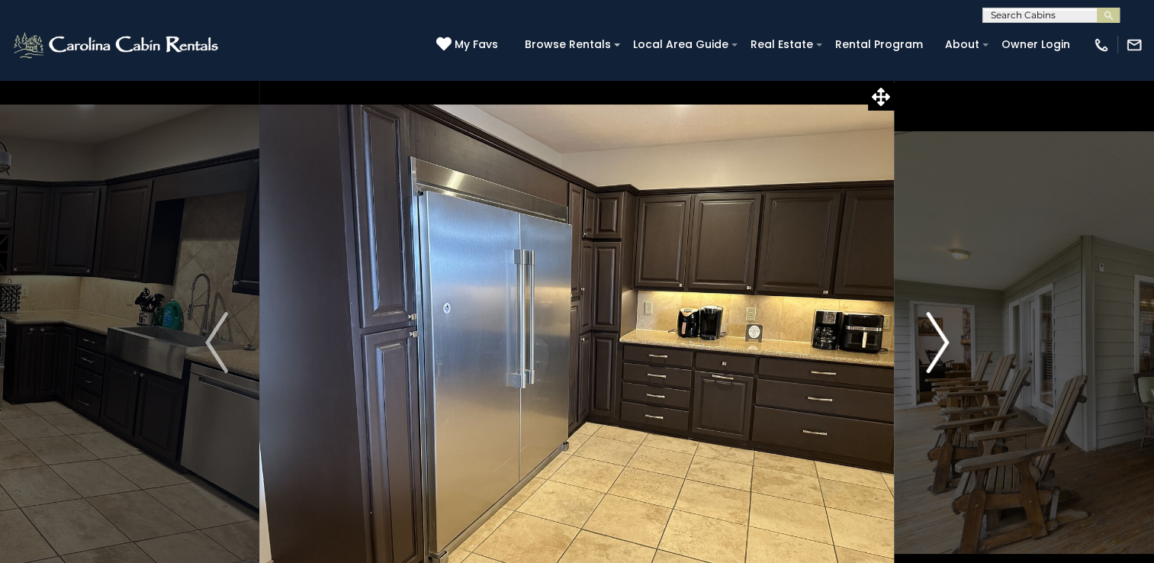
click at [940, 337] on img "Next" at bounding box center [937, 342] width 23 height 61
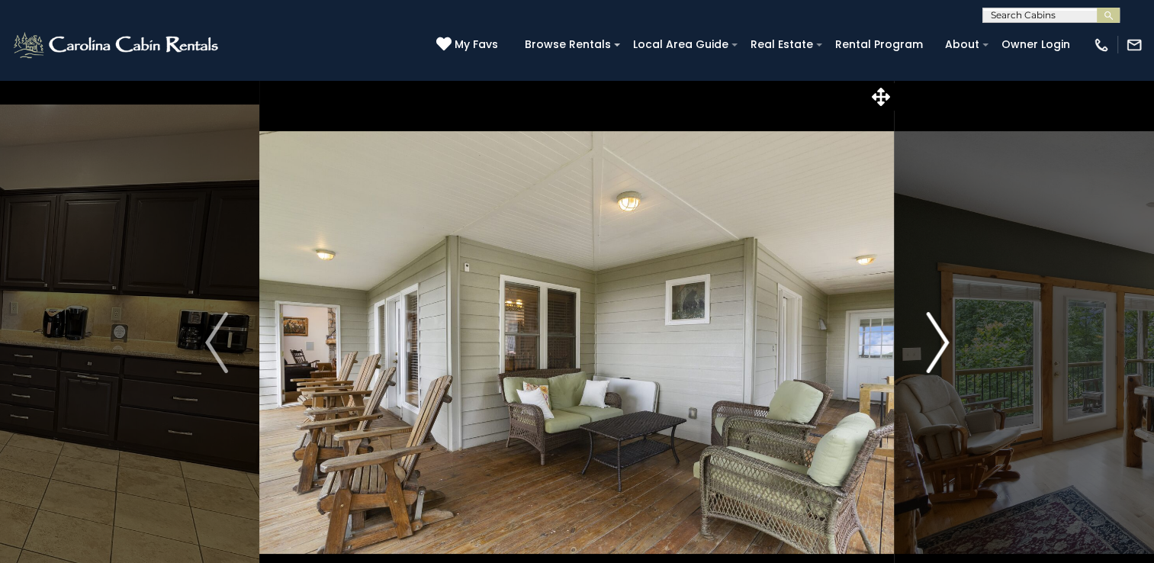
click at [940, 337] on img "Next" at bounding box center [937, 342] width 23 height 61
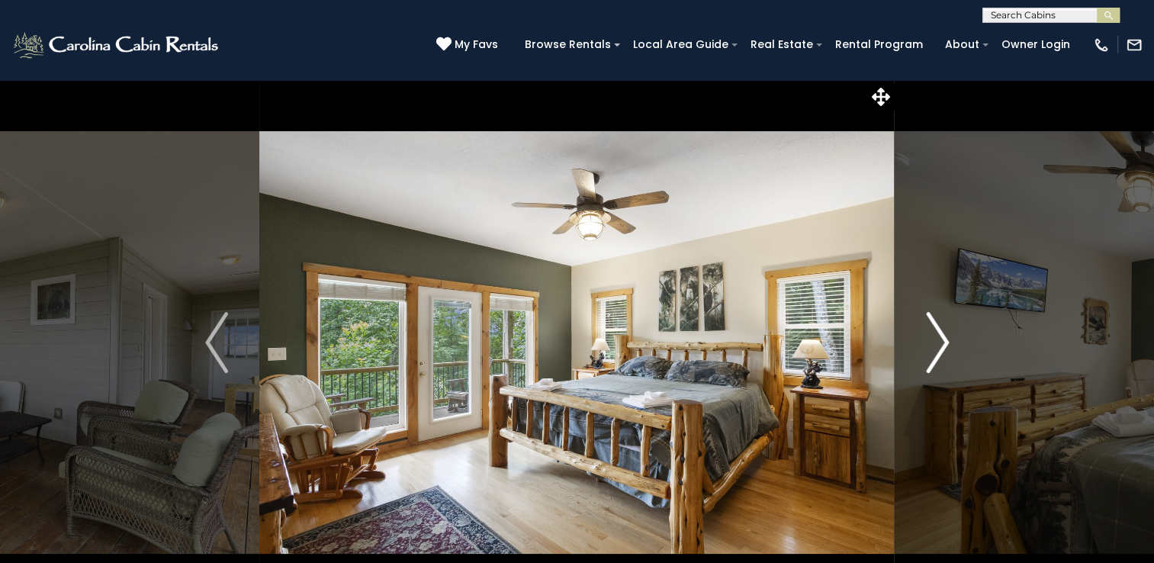
click at [940, 337] on img "Next" at bounding box center [937, 342] width 23 height 61
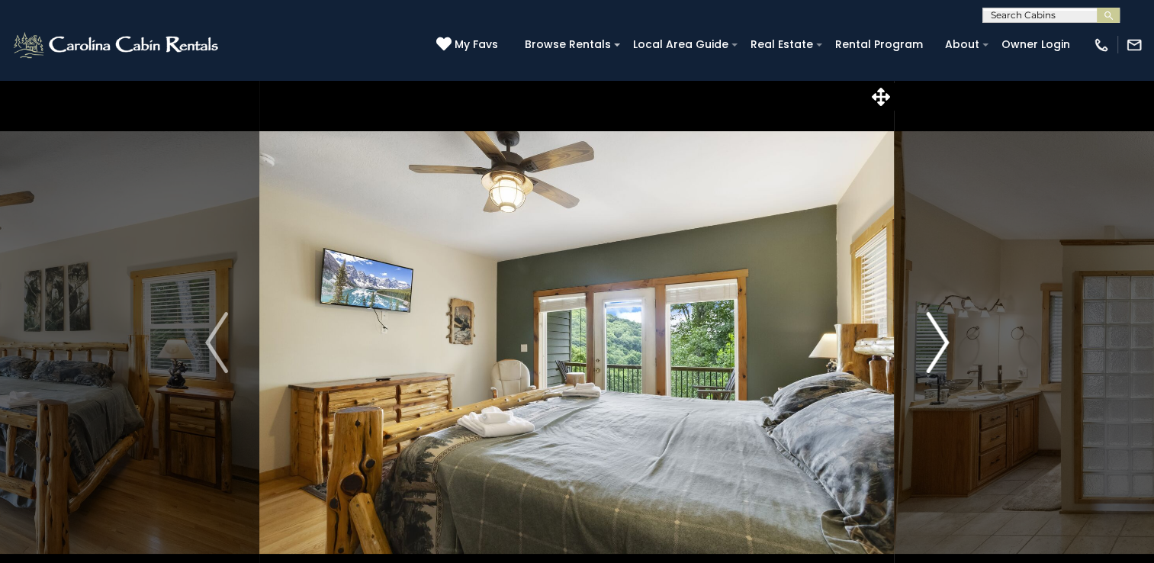
click at [940, 337] on img "Next" at bounding box center [937, 342] width 23 height 61
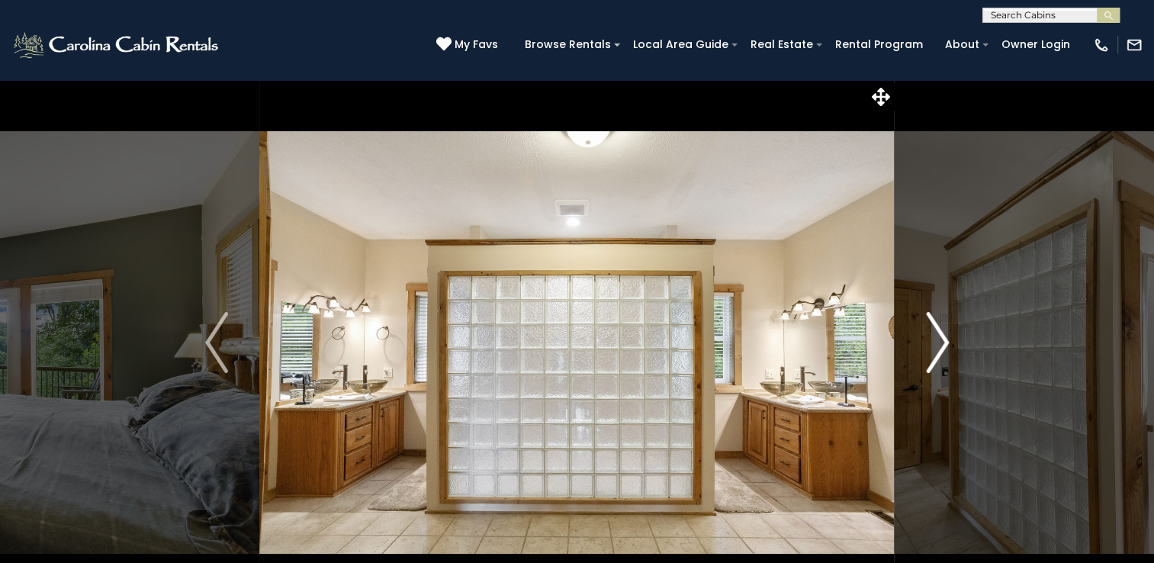
click at [940, 337] on img "Next" at bounding box center [937, 342] width 23 height 61
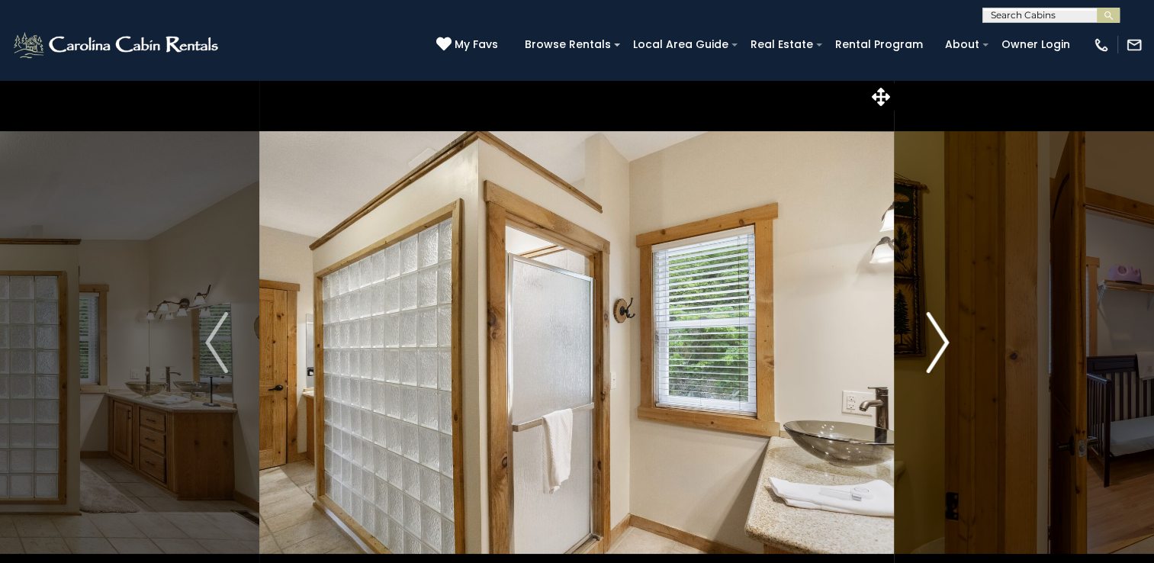
click at [940, 337] on img "Next" at bounding box center [937, 342] width 23 height 61
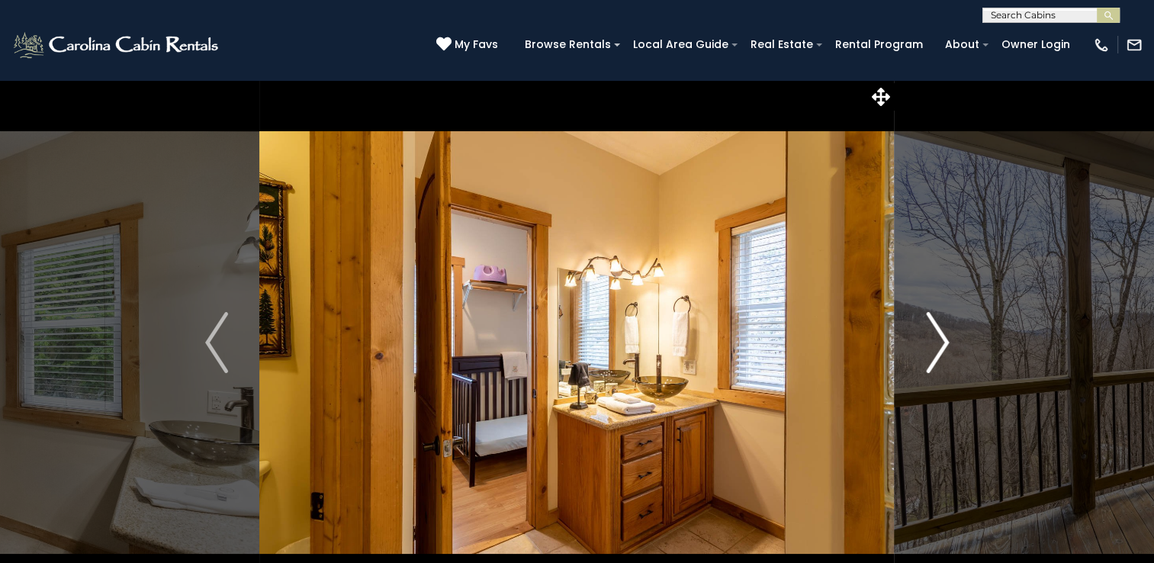
click at [940, 337] on img "Next" at bounding box center [937, 342] width 23 height 61
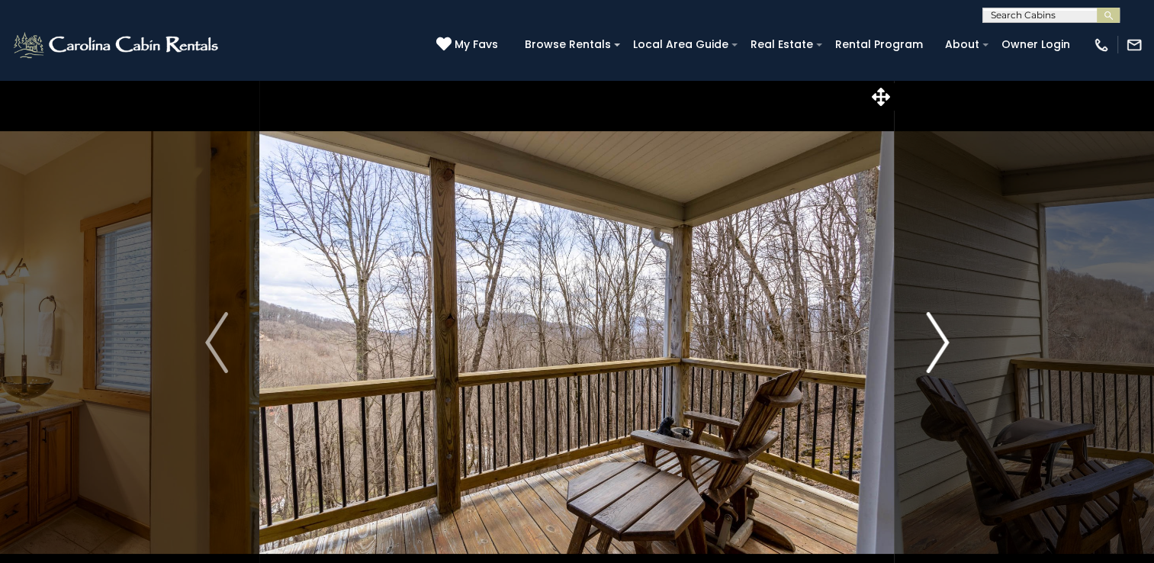
click at [940, 337] on img "Next" at bounding box center [937, 342] width 23 height 61
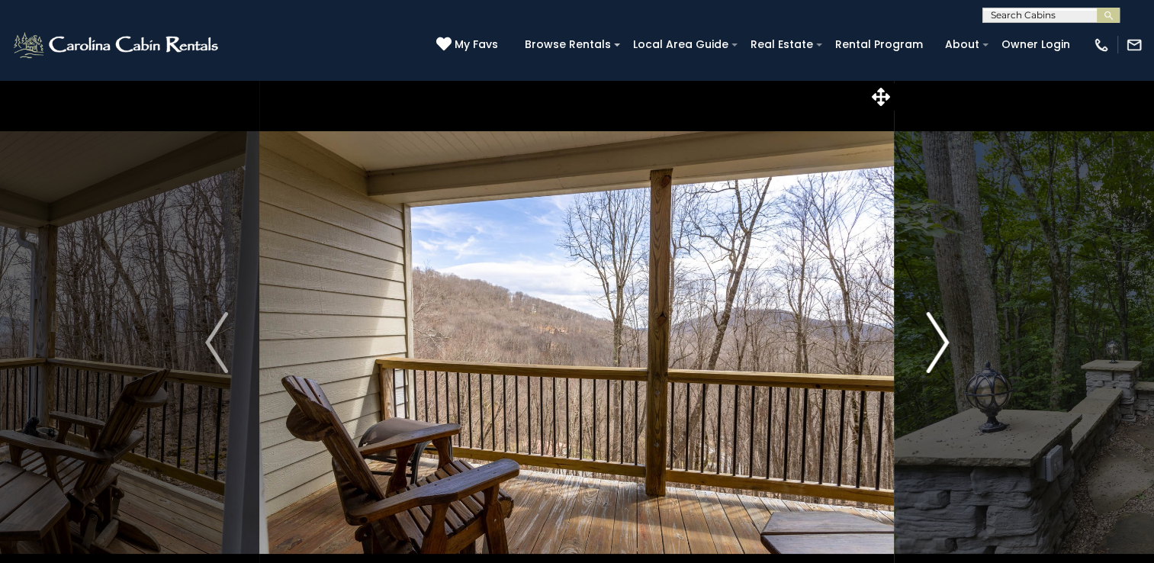
click at [940, 337] on img "Next" at bounding box center [937, 342] width 23 height 61
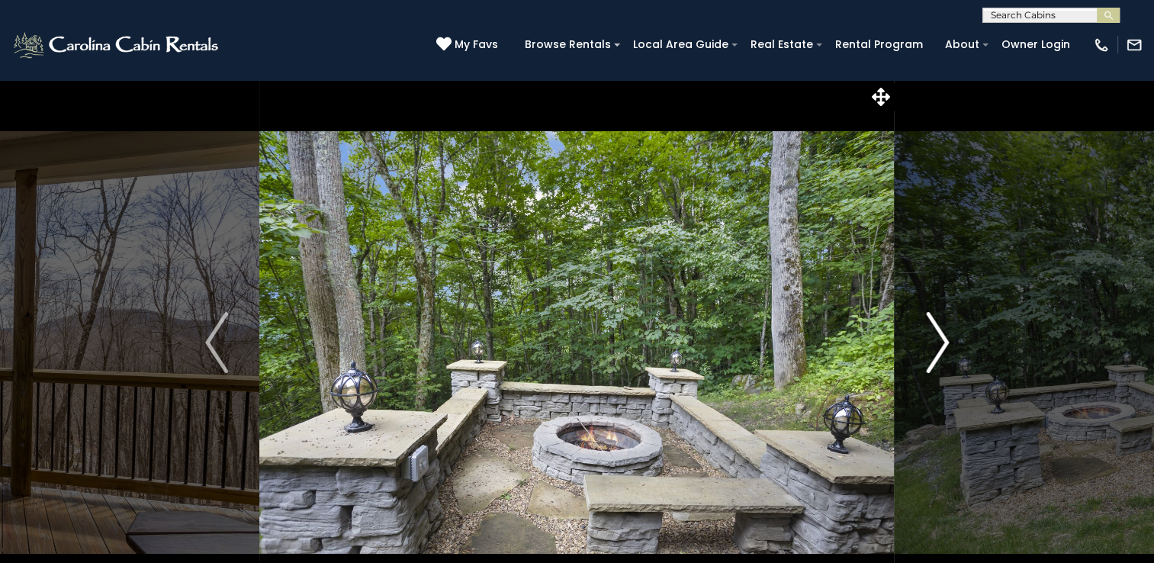
click at [940, 337] on img "Next" at bounding box center [937, 342] width 23 height 61
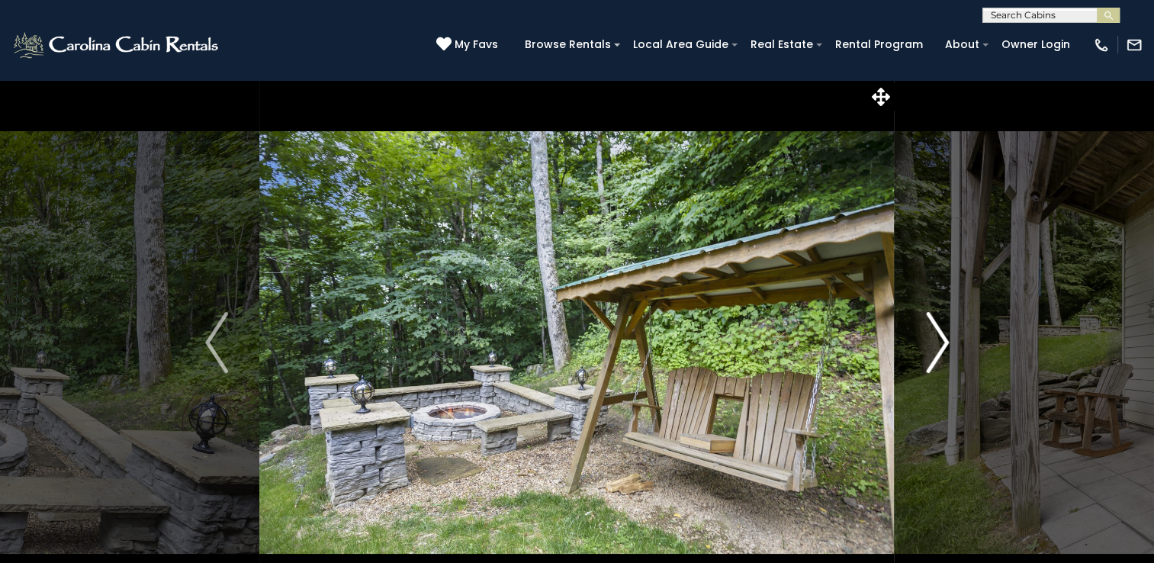
click at [940, 337] on img "Next" at bounding box center [937, 342] width 23 height 61
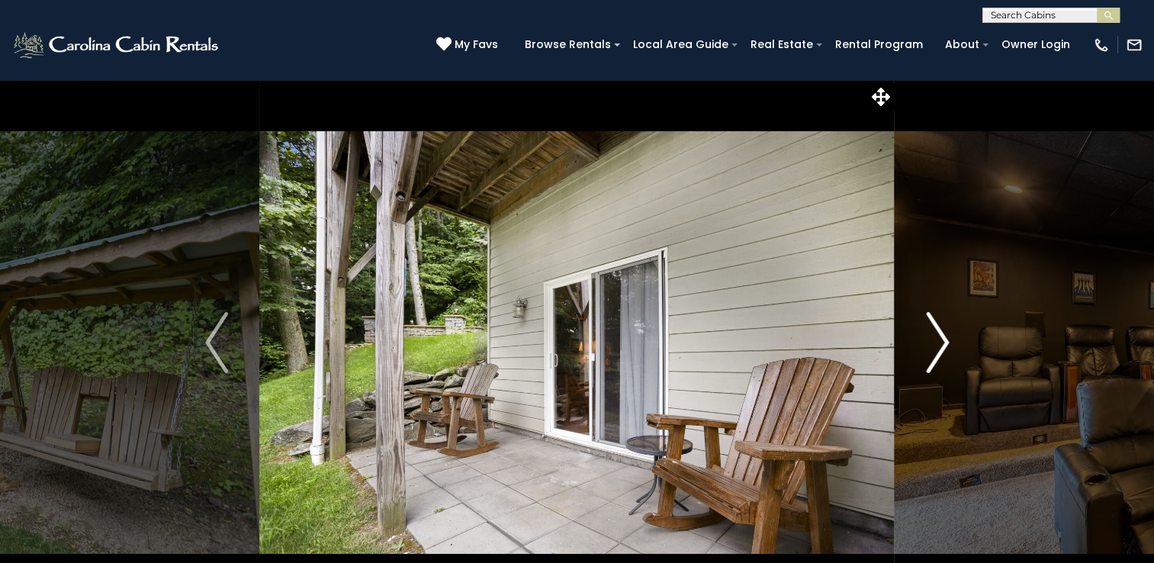
click at [940, 337] on img "Next" at bounding box center [937, 342] width 23 height 61
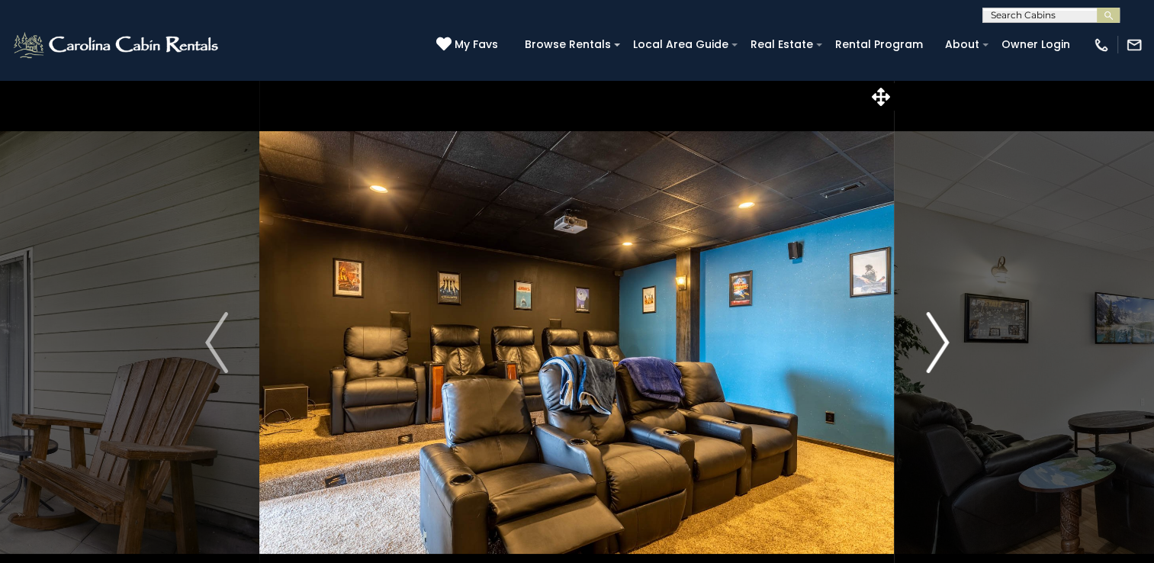
click at [940, 337] on img "Next" at bounding box center [937, 342] width 23 height 61
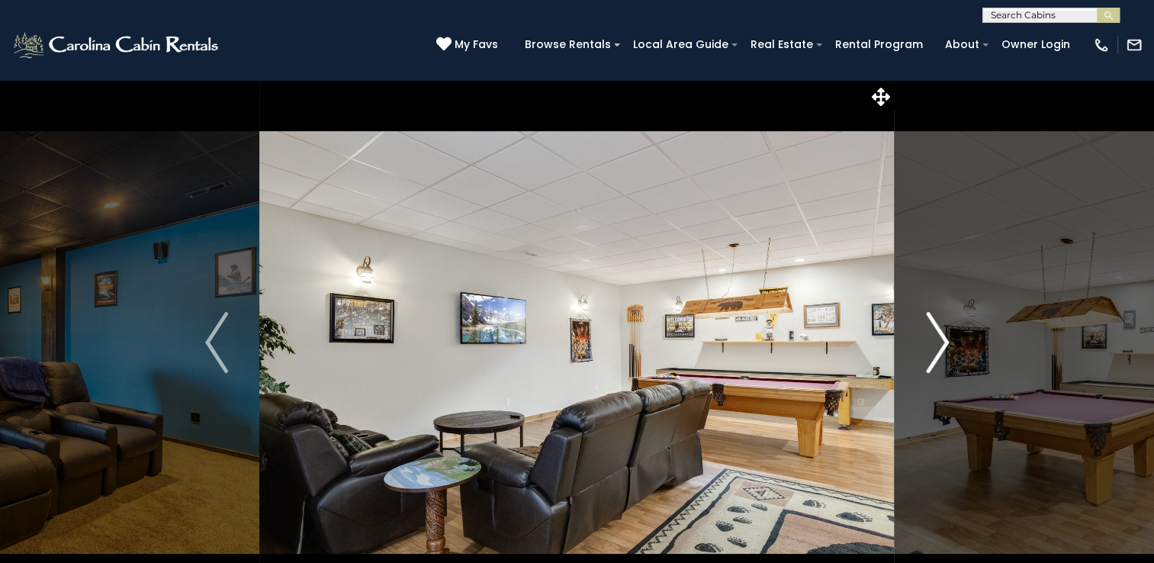
click at [940, 337] on img "Next" at bounding box center [937, 342] width 23 height 61
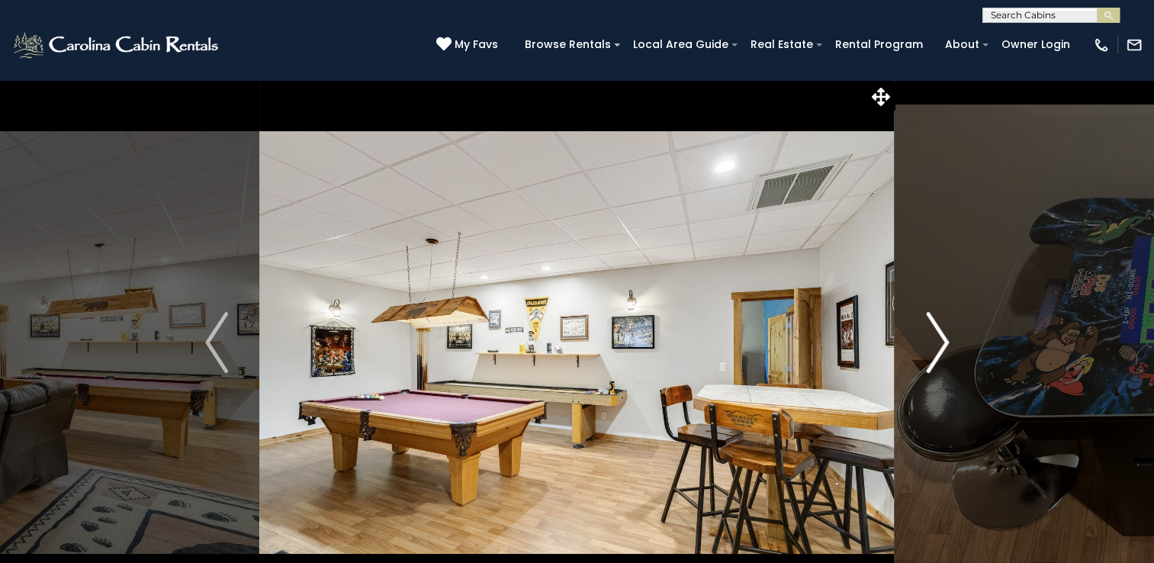
click at [940, 337] on img "Next" at bounding box center [937, 342] width 23 height 61
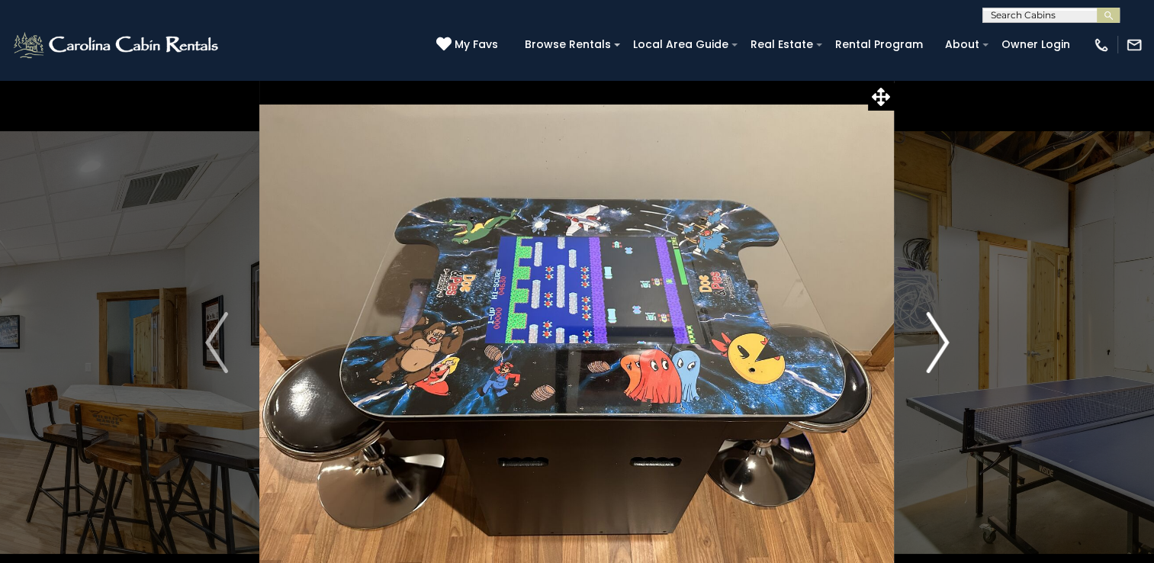
click at [940, 337] on img "Next" at bounding box center [937, 342] width 23 height 61
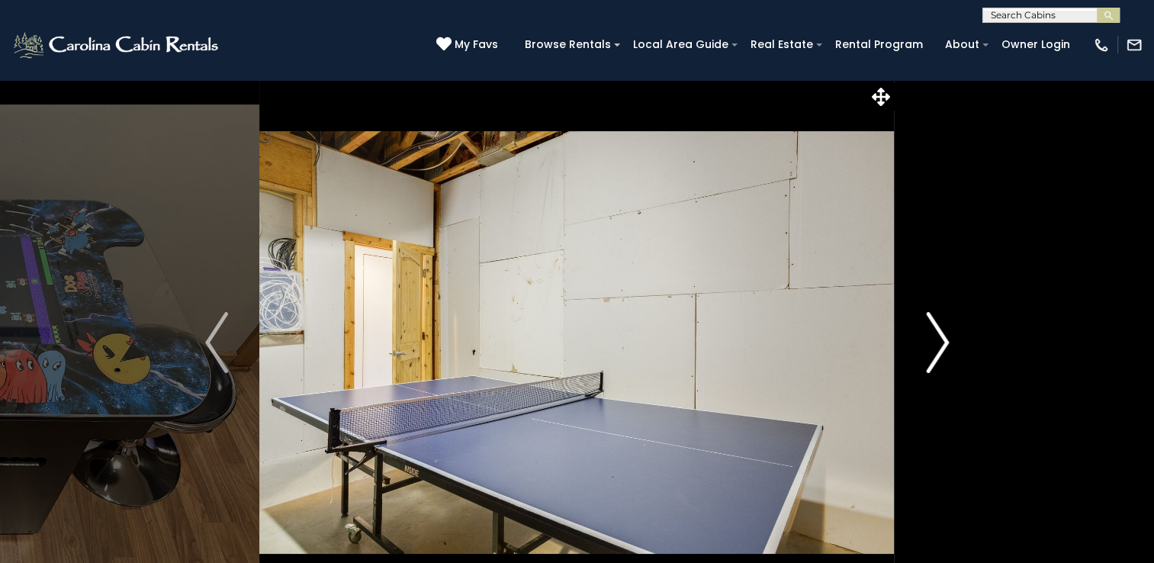
click at [940, 337] on img "Next" at bounding box center [937, 342] width 23 height 61
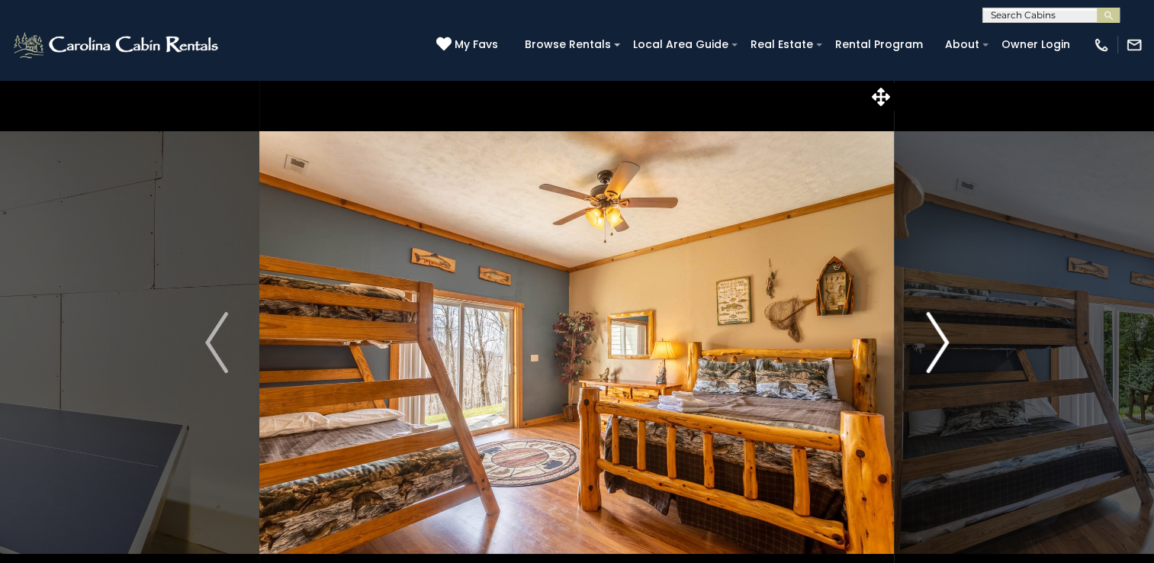
click at [940, 337] on img "Next" at bounding box center [937, 342] width 23 height 61
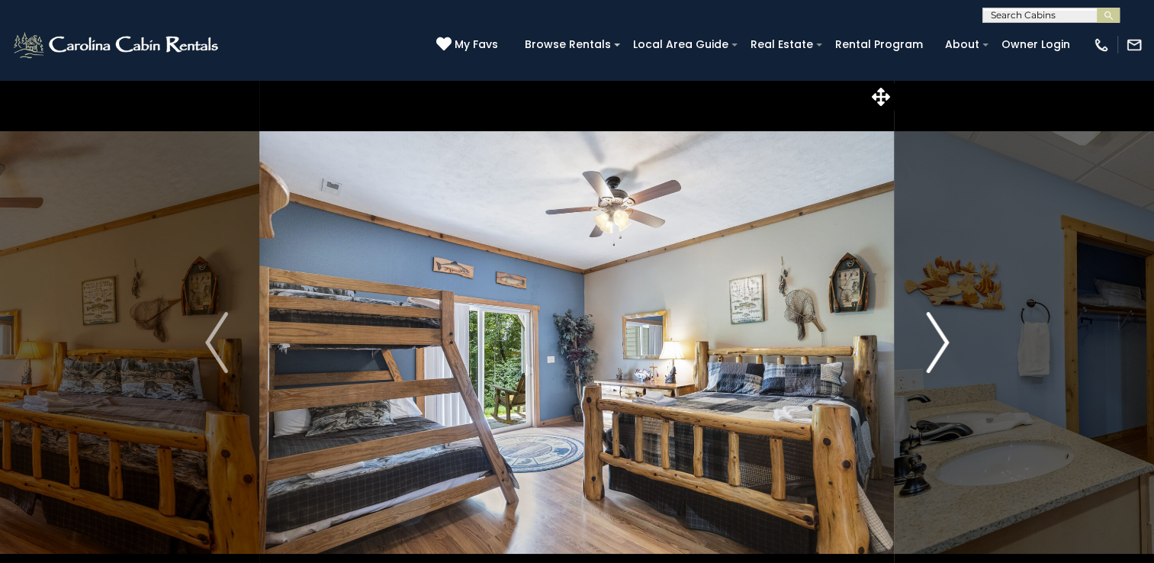
click at [939, 336] on img "Next" at bounding box center [937, 342] width 23 height 61
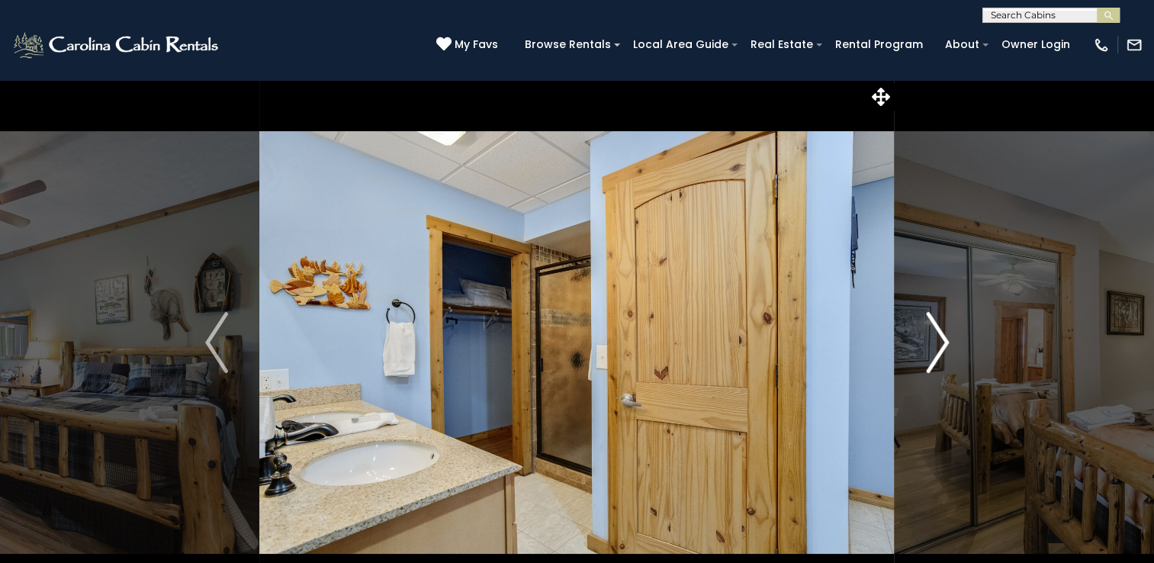
click at [939, 336] on img "Next" at bounding box center [937, 342] width 23 height 61
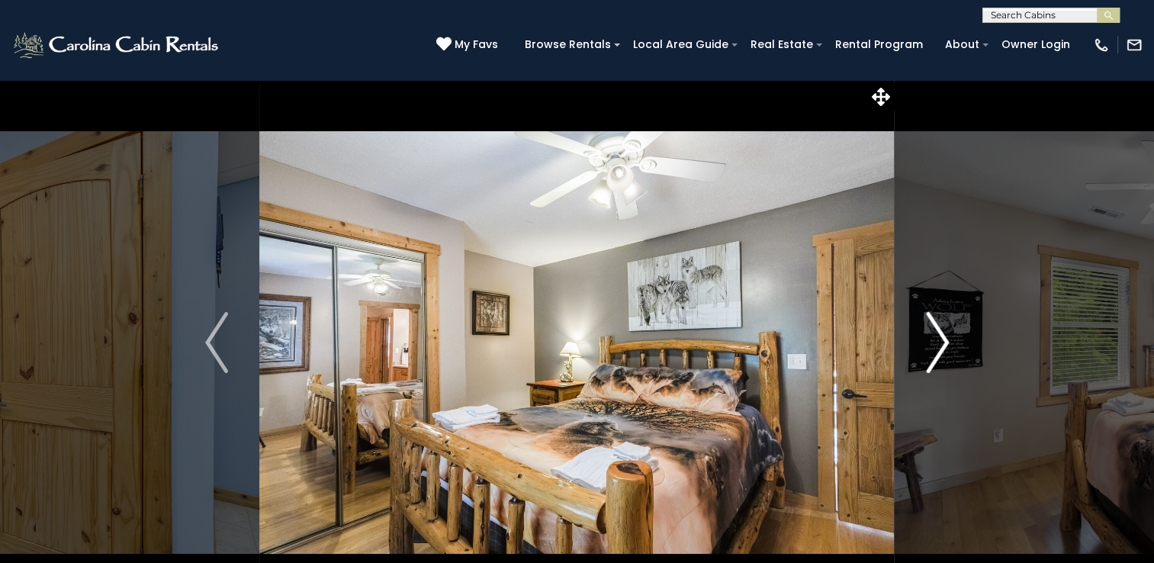
click at [939, 336] on img "Next" at bounding box center [937, 342] width 23 height 61
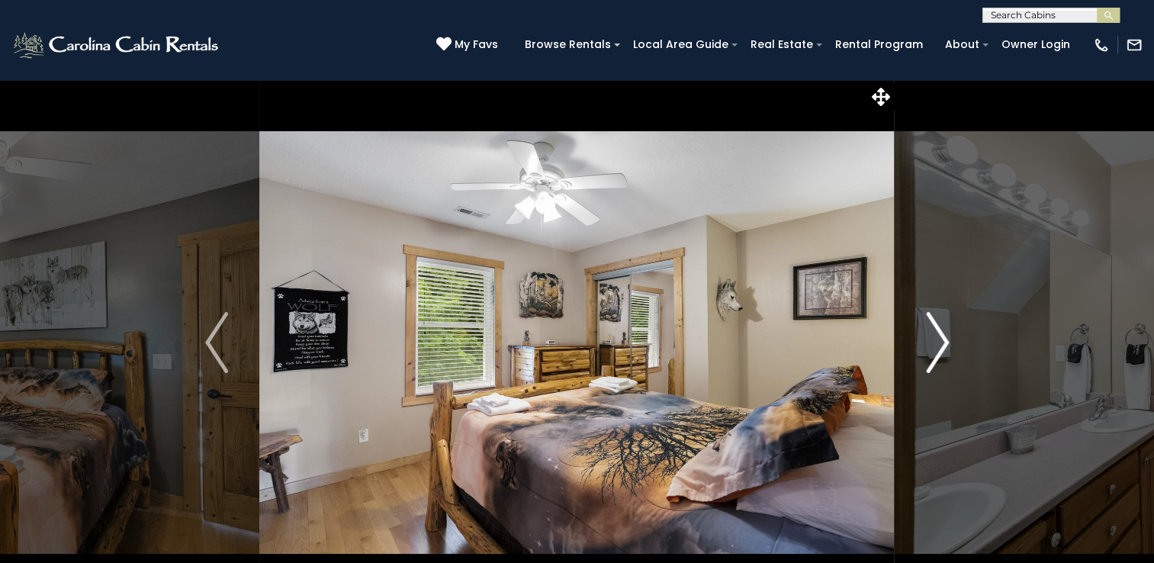
click at [939, 336] on img "Next" at bounding box center [937, 342] width 23 height 61
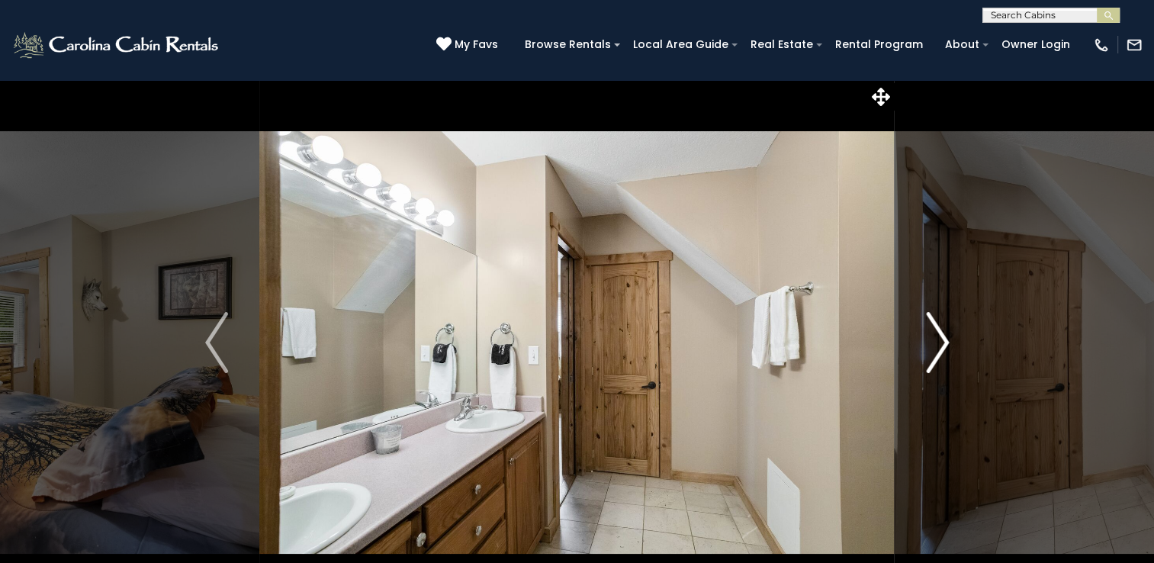
click at [939, 336] on img "Next" at bounding box center [937, 342] width 23 height 61
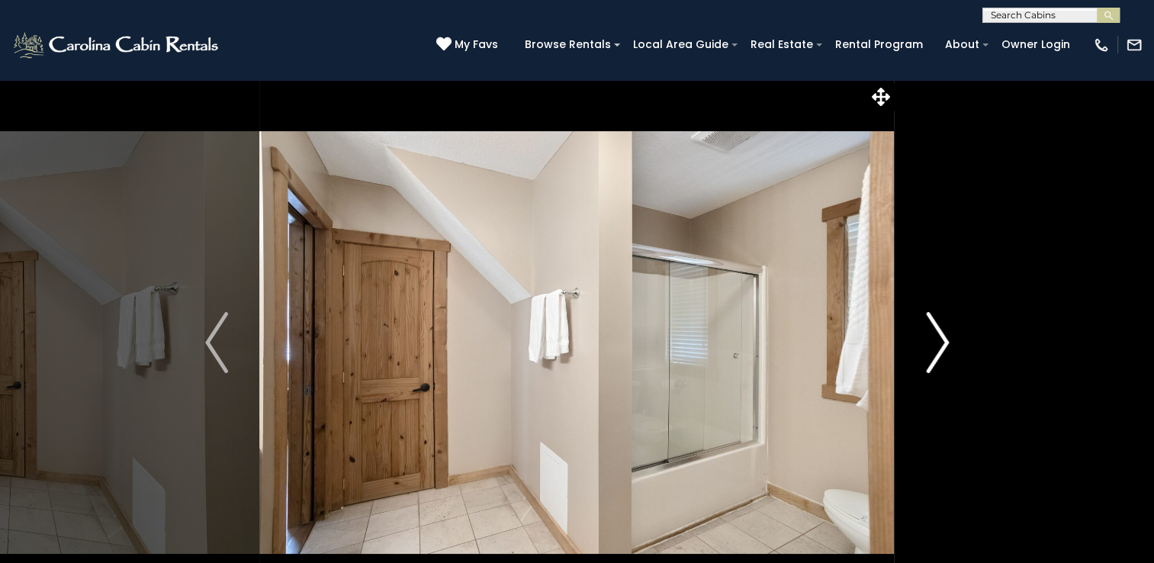
click at [939, 336] on img "Next" at bounding box center [937, 342] width 23 height 61
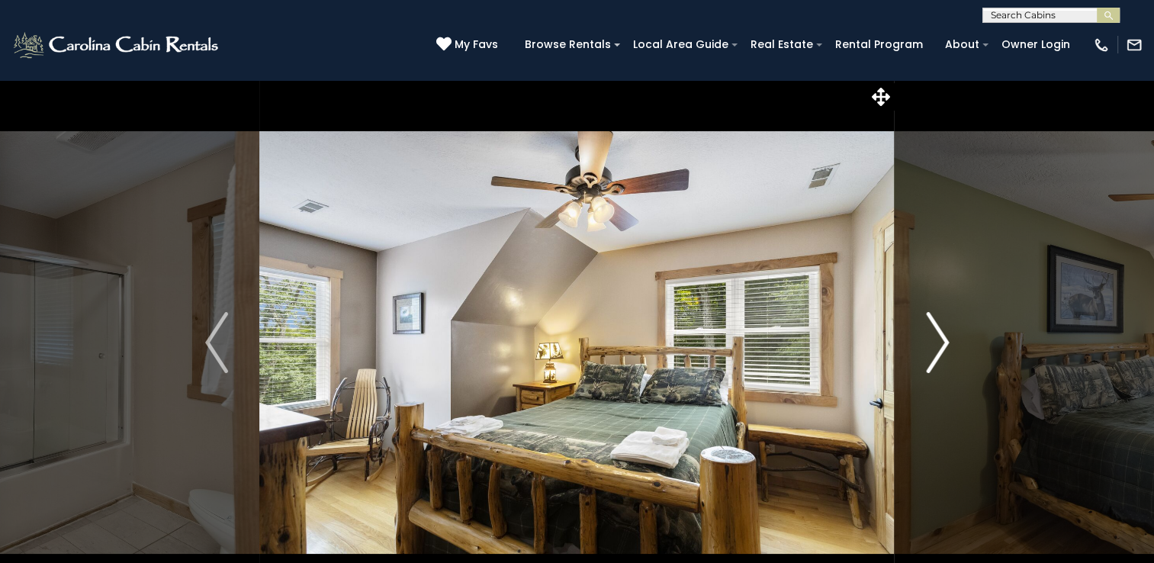
click at [939, 336] on img "Next" at bounding box center [937, 342] width 23 height 61
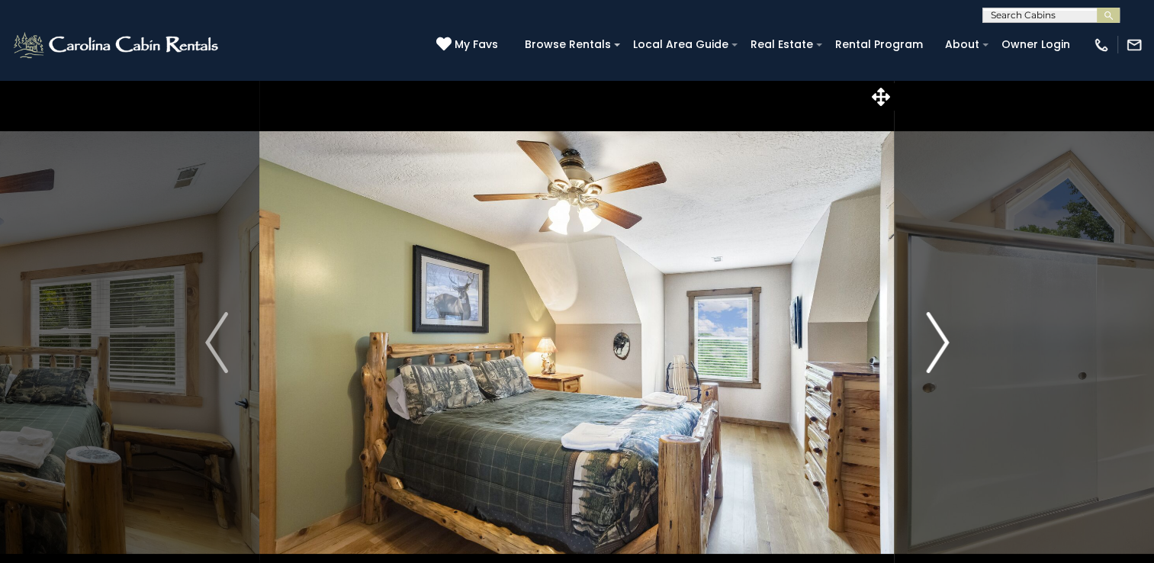
click at [939, 336] on img "Next" at bounding box center [937, 342] width 23 height 61
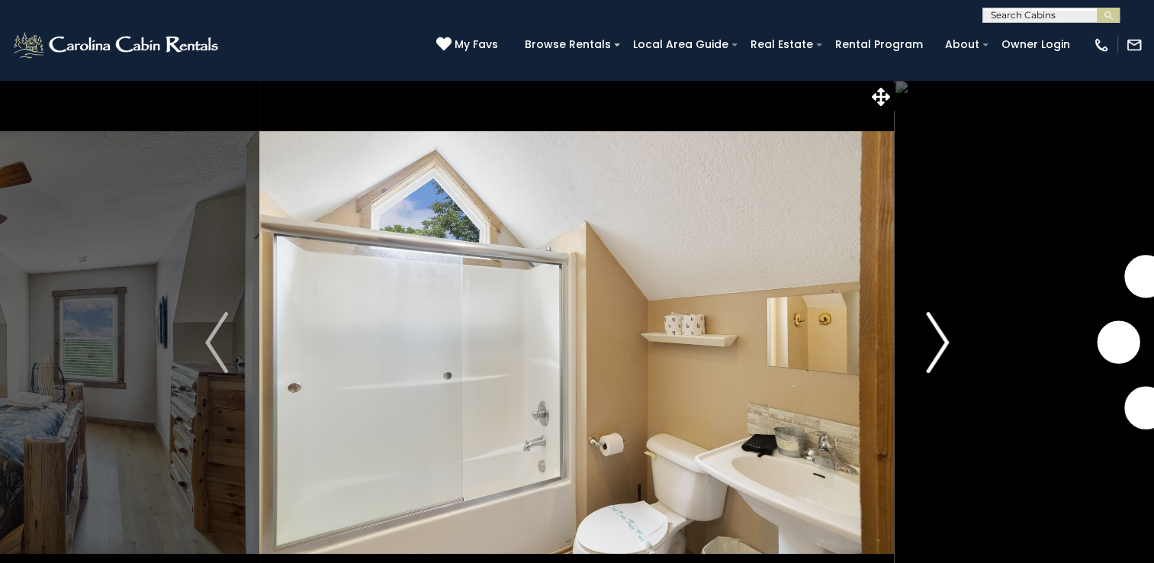
click at [939, 336] on img "Next" at bounding box center [937, 342] width 23 height 61
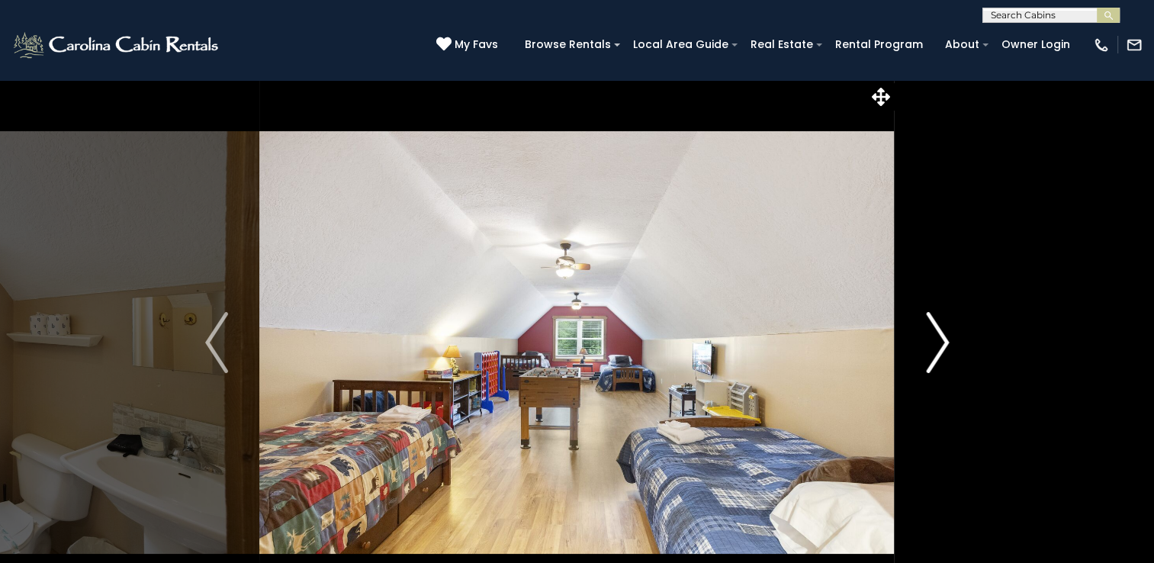
click at [939, 336] on img "Next" at bounding box center [937, 342] width 23 height 61
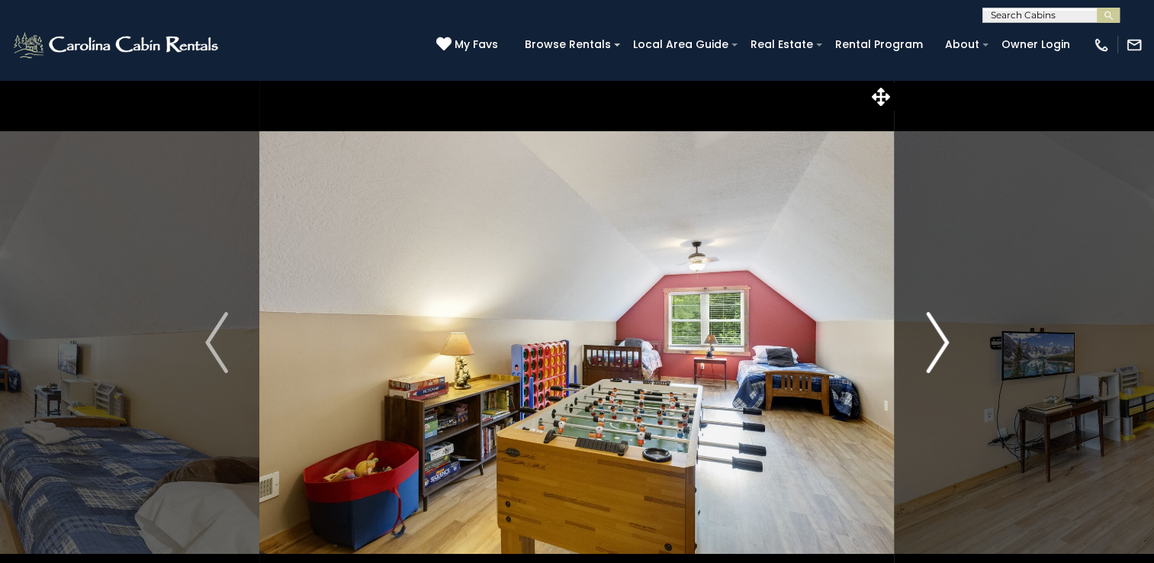
click at [939, 336] on img "Next" at bounding box center [937, 342] width 23 height 61
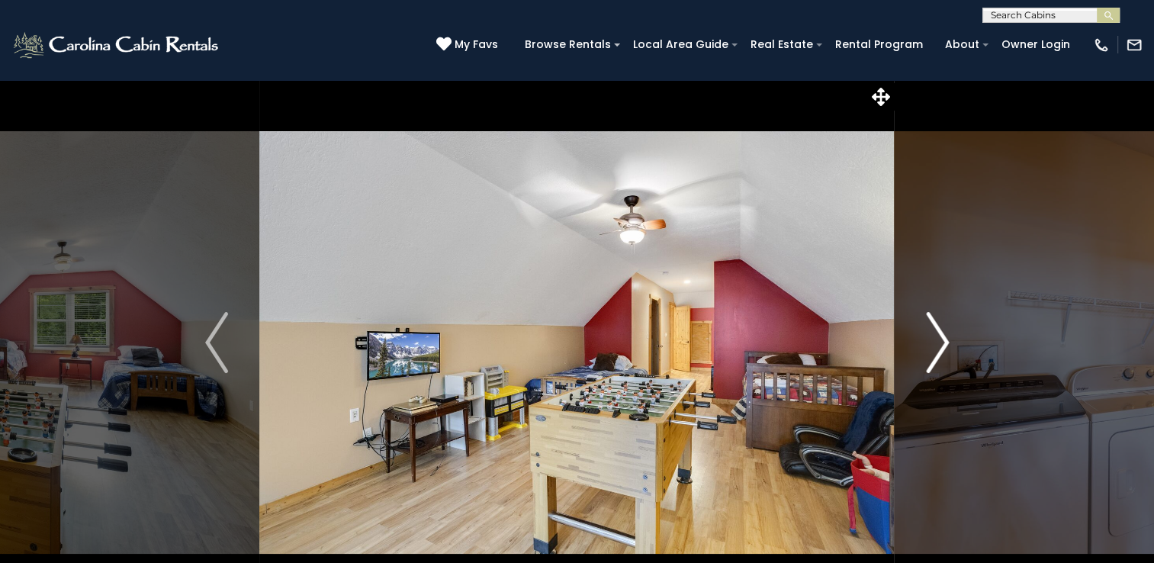
click at [939, 336] on img "Next" at bounding box center [937, 342] width 23 height 61
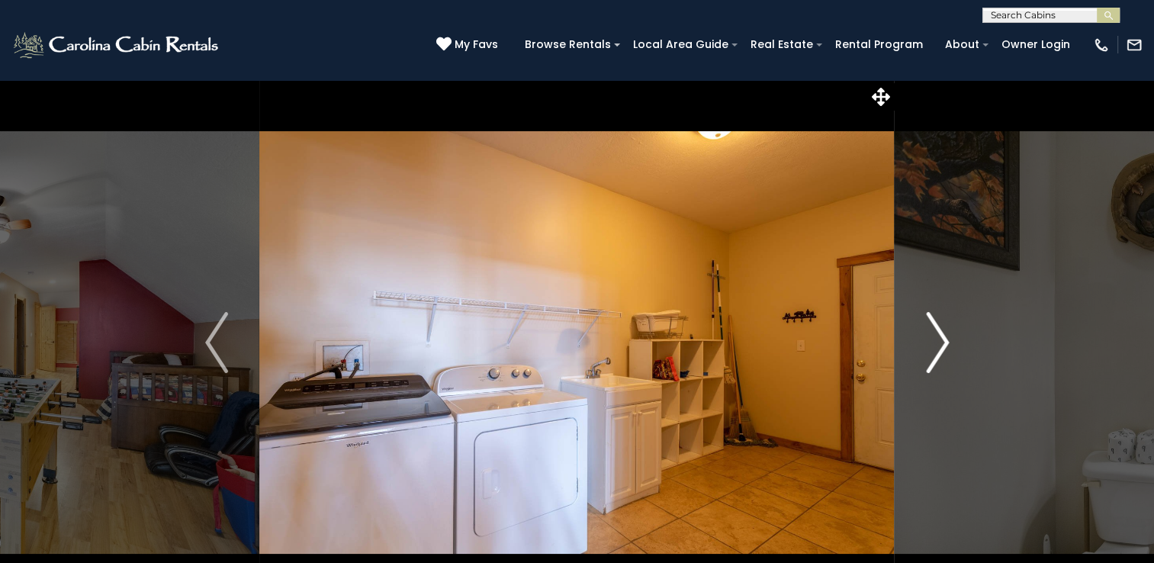
click at [939, 336] on img "Next" at bounding box center [937, 342] width 23 height 61
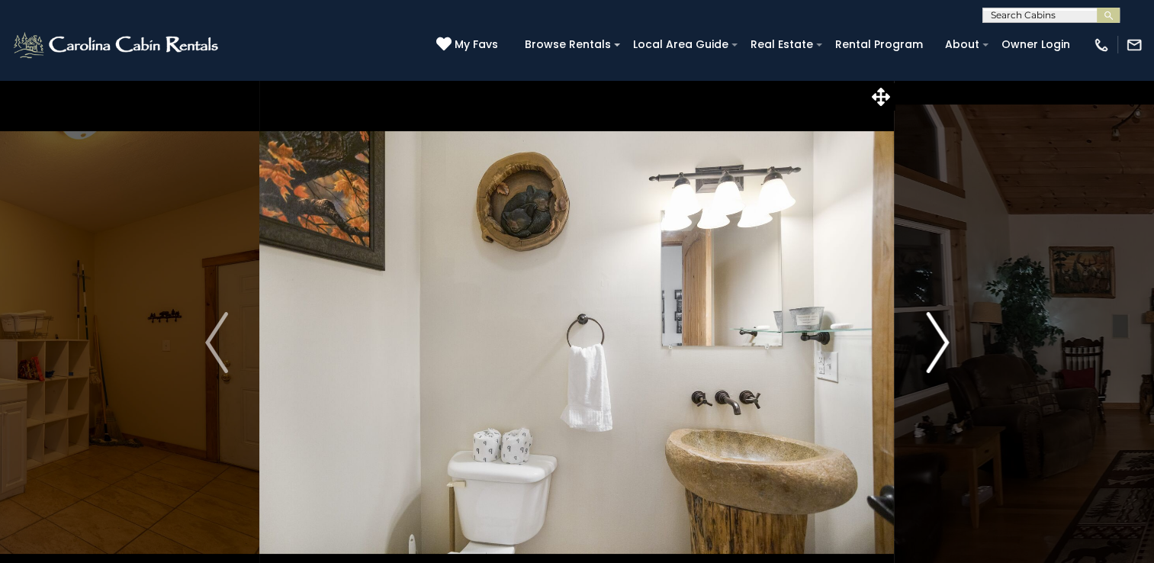
click at [939, 336] on img "Next" at bounding box center [937, 342] width 23 height 61
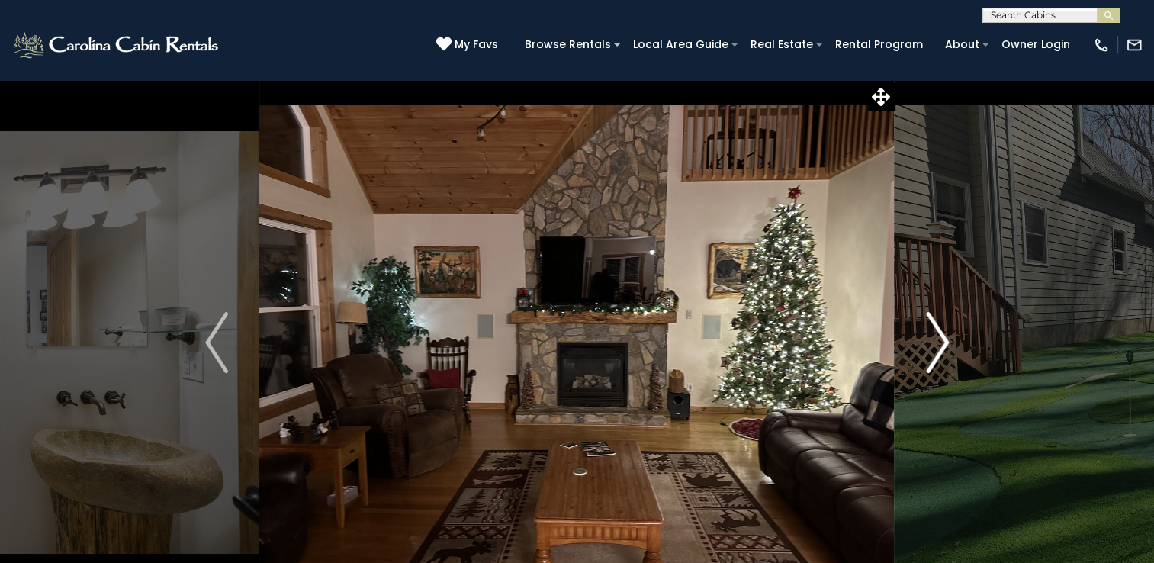
click at [939, 336] on img "Next" at bounding box center [937, 342] width 23 height 61
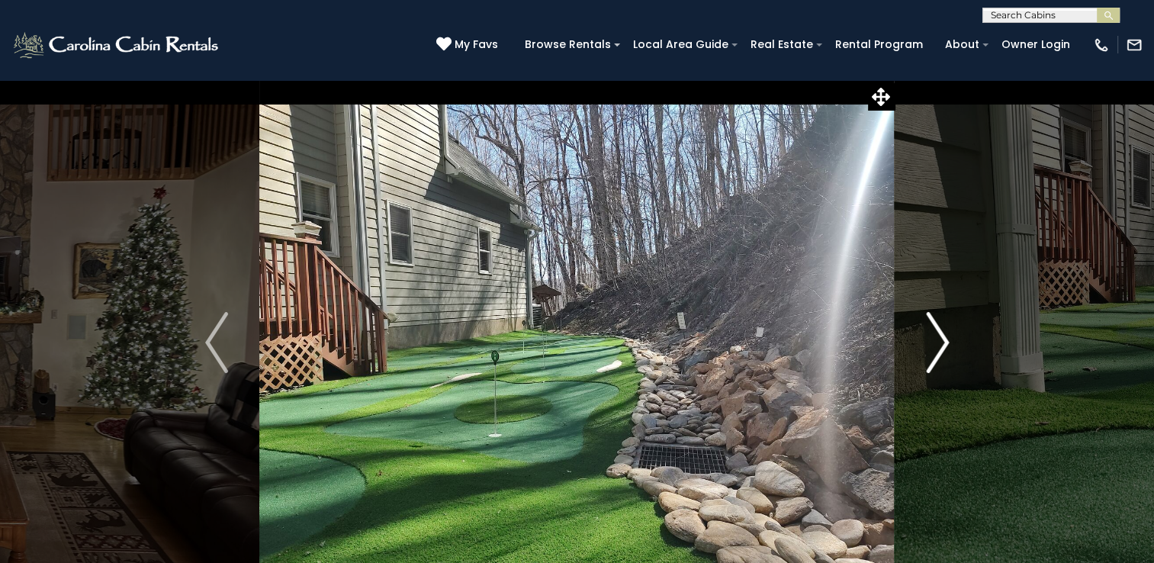
click at [939, 336] on img "Next" at bounding box center [937, 342] width 23 height 61
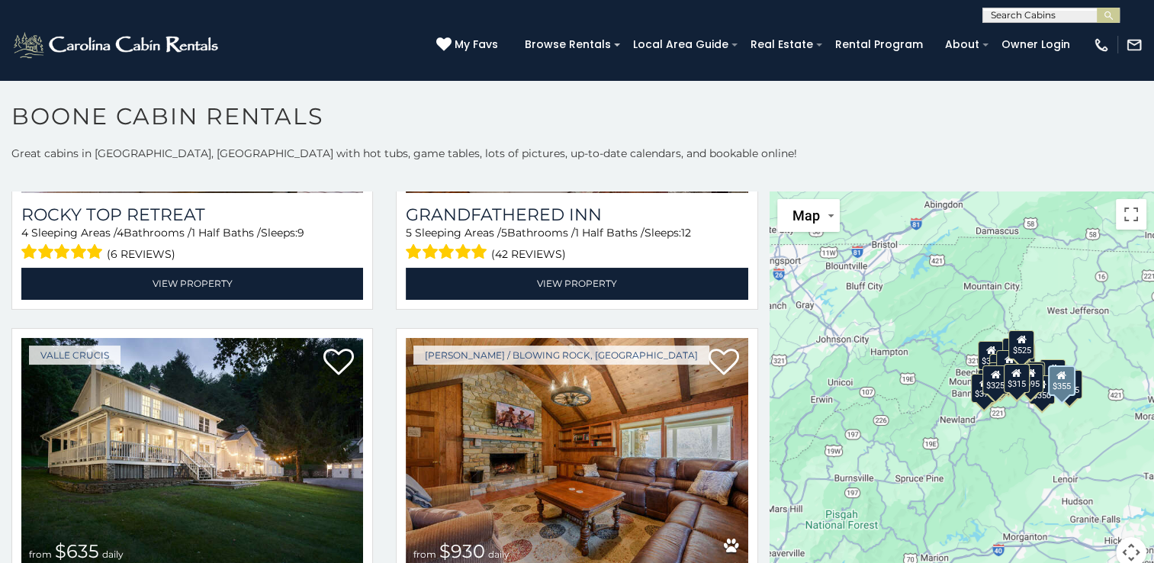
scroll to position [1019, 0]
